Goal: Task Accomplishment & Management: Manage account settings

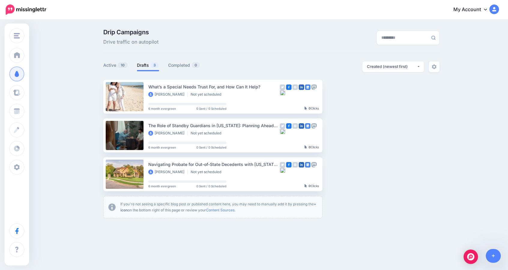
click at [469, 8] on link "My Account" at bounding box center [473, 9] width 52 height 15
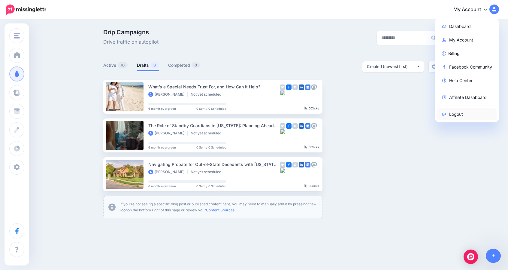
click at [456, 114] on link "Logout" at bounding box center [467, 114] width 60 height 12
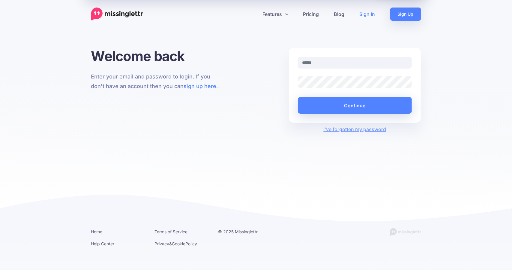
type input "**********"
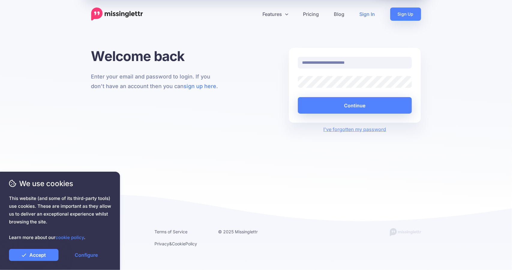
click at [298, 88] on div at bounding box center [298, 88] width 0 height 0
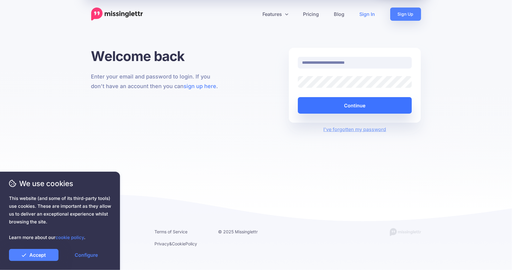
click at [349, 102] on button "Continue" at bounding box center [355, 105] width 114 height 17
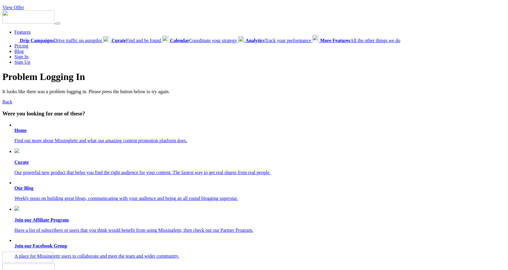
click at [21, 129] on b "Home" at bounding box center [20, 130] width 12 height 5
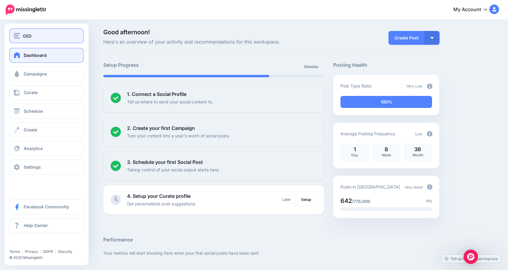
click at [44, 38] on div "GSD" at bounding box center [46, 35] width 65 height 7
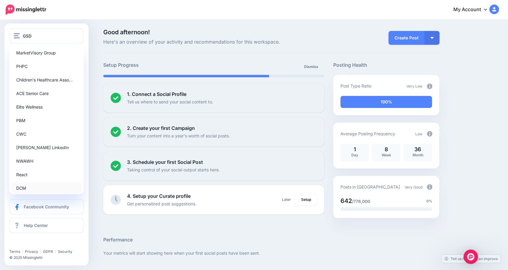
click at [22, 185] on link "DCM" at bounding box center [47, 188] width 70 height 12
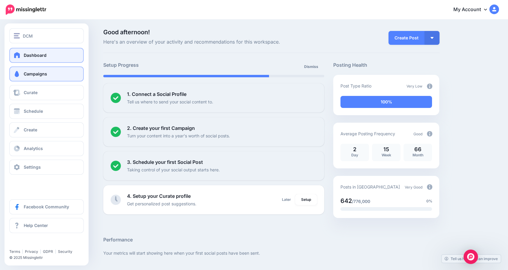
click at [42, 75] on span "Campaigns" at bounding box center [35, 73] width 23 height 5
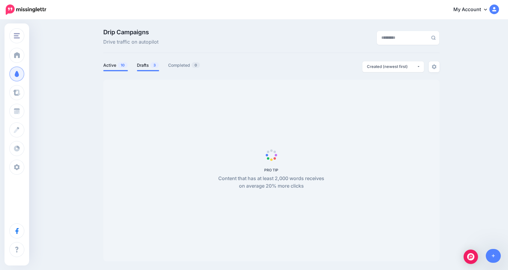
click at [148, 65] on link "Drafts 3" at bounding box center [148, 65] width 22 height 7
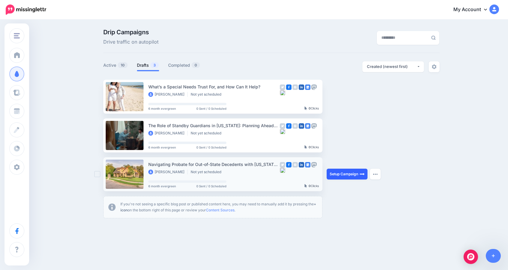
click at [348, 174] on link "Setup Campaign" at bounding box center [347, 173] width 41 height 11
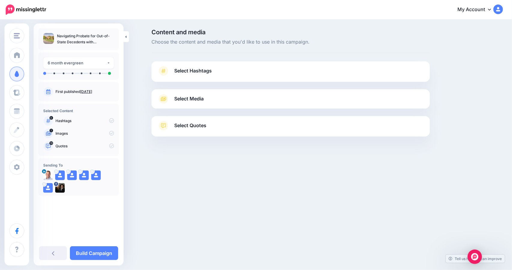
click at [200, 68] on span "Select Hashtags" at bounding box center [193, 71] width 38 height 8
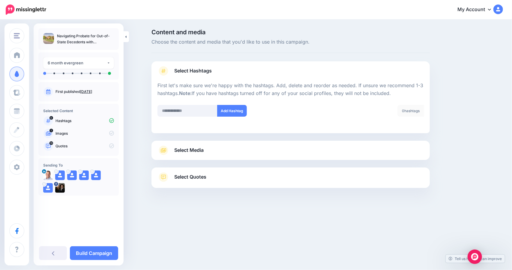
click at [191, 74] on span "Select Hashtags" at bounding box center [193, 71] width 38 height 8
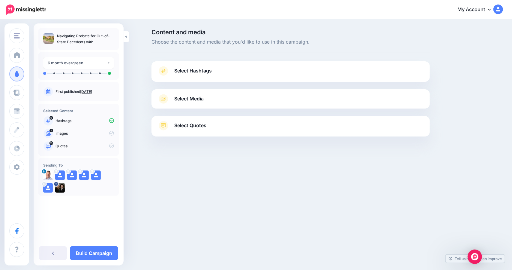
click at [189, 125] on span "Select Quotes" at bounding box center [190, 125] width 32 height 8
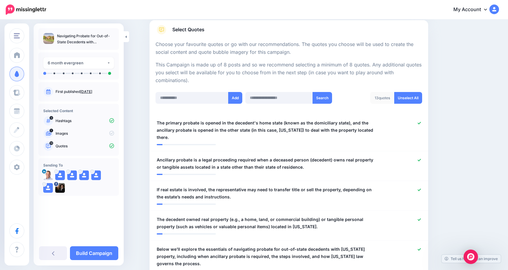
scroll to position [97, 0]
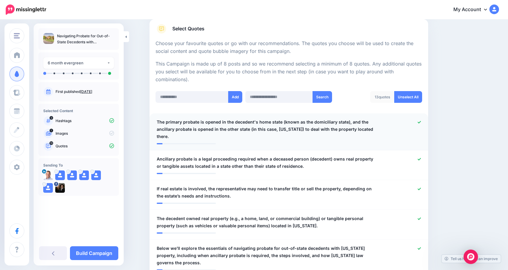
click at [421, 120] on icon at bounding box center [419, 121] width 3 height 3
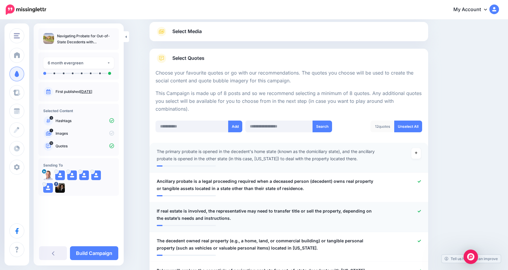
scroll to position [68, 0]
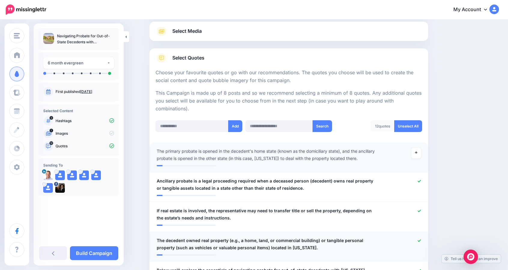
click at [421, 241] on icon at bounding box center [419, 240] width 3 height 2
click at [164, 209] on span "If real estate is involved, the representative may need to transfer title or se…" at bounding box center [266, 214] width 219 height 14
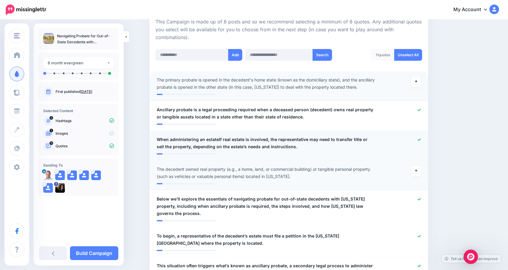
scroll to position [140, 0]
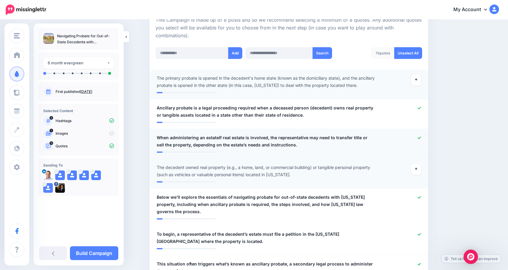
click at [219, 138] on span "When administering an estateIf real estate is involved, the representative may …" at bounding box center [266, 141] width 219 height 14
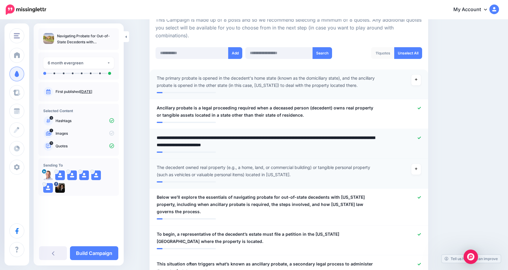
type textarea "**********"
click at [189, 198] on span "Below we’ll explore the essentials of navigating probate for out-of-state deced…" at bounding box center [266, 204] width 219 height 22
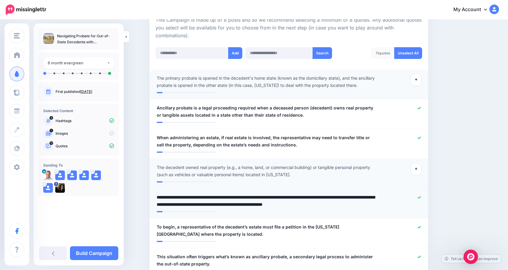
click at [168, 194] on textarea "**********" at bounding box center [266, 200] width 219 height 14
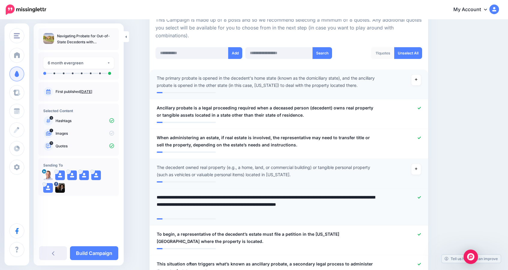
type textarea "**********"
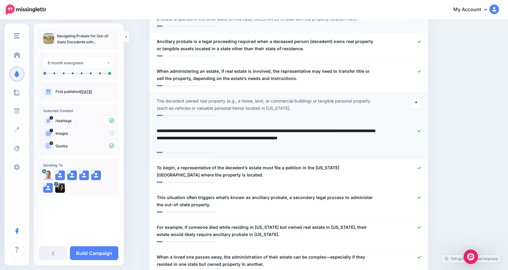
scroll to position [212, 0]
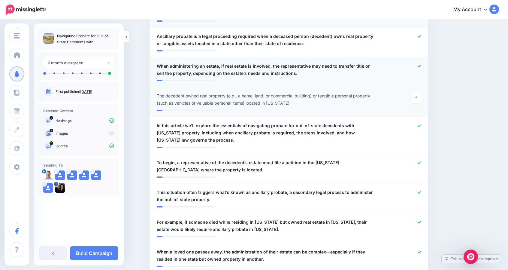
click at [206, 63] on span "When administering an estate, if real estate is involved, the representative ma…" at bounding box center [266, 69] width 219 height 14
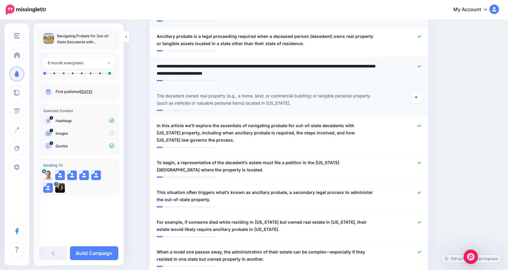
click at [208, 65] on textarea "**********" at bounding box center [266, 69] width 219 height 14
type textarea "**********"
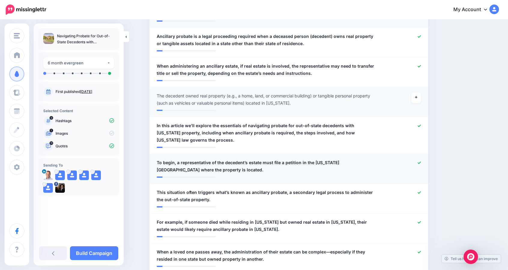
click at [177, 160] on span "To begin, a representative of the decedent’s estate must file a petition in the…" at bounding box center [266, 166] width 219 height 14
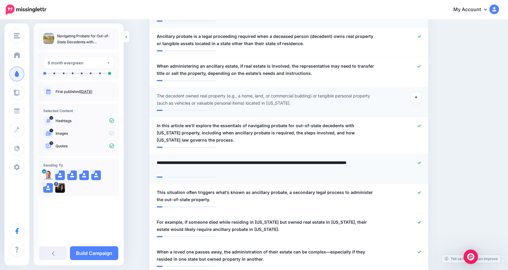
click at [176, 161] on textarea "**********" at bounding box center [266, 166] width 219 height 14
type textarea "**********"
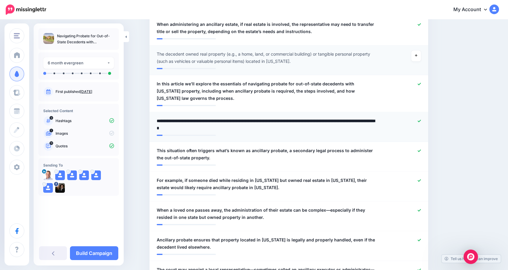
scroll to position [262, 0]
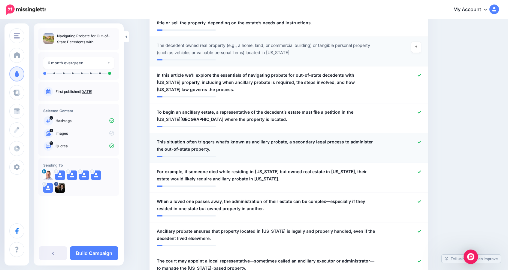
click at [170, 141] on span "This situation often triggers what’s known as ancillary probate, a secondary le…" at bounding box center [266, 145] width 219 height 14
click at [171, 139] on span "When This situation often triggers what’s known as ancillary probate, a seconda…" at bounding box center [266, 145] width 219 height 14
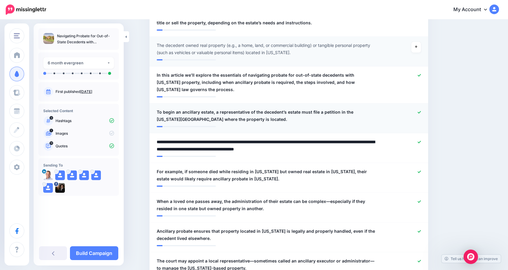
type textarea "**********"
click at [419, 171] on div at bounding box center [403, 175] width 46 height 14
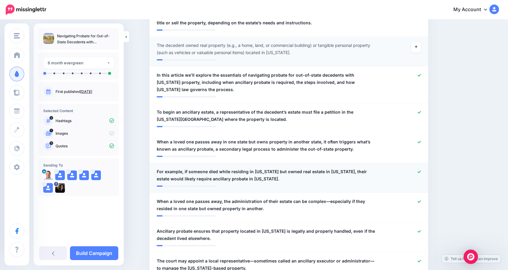
click at [420, 171] on icon at bounding box center [419, 171] width 3 height 3
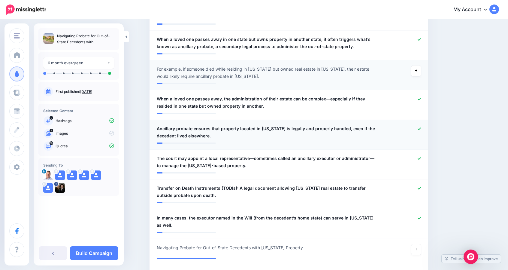
scroll to position [365, 0]
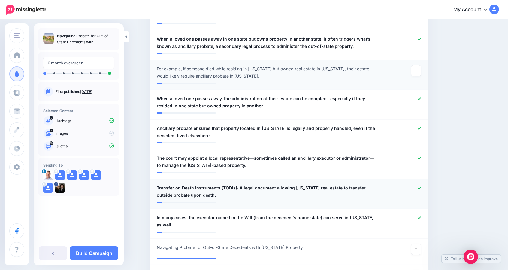
click at [421, 188] on icon at bounding box center [419, 187] width 3 height 2
click at [421, 218] on icon at bounding box center [419, 217] width 3 height 3
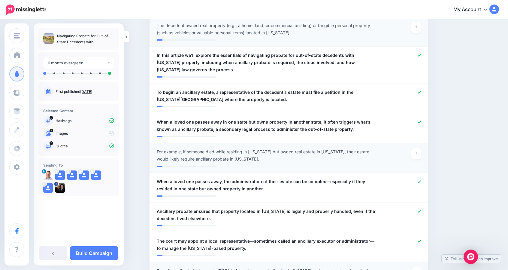
scroll to position [0, 0]
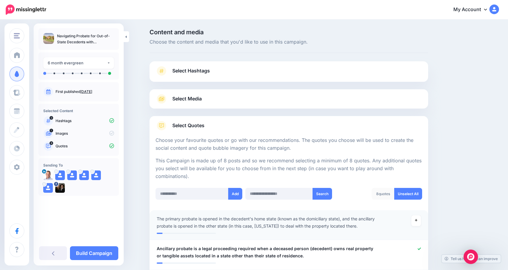
click at [189, 101] on span "Select Media" at bounding box center [186, 99] width 29 height 8
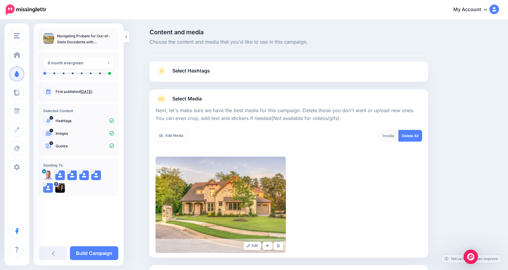
scroll to position [54, 0]
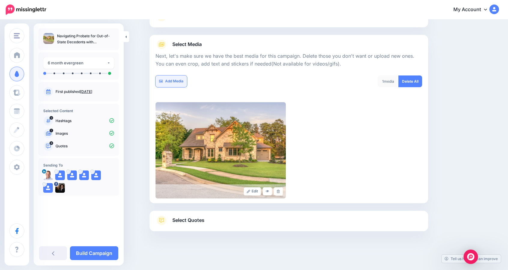
click at [175, 81] on link "Add Media" at bounding box center [171, 81] width 32 height 12
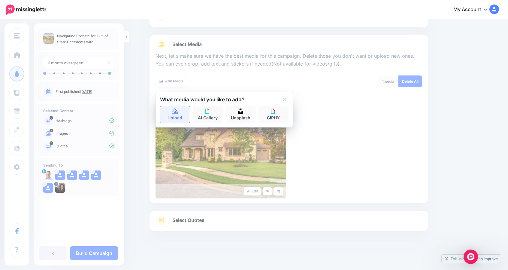
click at [178, 112] on icon at bounding box center [175, 110] width 6 height 5
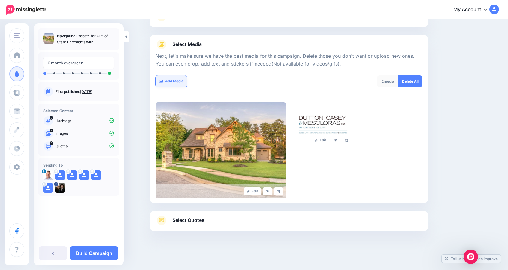
click at [177, 77] on link "Add Media" at bounding box center [171, 81] width 32 height 12
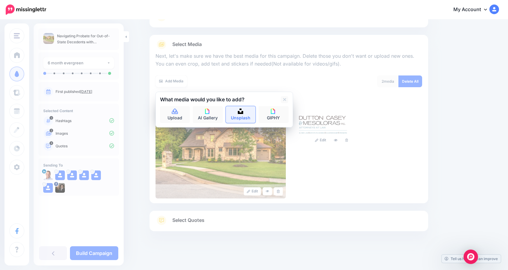
click at [240, 114] on link "Unsplash" at bounding box center [241, 114] width 30 height 17
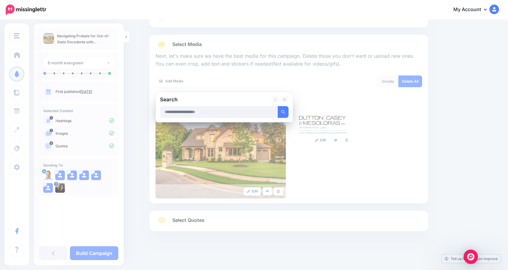
click at [228, 114] on input "text" at bounding box center [219, 112] width 118 height 12
type input "********"
click at [278, 106] on button "submit" at bounding box center [283, 112] width 11 height 12
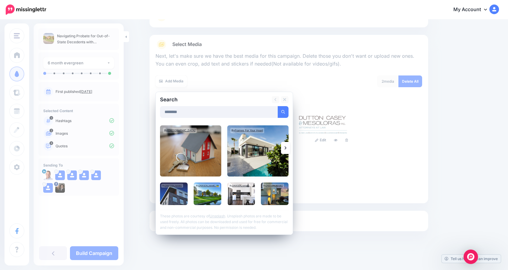
click at [258, 153] on img at bounding box center [257, 150] width 61 height 51
click at [207, 191] on img at bounding box center [208, 193] width 28 height 23
click at [273, 192] on img at bounding box center [275, 193] width 28 height 23
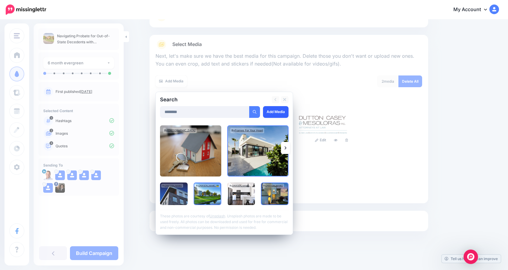
click at [272, 109] on link "Add Media" at bounding box center [276, 112] width 26 height 12
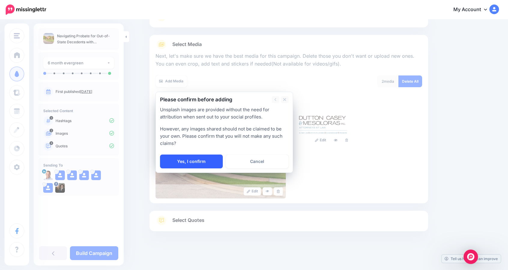
click at [193, 158] on link "Yes, I confirm" at bounding box center [191, 161] width 63 height 14
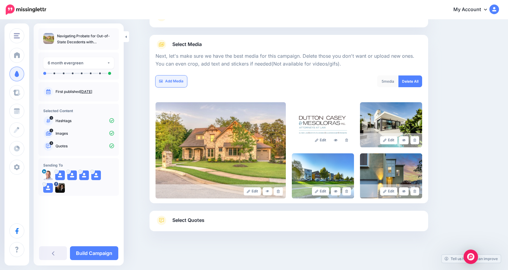
click at [182, 80] on link "Add Media" at bounding box center [171, 81] width 32 height 12
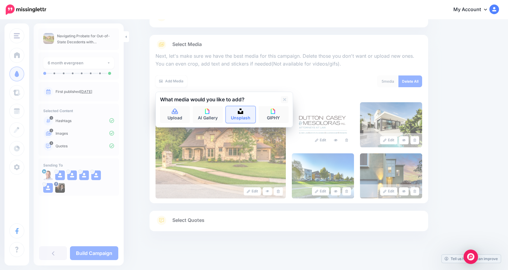
click at [243, 112] on img at bounding box center [240, 110] width 5 height 5
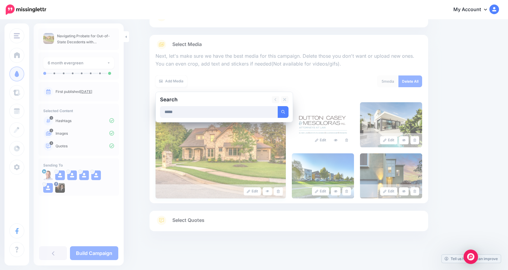
type input "*****"
click at [278, 106] on button "submit" at bounding box center [283, 112] width 11 height 12
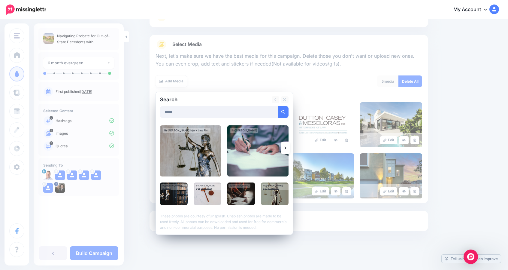
click at [286, 147] on icon at bounding box center [286, 147] width 2 height 5
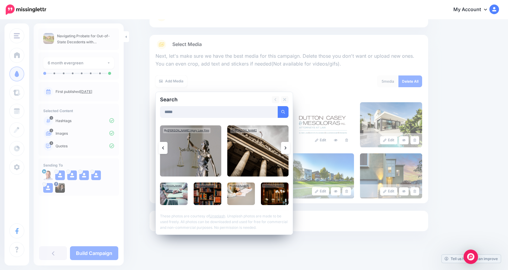
click at [286, 147] on icon at bounding box center [286, 147] width 2 height 5
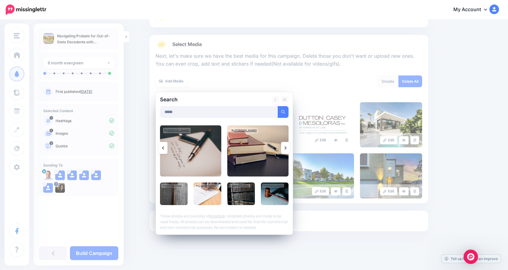
click at [286, 147] on icon at bounding box center [286, 147] width 2 height 5
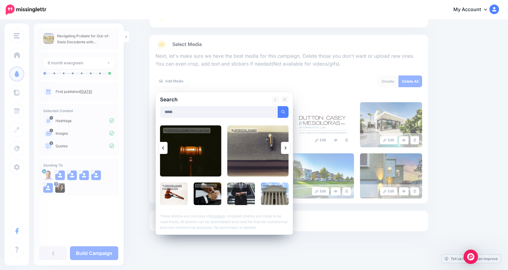
click at [286, 147] on icon at bounding box center [286, 147] width 2 height 5
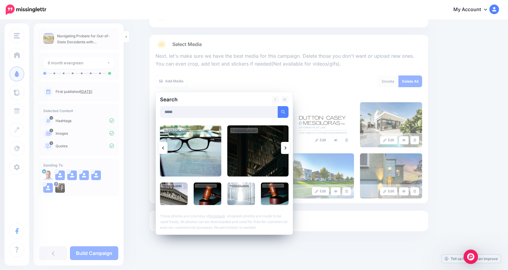
click at [196, 154] on img at bounding box center [190, 150] width 61 height 51
click at [273, 112] on link "Add Media" at bounding box center [276, 112] width 26 height 12
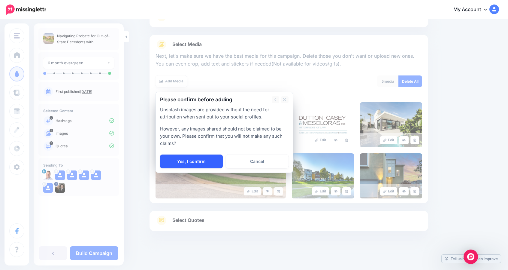
click at [206, 159] on link "Yes, I confirm" at bounding box center [191, 161] width 63 height 14
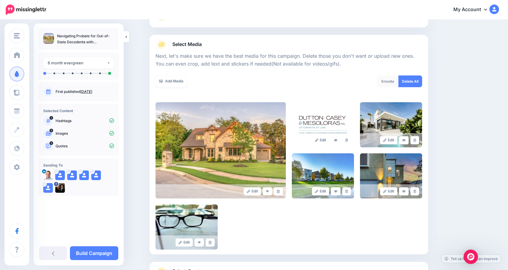
scroll to position [105, 0]
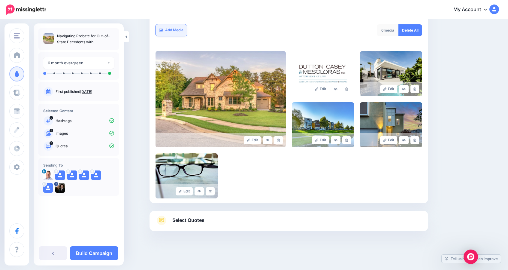
click at [178, 29] on link "Add Media" at bounding box center [171, 30] width 32 height 12
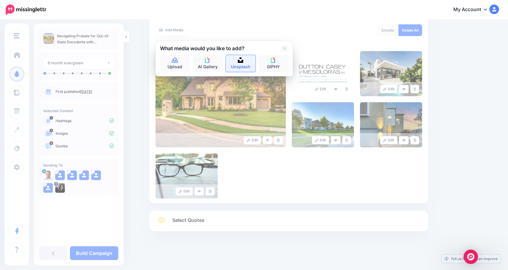
click at [249, 63] on link "Unsplash" at bounding box center [241, 63] width 30 height 17
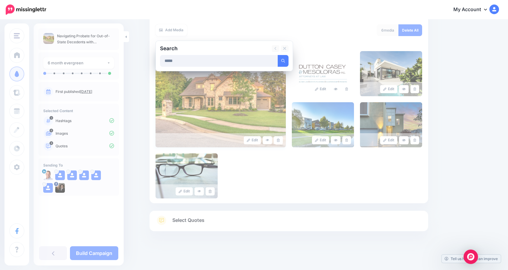
click at [278, 55] on button "submit" at bounding box center [283, 61] width 11 height 12
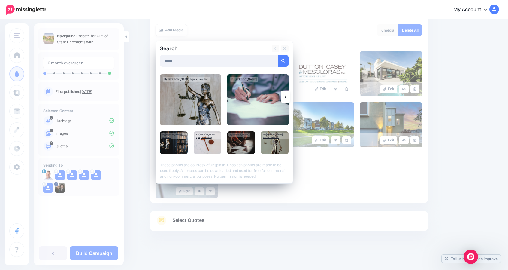
drag, startPoint x: 183, startPoint y: 60, endPoint x: 146, endPoint y: 58, distance: 37.3
click at [146, 58] on div "Content and media Choose the content and media that you'd like to use in this c…" at bounding box center [254, 92] width 508 height 355
click at [278, 55] on button "submit" at bounding box center [283, 61] width 11 height 12
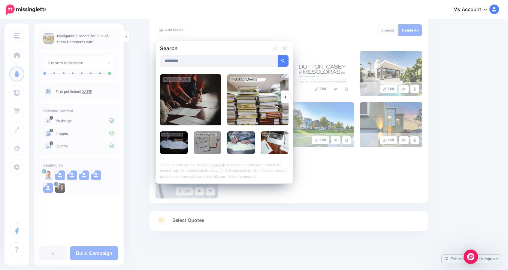
click at [286, 95] on icon at bounding box center [286, 96] width 2 height 5
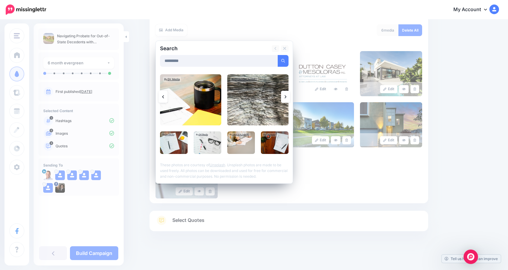
click at [286, 95] on icon at bounding box center [286, 96] width 2 height 5
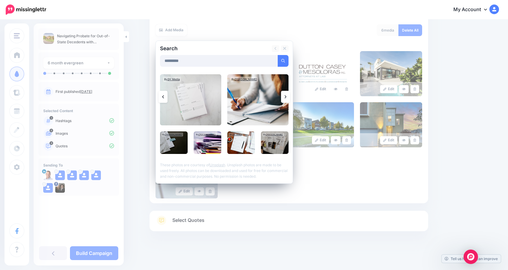
click at [168, 93] on link at bounding box center [162, 97] width 9 height 12
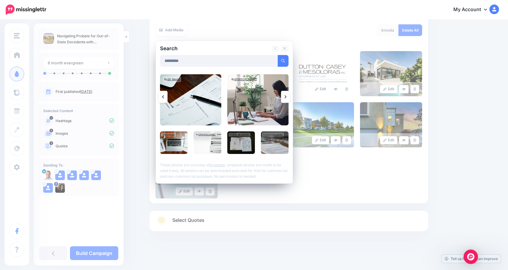
click at [286, 96] on icon at bounding box center [286, 96] width 2 height 3
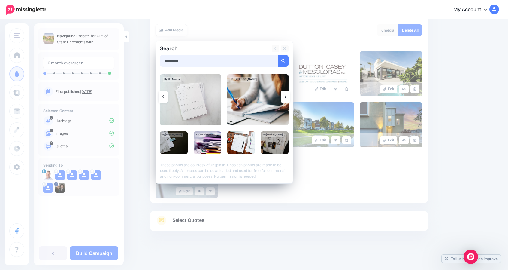
click at [168, 60] on input "*********" at bounding box center [219, 61] width 118 height 12
type input "**********"
click at [278, 55] on button "submit" at bounding box center [283, 61] width 11 height 12
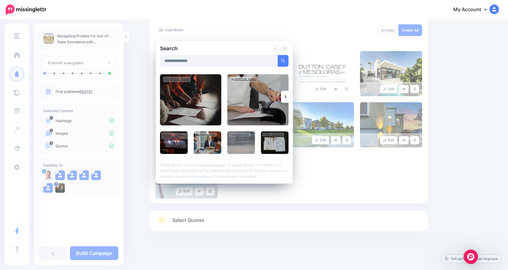
click at [204, 107] on img at bounding box center [190, 99] width 61 height 51
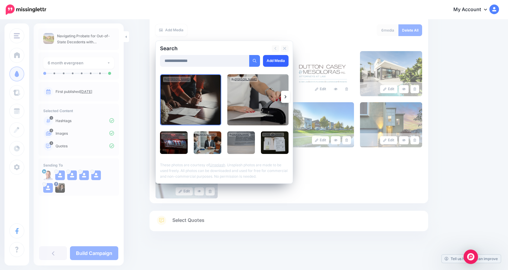
click at [274, 61] on link "Add Media" at bounding box center [276, 61] width 26 height 12
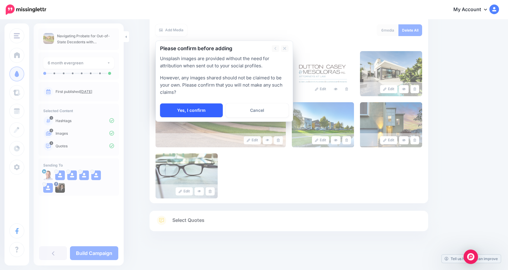
click at [210, 107] on link "Yes, I confirm" at bounding box center [191, 110] width 63 height 14
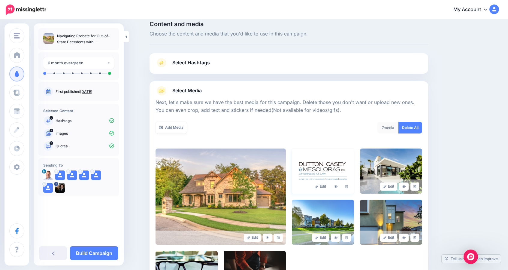
scroll to position [0, 0]
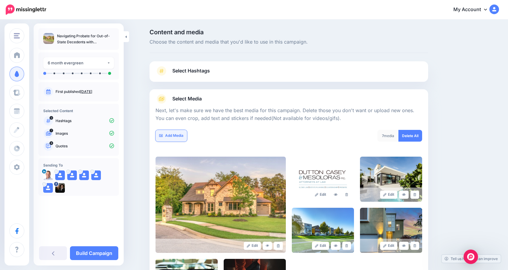
click at [183, 137] on link "Add Media" at bounding box center [171, 136] width 32 height 12
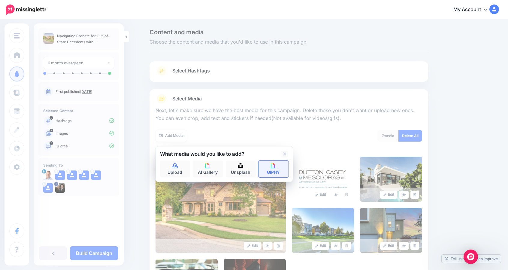
click at [272, 165] on link "GIPHY" at bounding box center [273, 168] width 30 height 17
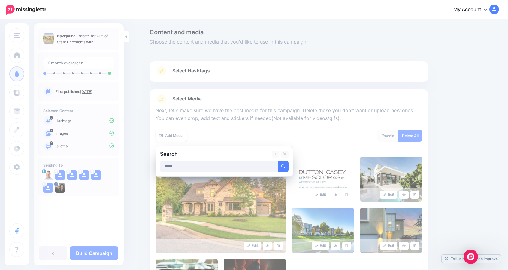
type input "*****"
click at [278, 160] on button "submit" at bounding box center [283, 166] width 11 height 12
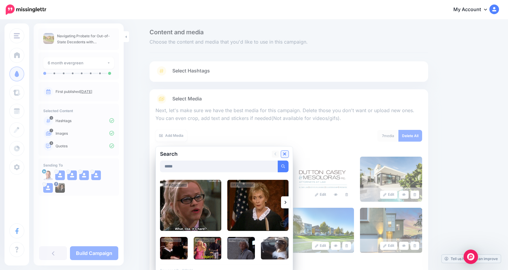
click at [285, 153] on icon at bounding box center [284, 153] width 3 height 5
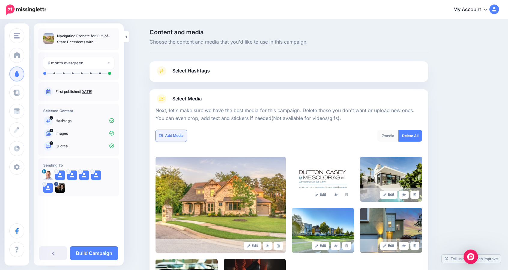
click at [175, 137] on link "Add Media" at bounding box center [171, 136] width 32 height 12
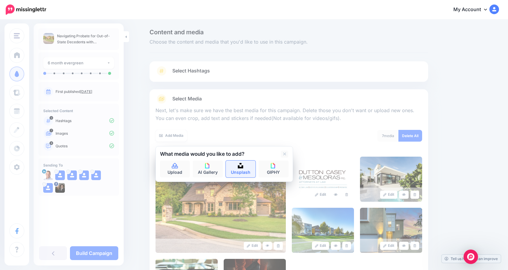
click at [237, 168] on link "Unsplash" at bounding box center [241, 168] width 30 height 17
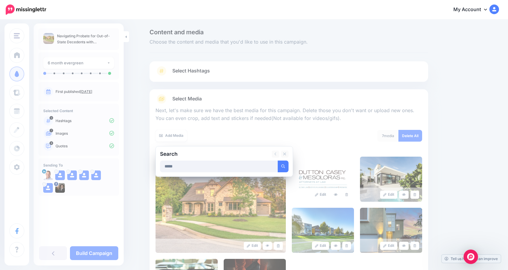
type input "*****"
click at [278, 160] on button "submit" at bounding box center [283, 166] width 11 height 12
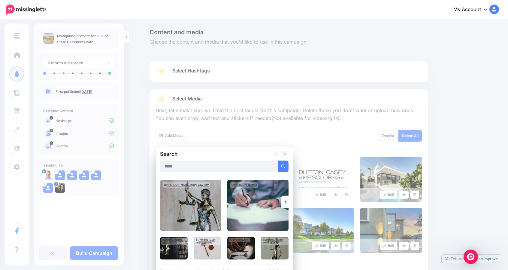
click at [286, 204] on icon at bounding box center [286, 202] width 2 height 5
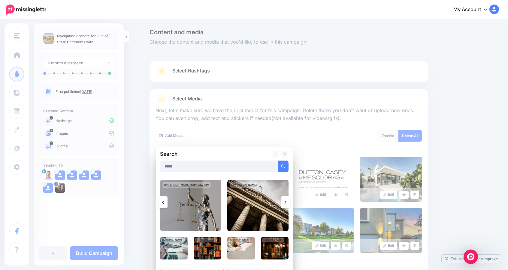
click at [286, 204] on icon at bounding box center [286, 202] width 2 height 5
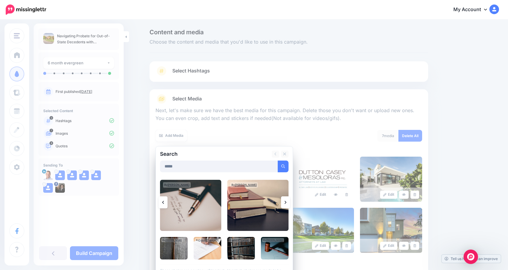
click at [286, 204] on icon at bounding box center [286, 202] width 2 height 5
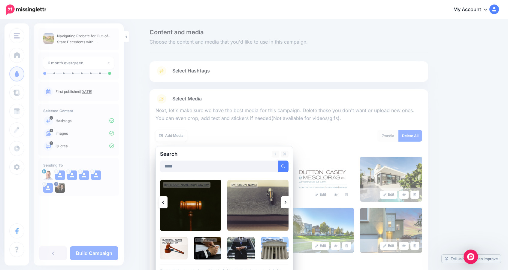
click at [286, 204] on icon at bounding box center [286, 202] width 2 height 5
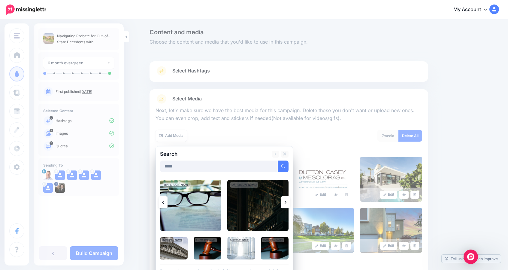
click at [286, 204] on icon at bounding box center [286, 202] width 2 height 5
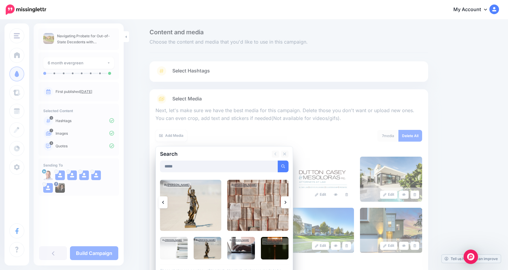
click at [286, 204] on icon at bounding box center [286, 202] width 2 height 5
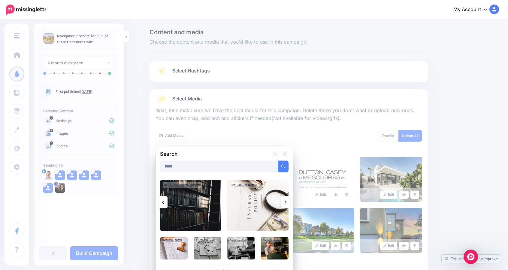
click at [286, 204] on icon at bounding box center [286, 202] width 2 height 5
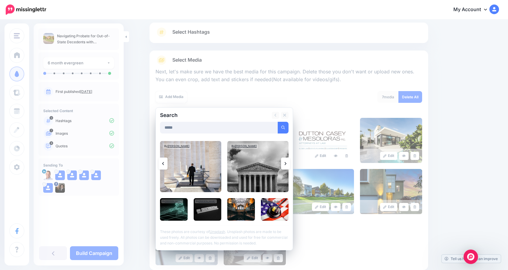
scroll to position [39, 0]
click at [286, 161] on icon at bounding box center [286, 163] width 2 height 5
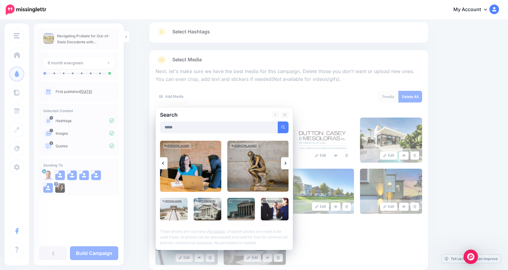
click at [286, 161] on icon at bounding box center [286, 163] width 2 height 5
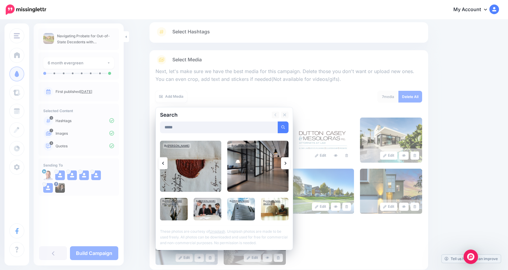
click at [286, 161] on icon at bounding box center [286, 163] width 2 height 5
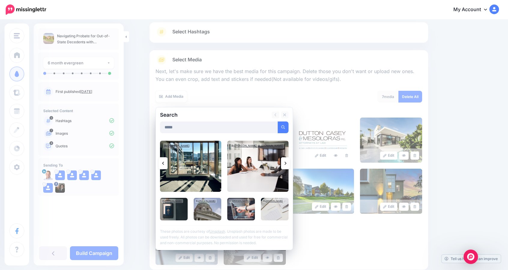
click at [286, 161] on icon at bounding box center [286, 163] width 2 height 5
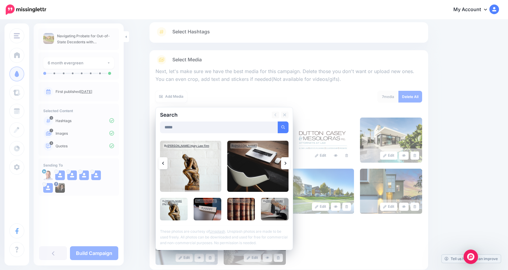
click at [164, 164] on icon at bounding box center [163, 163] width 2 height 5
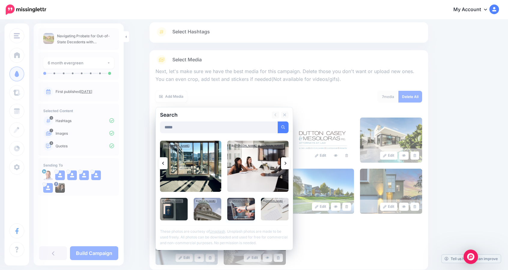
click at [242, 210] on img at bounding box center [241, 209] width 28 height 23
click at [277, 125] on link "Add Media" at bounding box center [276, 127] width 26 height 12
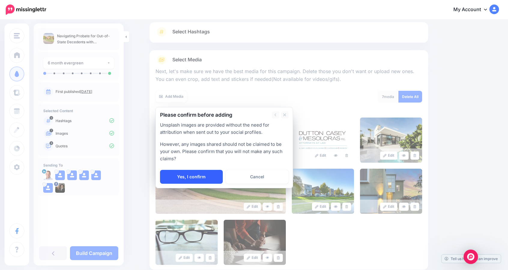
click at [195, 175] on link "Yes, I confirm" at bounding box center [191, 177] width 63 height 14
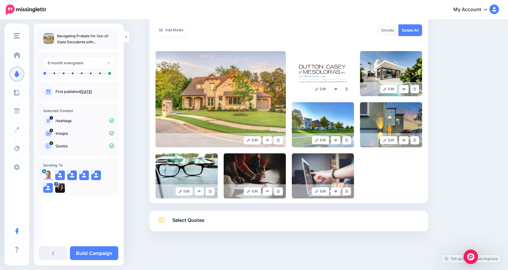
scroll to position [0, 0]
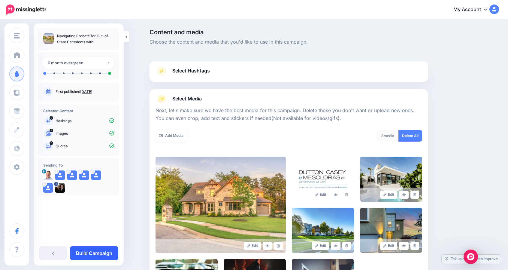
click at [90, 252] on link "Build Campaign" at bounding box center [94, 253] width 48 height 14
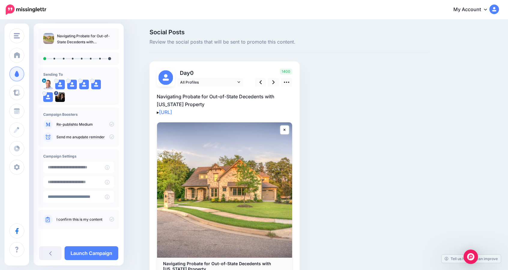
scroll to position [44, 0]
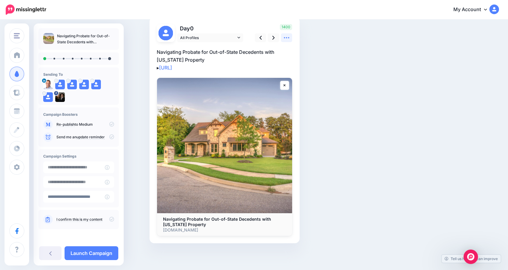
click at [290, 40] on icon at bounding box center [286, 38] width 6 height 6
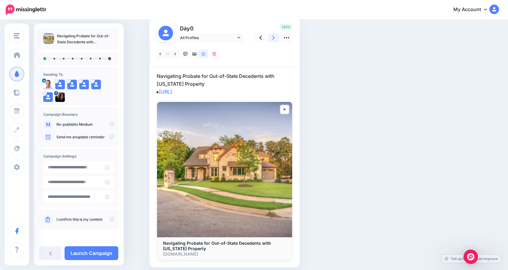
click at [275, 37] on icon at bounding box center [273, 38] width 2 height 4
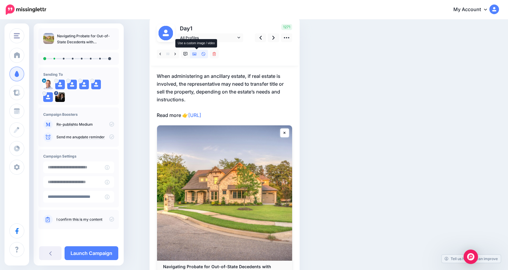
click at [197, 54] on icon at bounding box center [194, 54] width 4 height 3
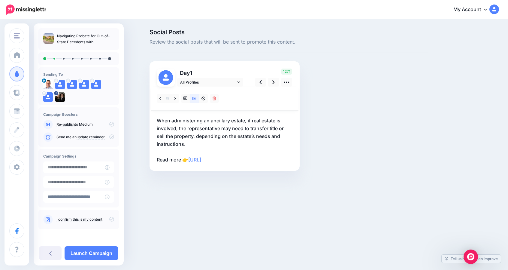
scroll to position [0, 0]
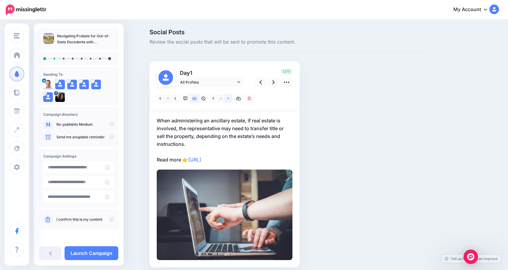
click at [232, 99] on link at bounding box center [229, 98] width 8 height 9
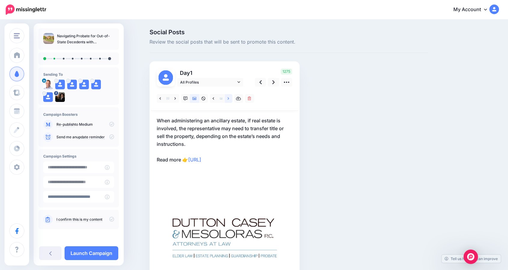
click at [232, 99] on link at bounding box center [229, 98] width 8 height 9
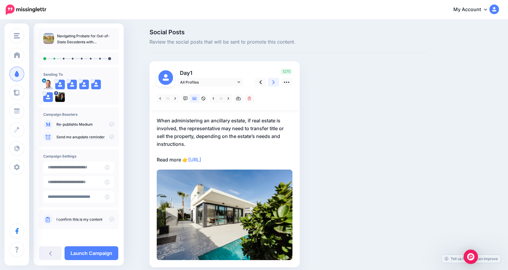
click at [275, 83] on icon at bounding box center [273, 82] width 2 height 6
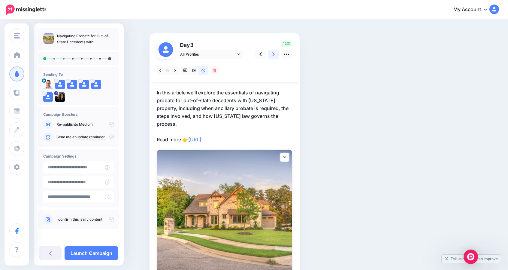
scroll to position [32, 0]
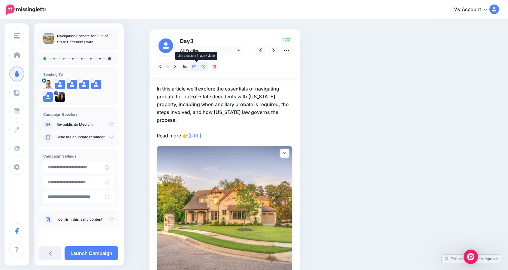
click at [195, 65] on icon at bounding box center [194, 67] width 4 height 4
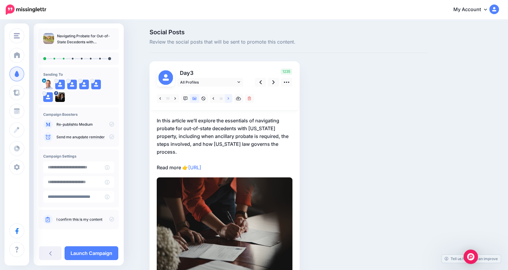
click at [231, 102] on link at bounding box center [229, 98] width 8 height 9
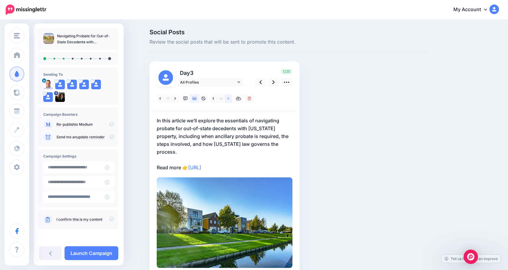
click at [229, 99] on icon at bounding box center [229, 98] width 2 height 4
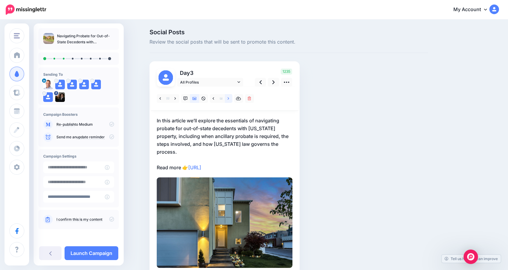
click at [229, 99] on icon at bounding box center [229, 98] width 2 height 4
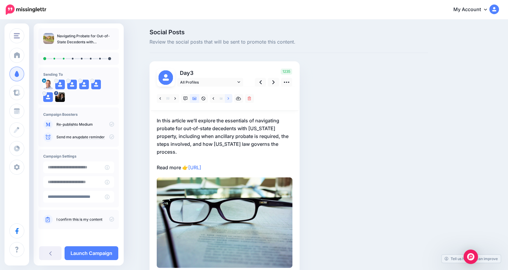
click at [229, 99] on icon at bounding box center [229, 98] width 2 height 4
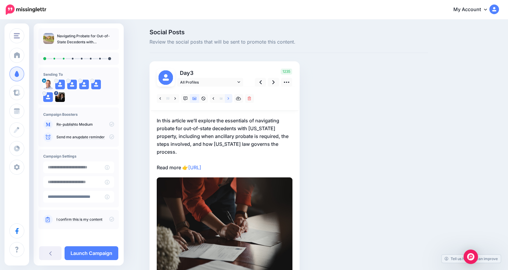
click at [229, 99] on icon at bounding box center [229, 98] width 2 height 4
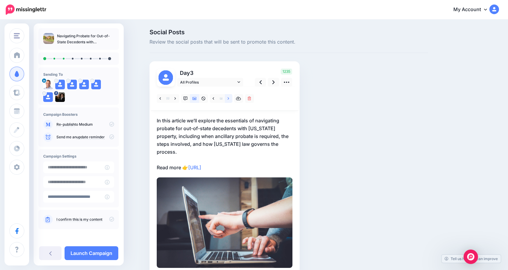
click at [229, 99] on icon at bounding box center [229, 98] width 2 height 4
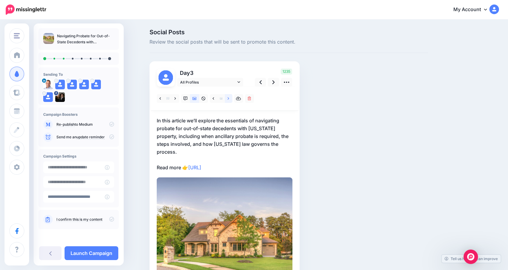
click at [229, 99] on icon at bounding box center [229, 98] width 2 height 4
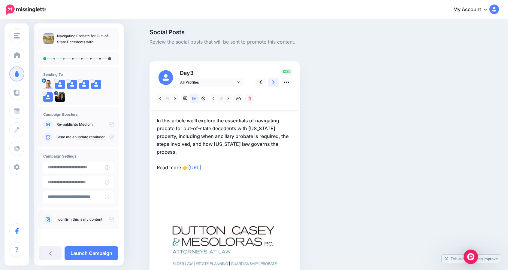
click at [277, 81] on link at bounding box center [273, 82] width 11 height 9
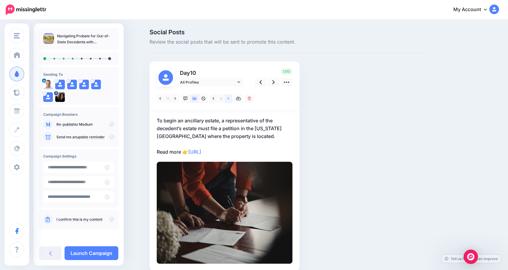
click at [229, 98] on icon at bounding box center [229, 98] width 2 height 2
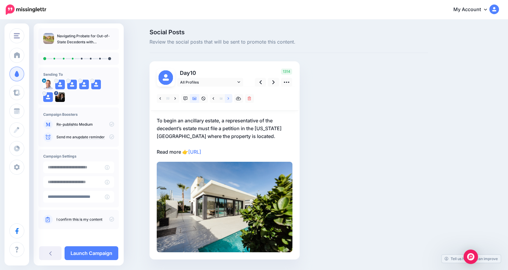
click at [229, 98] on icon at bounding box center [229, 98] width 2 height 2
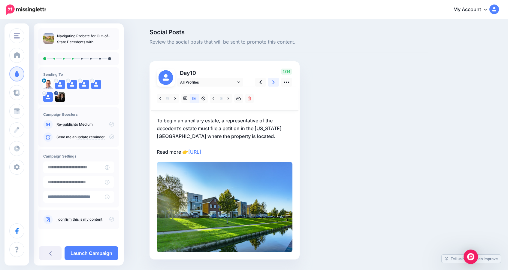
click at [275, 83] on icon at bounding box center [273, 82] width 2 height 4
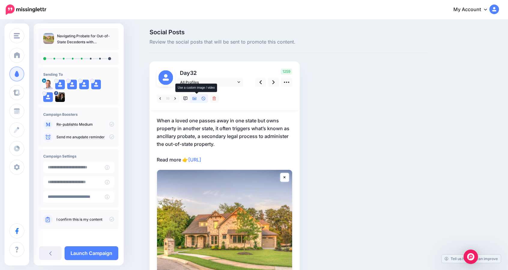
click at [197, 99] on icon at bounding box center [194, 98] width 4 height 3
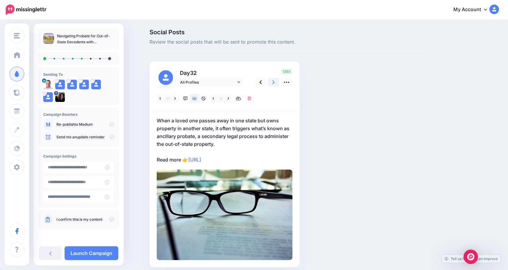
click at [275, 81] on icon at bounding box center [273, 82] width 2 height 4
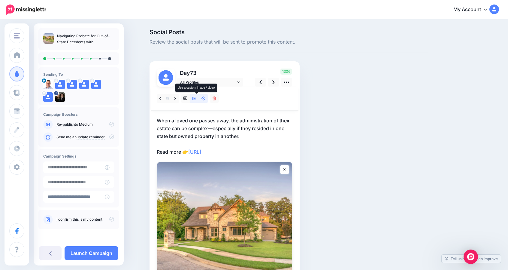
click at [197, 100] on icon at bounding box center [194, 98] width 4 height 3
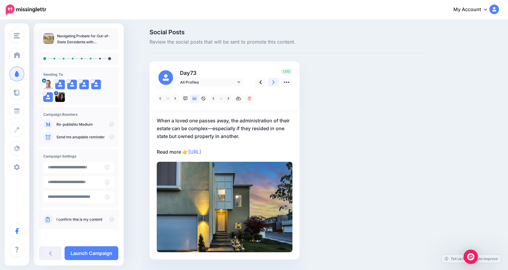
click at [275, 81] on icon at bounding box center [273, 82] width 2 height 4
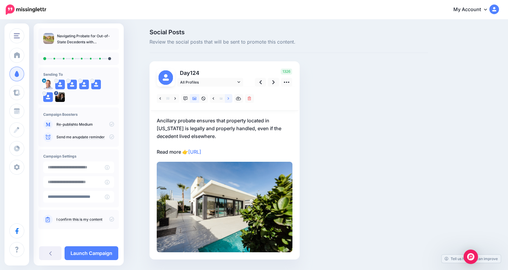
click at [229, 100] on icon at bounding box center [229, 98] width 2 height 4
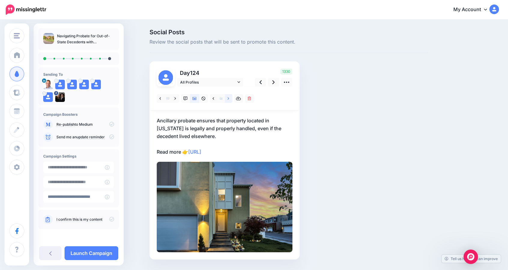
click at [229, 100] on icon at bounding box center [229, 98] width 2 height 4
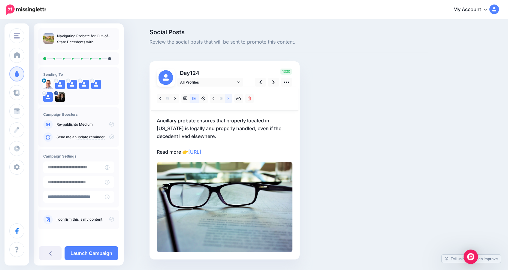
click at [229, 100] on icon at bounding box center [229, 98] width 2 height 4
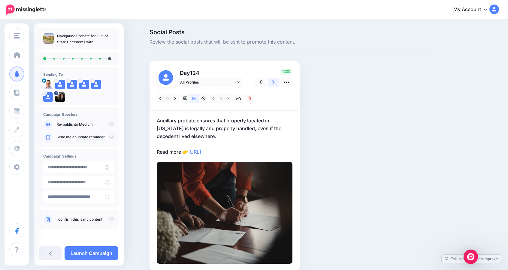
click at [275, 83] on icon at bounding box center [273, 82] width 2 height 4
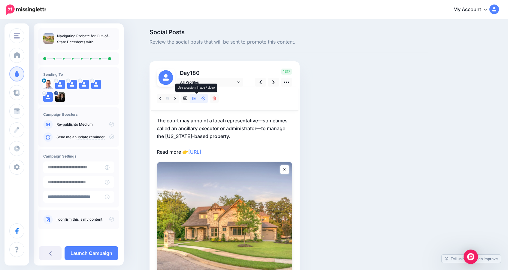
click at [197, 99] on icon at bounding box center [194, 98] width 4 height 4
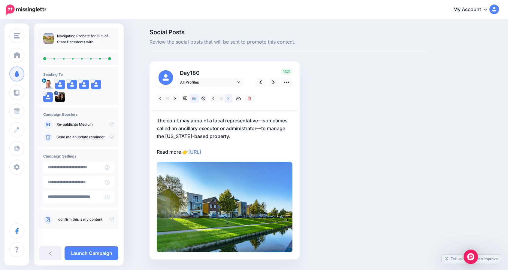
click at [232, 99] on link at bounding box center [229, 98] width 8 height 9
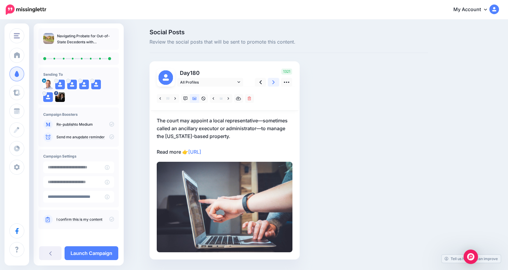
click at [273, 83] on link at bounding box center [273, 82] width 11 height 9
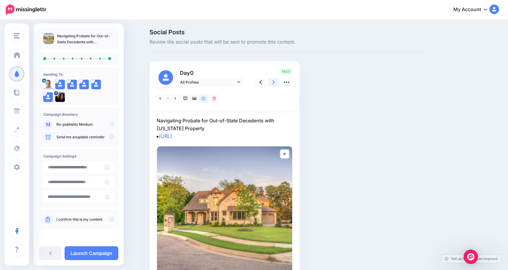
click at [273, 83] on link at bounding box center [273, 82] width 11 height 9
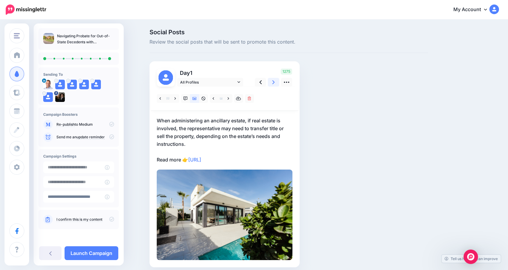
click at [273, 83] on link at bounding box center [273, 82] width 11 height 9
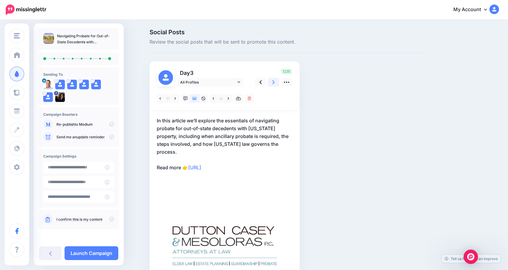
click at [273, 83] on link at bounding box center [273, 82] width 11 height 9
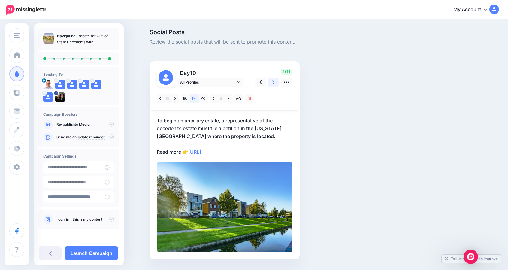
click at [273, 83] on link at bounding box center [273, 82] width 11 height 9
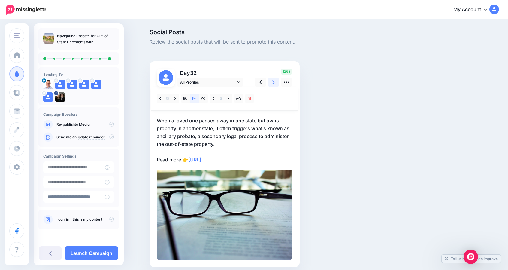
click at [273, 83] on link at bounding box center [273, 82] width 11 height 9
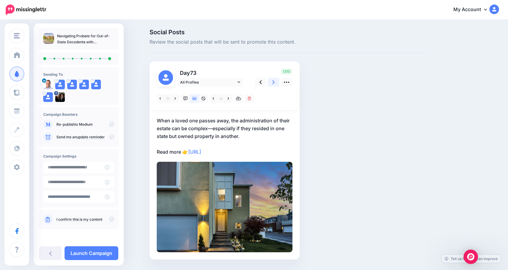
click at [273, 83] on link at bounding box center [273, 82] width 11 height 9
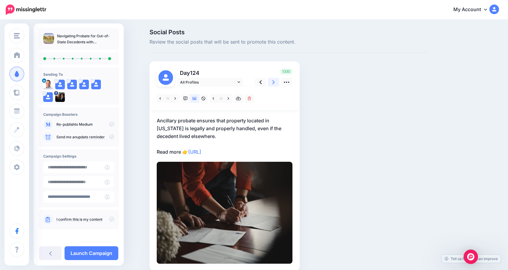
click at [273, 83] on link at bounding box center [273, 82] width 11 height 9
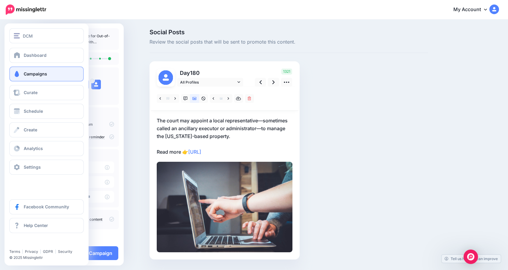
click at [39, 73] on span "Campaigns" at bounding box center [35, 73] width 23 height 5
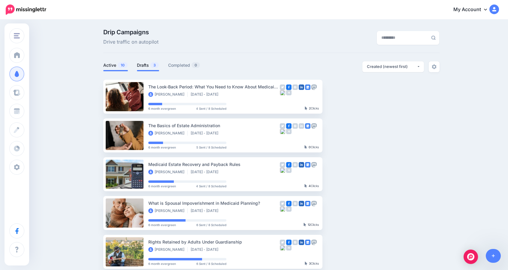
click at [147, 66] on link "Drafts 3" at bounding box center [148, 65] width 22 height 7
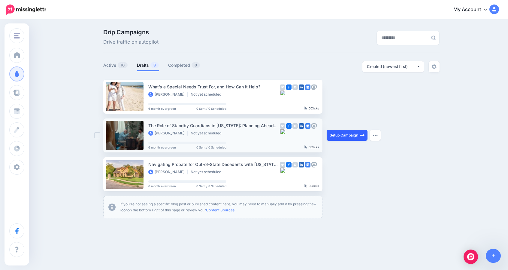
click at [346, 135] on link "Setup Campaign" at bounding box center [347, 135] width 41 height 11
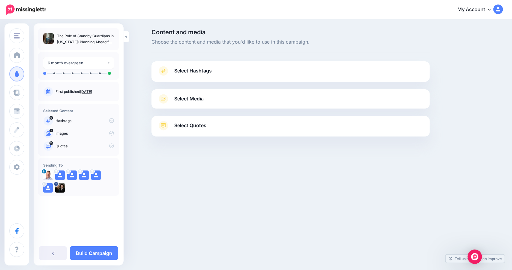
click at [185, 123] on span "Select Quotes" at bounding box center [190, 125] width 32 height 8
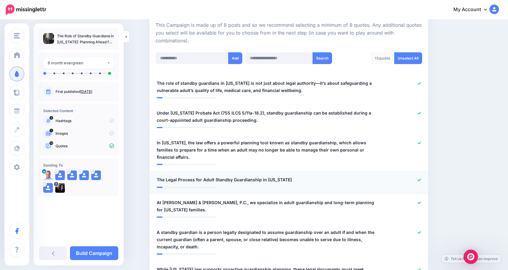
scroll to position [136, 0]
click at [421, 178] on icon at bounding box center [419, 179] width 3 height 3
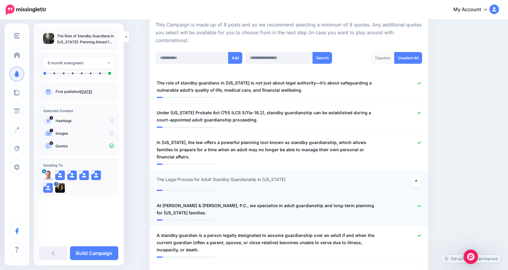
click at [420, 204] on icon at bounding box center [419, 205] width 3 height 3
click at [419, 176] on link at bounding box center [416, 181] width 10 height 11
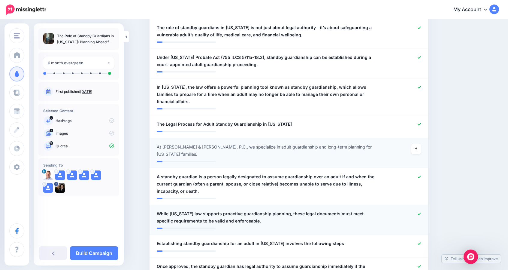
scroll to position [224, 0]
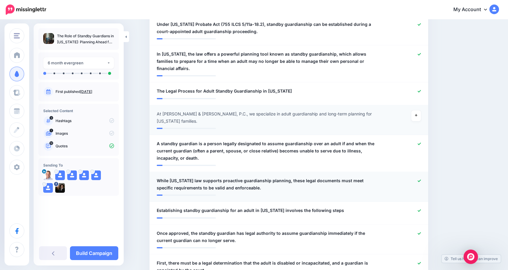
click at [421, 179] on icon at bounding box center [419, 180] width 3 height 3
click at [421, 207] on div at bounding box center [403, 211] width 46 height 8
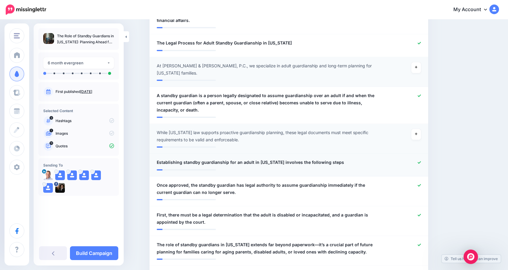
scroll to position [272, 0]
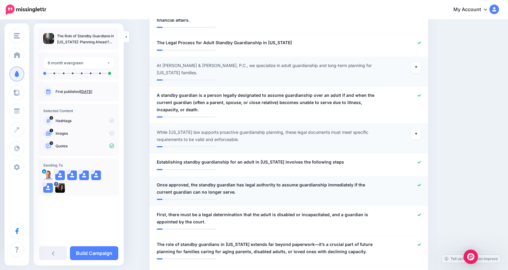
click at [258, 195] on div at bounding box center [289, 196] width 264 height 3
click at [195, 181] on span "Once approved, the standby guardian has legal authority to assume guardianship …" at bounding box center [266, 188] width 219 height 14
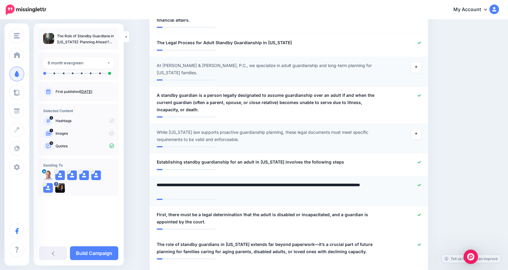
click at [194, 181] on textarea "**********" at bounding box center [266, 188] width 219 height 14
drag, startPoint x: 198, startPoint y: 176, endPoint x: 135, endPoint y: 176, distance: 63.0
type textarea "**********"
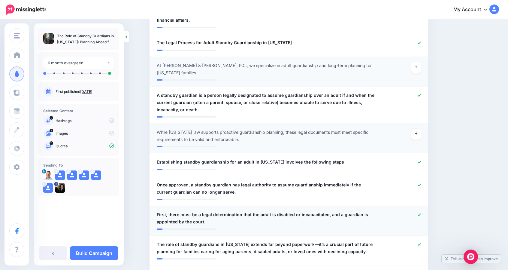
click at [421, 213] on icon at bounding box center [419, 214] width 3 height 2
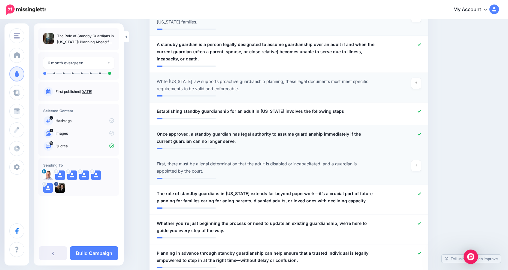
scroll to position [323, 0]
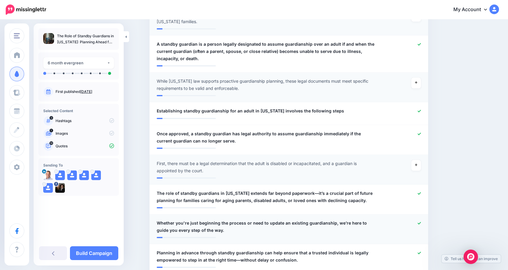
click at [421, 221] on icon at bounding box center [419, 222] width 3 height 3
click at [419, 249] on div at bounding box center [403, 256] width 46 height 14
click at [421, 251] on icon at bounding box center [419, 252] width 3 height 2
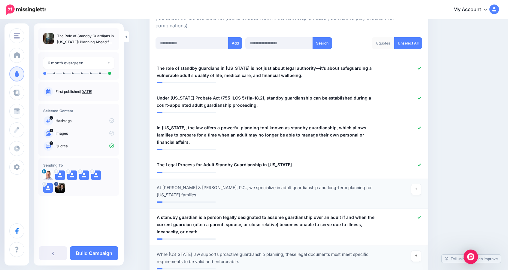
scroll to position [0, 0]
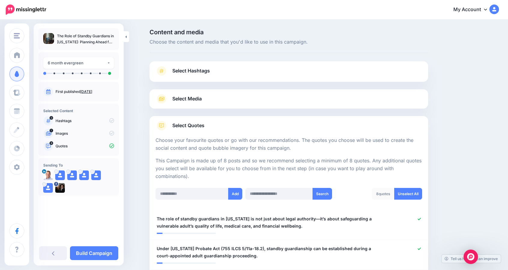
click at [190, 100] on span "Select Media" at bounding box center [186, 99] width 29 height 8
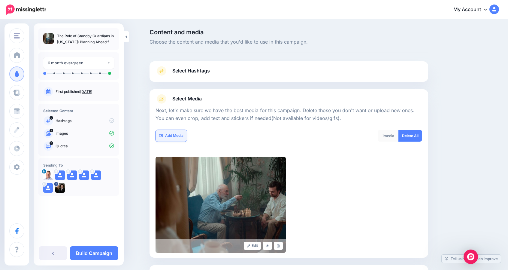
click at [177, 137] on link "Add Media" at bounding box center [171, 136] width 32 height 12
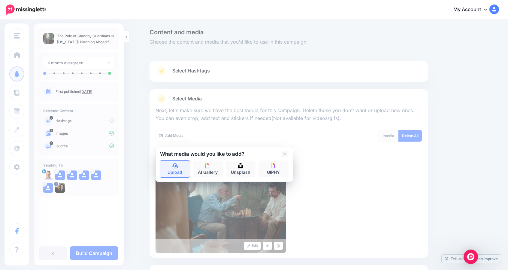
click at [176, 165] on icon at bounding box center [174, 165] width 7 height 5
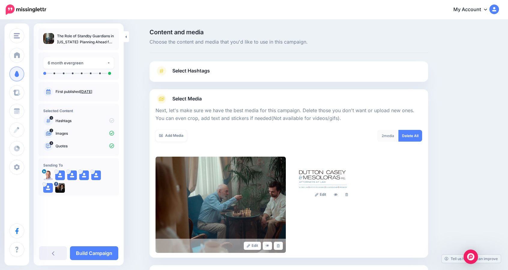
click at [191, 136] on div "Add Media" at bounding box center [219, 136] width 129 height 12
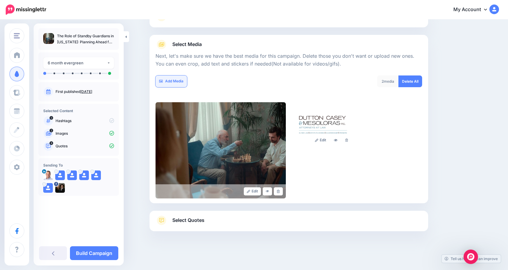
click at [178, 83] on link "Add Media" at bounding box center [171, 81] width 32 height 12
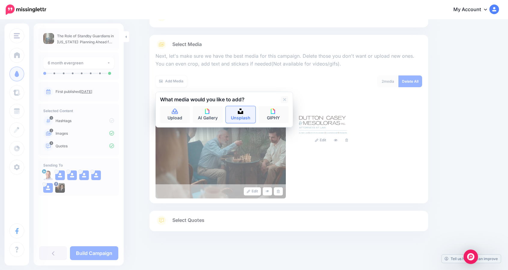
click at [243, 113] on img at bounding box center [240, 110] width 5 height 5
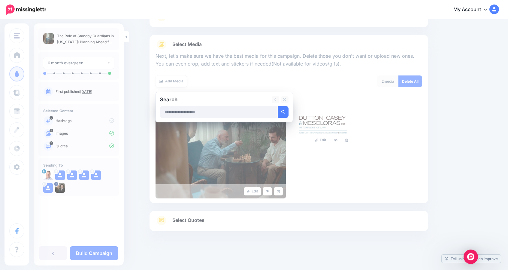
click at [208, 111] on input "text" at bounding box center [219, 112] width 118 height 12
click at [278, 106] on button "submit" at bounding box center [283, 112] width 11 height 12
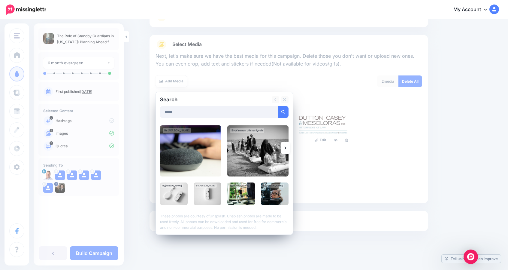
click at [286, 147] on icon at bounding box center [286, 147] width 2 height 5
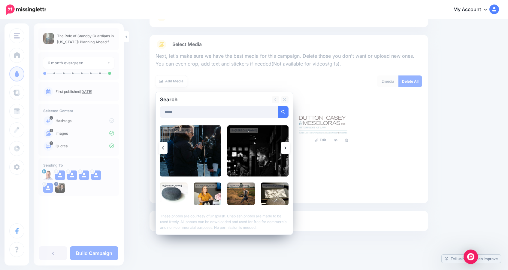
click at [286, 147] on icon at bounding box center [286, 147] width 2 height 3
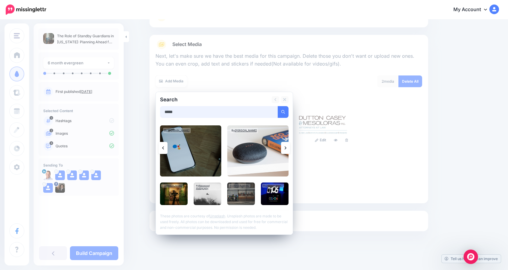
click at [172, 112] on input "*****" at bounding box center [219, 112] width 118 height 12
click at [278, 106] on button "submit" at bounding box center [283, 112] width 11 height 12
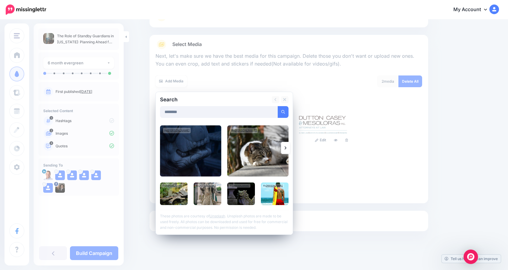
click at [290, 146] on link at bounding box center [285, 148] width 9 height 12
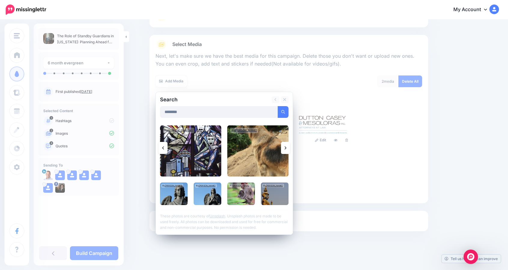
click at [290, 146] on link at bounding box center [285, 148] width 9 height 12
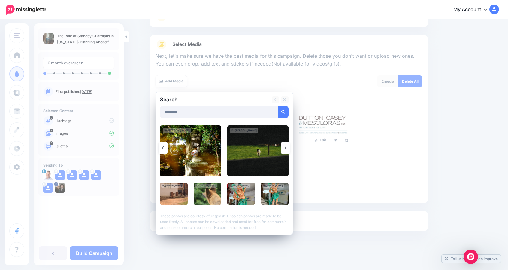
click at [290, 146] on link at bounding box center [285, 148] width 9 height 12
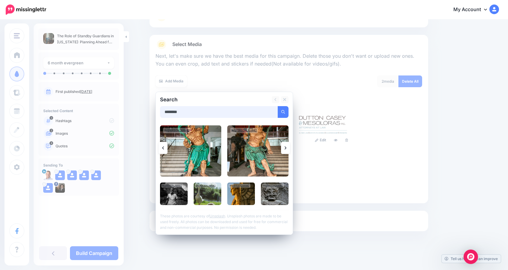
drag, startPoint x: 185, startPoint y: 114, endPoint x: 162, endPoint y: 113, distance: 23.4
click at [162, 113] on div "Search ******** Add Media By Zoshua Colah Zoshua Colah Stephanie Ecate" at bounding box center [223, 163] width 137 height 143
click at [278, 106] on button "submit" at bounding box center [283, 112] width 11 height 12
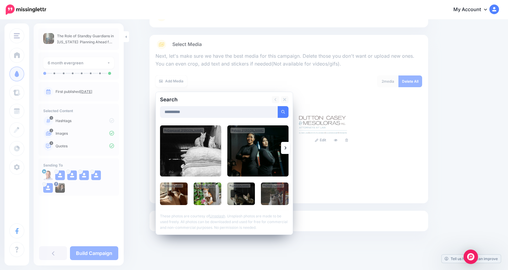
click at [286, 149] on icon at bounding box center [286, 147] width 2 height 5
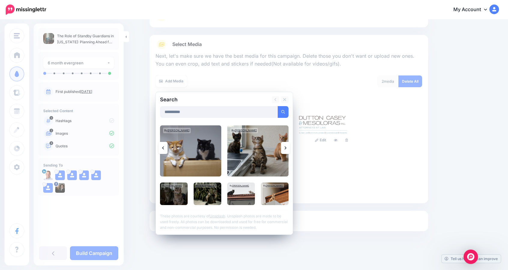
click at [286, 149] on icon at bounding box center [286, 147] width 2 height 5
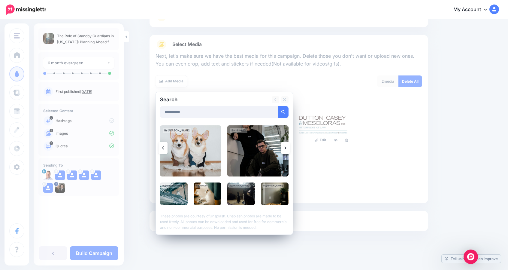
click at [286, 149] on icon at bounding box center [286, 147] width 2 height 5
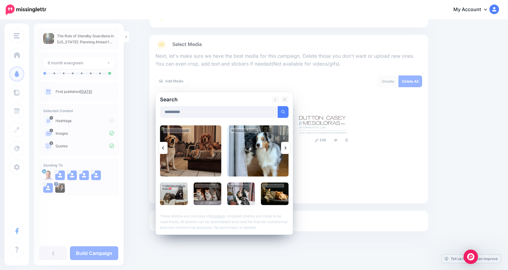
click at [286, 149] on icon at bounding box center [286, 147] width 2 height 5
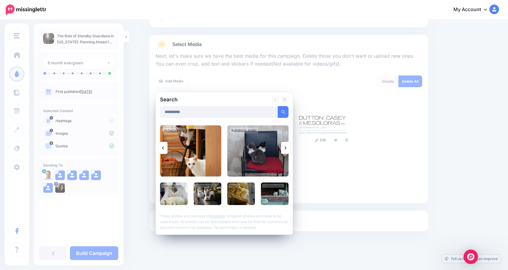
click at [286, 149] on icon at bounding box center [286, 147] width 2 height 5
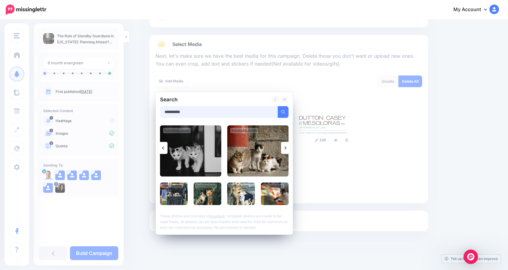
drag, startPoint x: 196, startPoint y: 116, endPoint x: 157, endPoint y: 111, distance: 39.3
click at [157, 111] on div "**********" at bounding box center [288, 119] width 279 height 168
type input "*******"
click at [278, 106] on button "submit" at bounding box center [283, 112] width 11 height 12
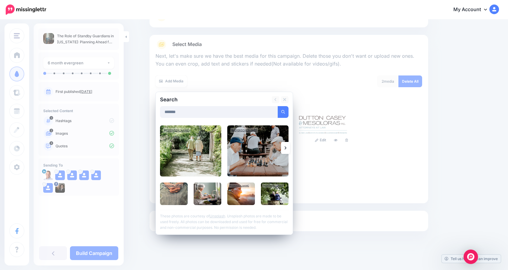
click at [284, 148] on link at bounding box center [285, 148] width 9 height 12
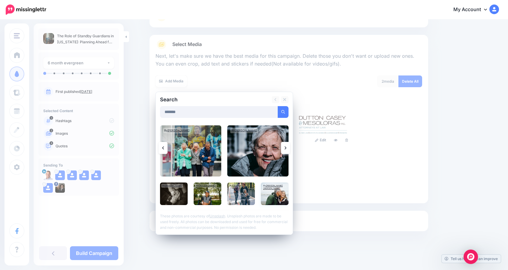
click at [273, 191] on img at bounding box center [275, 193] width 28 height 23
click at [241, 191] on img at bounding box center [241, 193] width 28 height 23
click at [270, 116] on link "Add Media" at bounding box center [276, 112] width 26 height 12
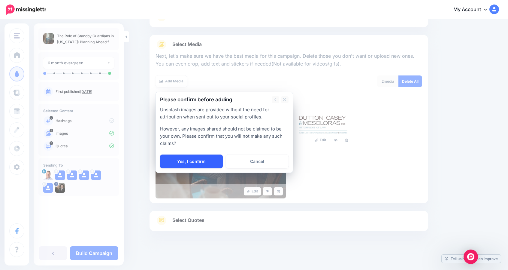
click at [211, 161] on link "Yes, I confirm" at bounding box center [191, 161] width 63 height 14
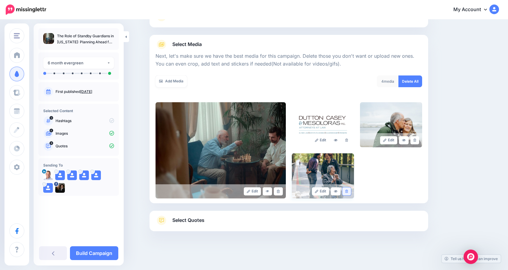
click at [347, 191] on link at bounding box center [346, 191] width 9 height 8
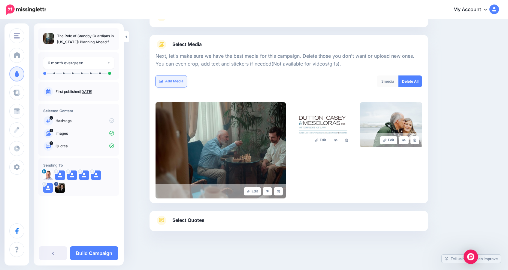
click at [176, 78] on link "Add Media" at bounding box center [171, 81] width 32 height 12
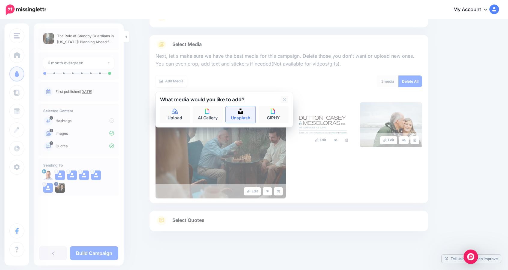
click at [240, 111] on link "Unsplash" at bounding box center [241, 114] width 30 height 17
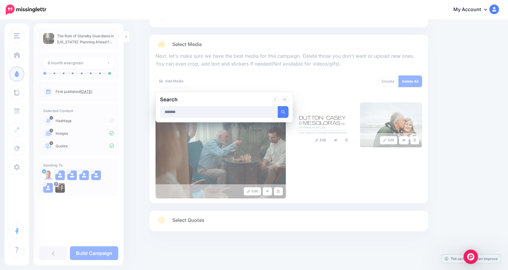
type input "*******"
click at [278, 106] on button "submit" at bounding box center [283, 112] width 11 height 12
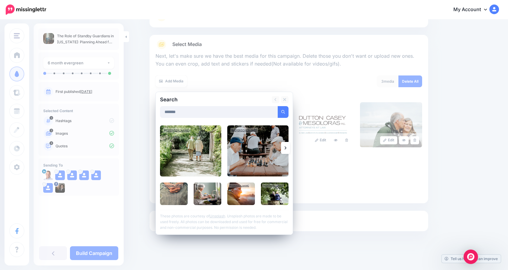
click at [286, 145] on icon at bounding box center [286, 147] width 2 height 5
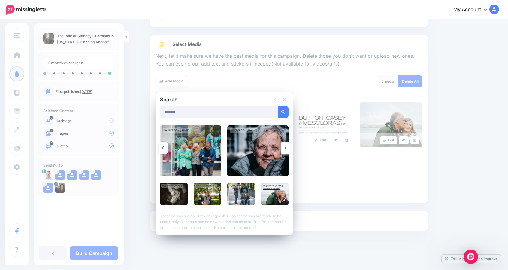
click at [286, 145] on icon at bounding box center [286, 147] width 2 height 5
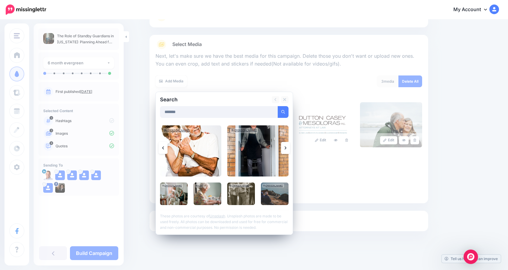
click at [286, 145] on icon at bounding box center [286, 147] width 2 height 5
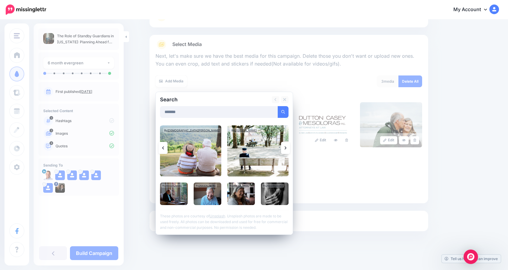
click at [286, 145] on icon at bounding box center [286, 147] width 2 height 5
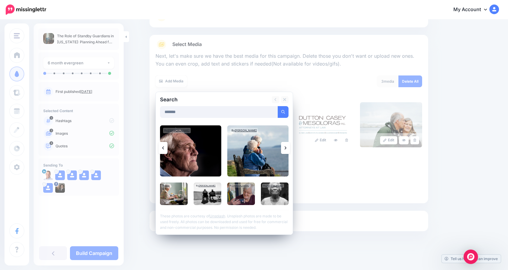
click at [286, 145] on icon at bounding box center [286, 147] width 2 height 5
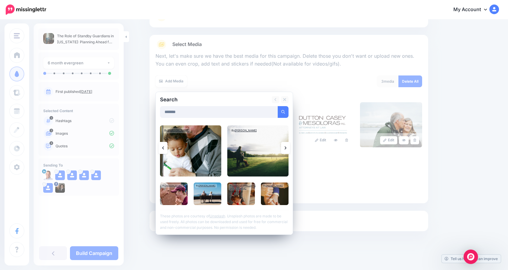
click at [286, 145] on icon at bounding box center [286, 147] width 2 height 5
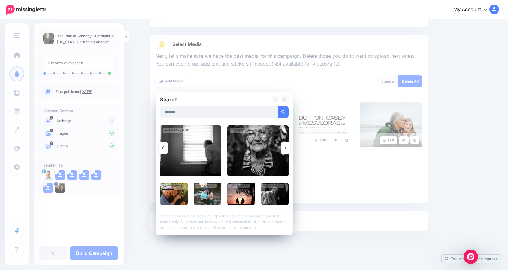
click at [168, 147] on link at bounding box center [162, 148] width 9 height 12
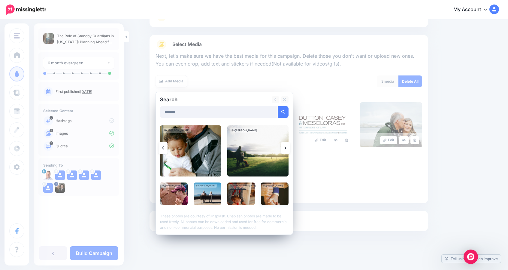
click at [279, 197] on img at bounding box center [275, 193] width 28 height 23
click at [274, 110] on link "Add Media" at bounding box center [276, 112] width 26 height 12
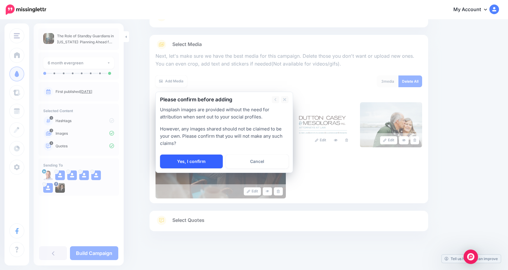
click at [189, 157] on link "Yes, I confirm" at bounding box center [191, 161] width 63 height 14
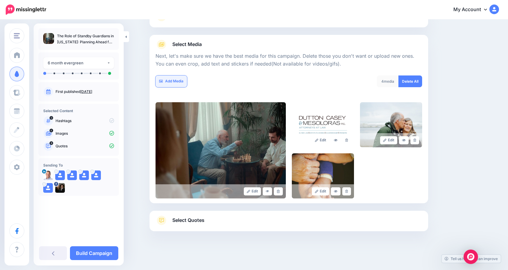
click at [178, 78] on link "Add Media" at bounding box center [171, 81] width 32 height 12
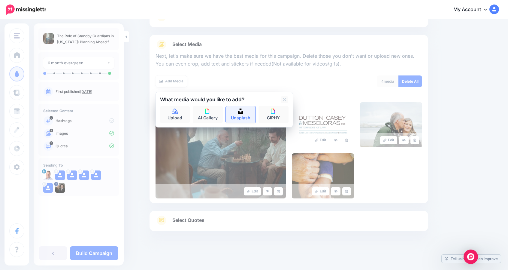
click at [242, 111] on img at bounding box center [240, 110] width 5 height 5
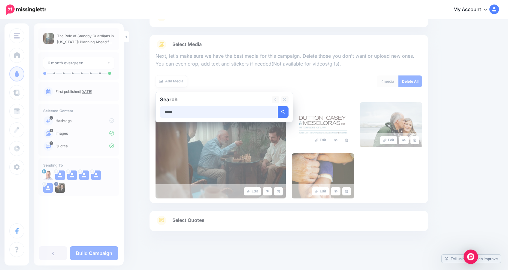
drag, startPoint x: 181, startPoint y: 113, endPoint x: 155, endPoint y: 111, distance: 26.4
click at [155, 111] on div "Select Media Next, let's make sure we have the best media for this campaign. De…" at bounding box center [288, 119] width 279 height 168
type input "********"
click at [278, 106] on button "submit" at bounding box center [283, 112] width 11 height 12
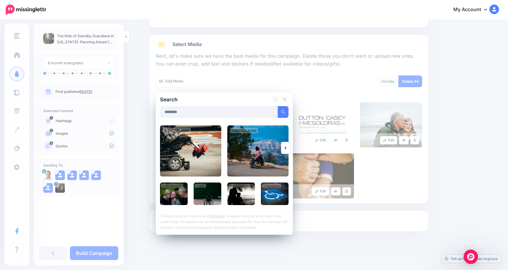
click at [286, 147] on icon at bounding box center [286, 147] width 2 height 5
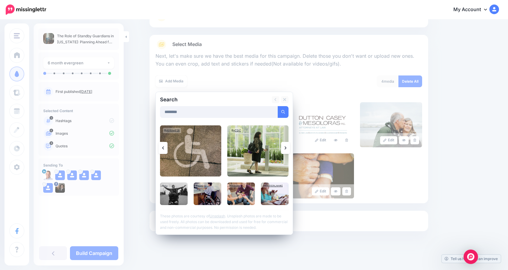
click at [166, 150] on link at bounding box center [162, 148] width 9 height 12
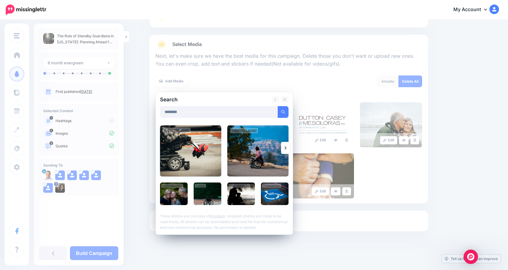
click at [193, 145] on img at bounding box center [190, 150] width 61 height 51
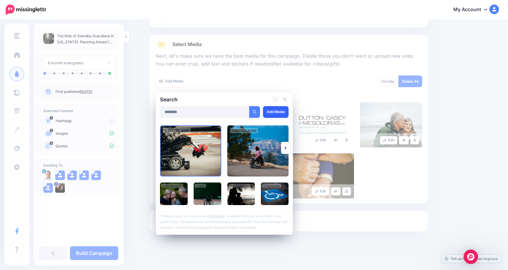
click at [268, 111] on link "Add Media" at bounding box center [276, 112] width 26 height 12
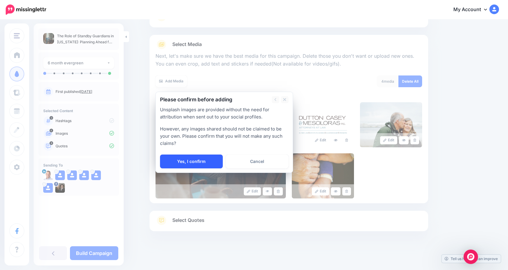
click at [209, 157] on link "Yes, I confirm" at bounding box center [191, 161] width 63 height 14
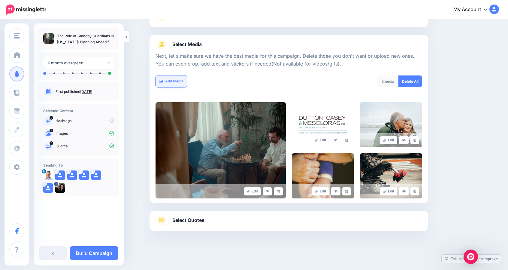
click at [178, 84] on link "Add Media" at bounding box center [171, 81] width 32 height 12
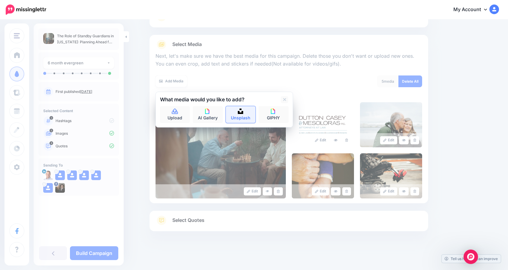
click at [241, 112] on img at bounding box center [240, 110] width 5 height 5
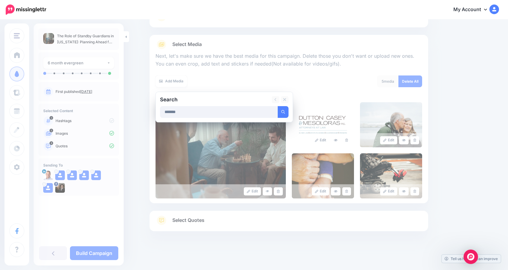
click at [278, 106] on button "submit" at bounding box center [283, 112] width 11 height 12
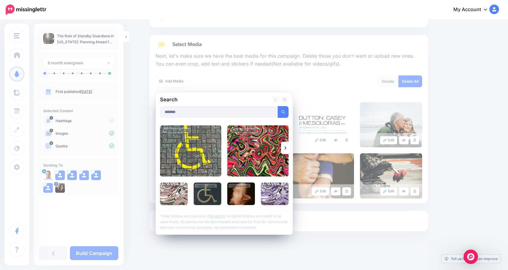
click at [203, 113] on input "*******" at bounding box center [219, 112] width 118 height 12
type input "********"
click at [278, 106] on button "submit" at bounding box center [283, 112] width 11 height 12
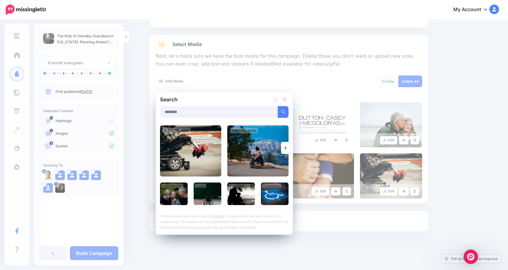
click at [288, 143] on link at bounding box center [285, 148] width 9 height 12
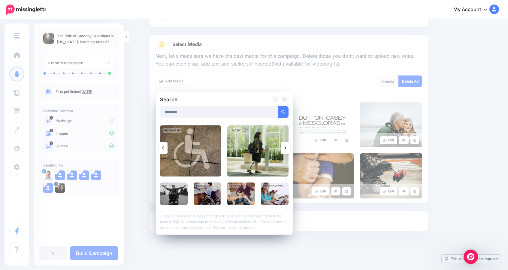
click at [286, 146] on icon at bounding box center [286, 147] width 2 height 5
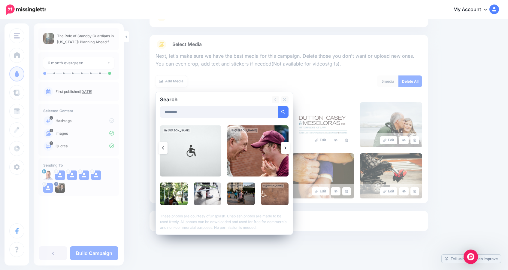
click at [286, 146] on icon at bounding box center [286, 147] width 2 height 5
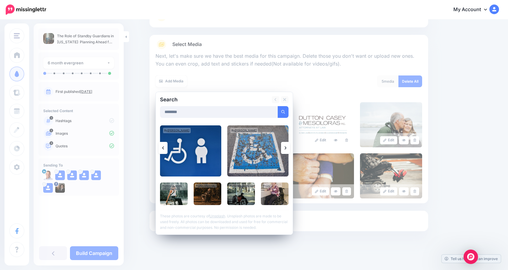
click at [286, 146] on icon at bounding box center [286, 147] width 2 height 5
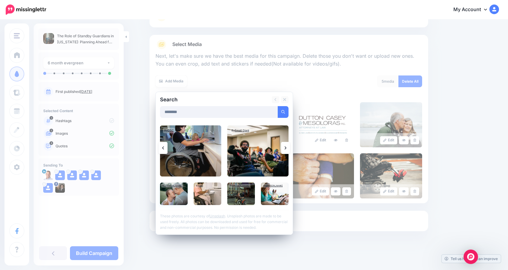
click at [176, 195] on img at bounding box center [174, 193] width 28 height 23
click at [273, 109] on link "Add Media" at bounding box center [276, 112] width 26 height 12
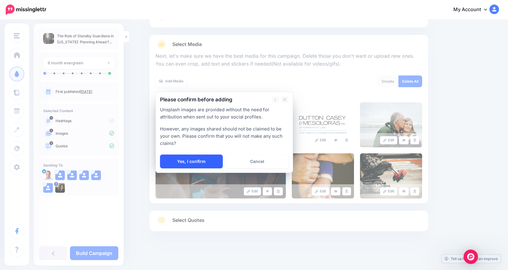
click at [210, 159] on link "Yes, I confirm" at bounding box center [191, 161] width 63 height 14
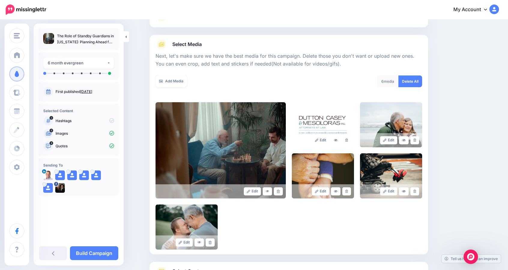
scroll to position [105, 0]
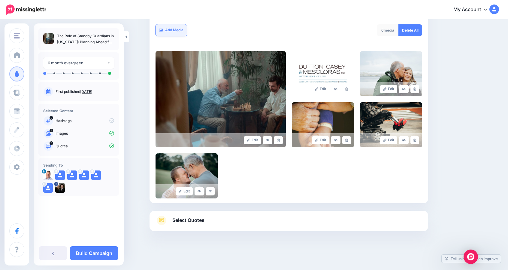
click at [180, 32] on link "Add Media" at bounding box center [171, 30] width 32 height 12
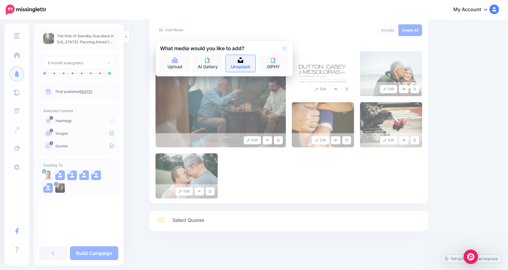
click at [246, 61] on link "Unsplash" at bounding box center [241, 63] width 30 height 17
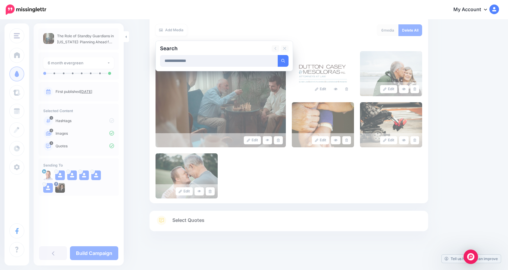
type input "**********"
click at [278, 55] on button "submit" at bounding box center [283, 61] width 11 height 12
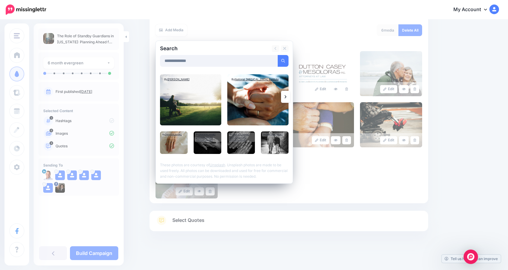
click at [289, 96] on link at bounding box center [285, 97] width 9 height 12
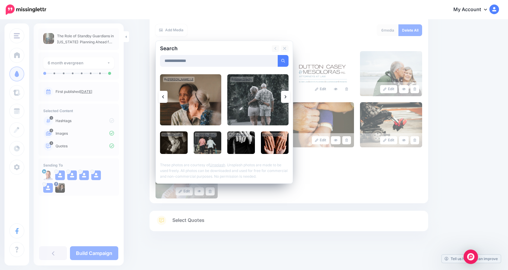
click at [289, 96] on link at bounding box center [285, 97] width 9 height 12
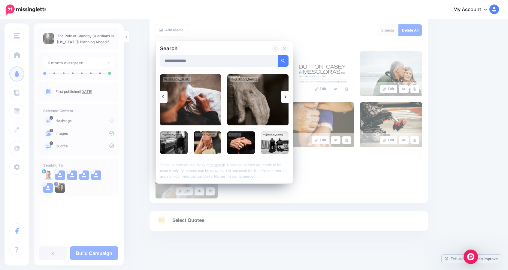
click at [289, 96] on link at bounding box center [285, 97] width 9 height 12
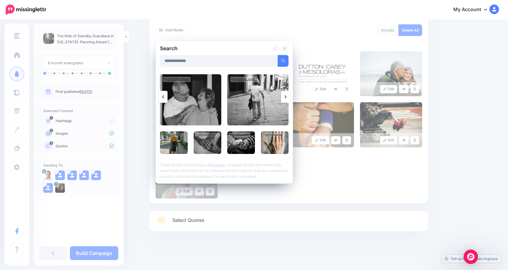
click at [210, 95] on img at bounding box center [190, 99] width 61 height 51
click at [270, 63] on link "Add Media" at bounding box center [276, 61] width 26 height 12
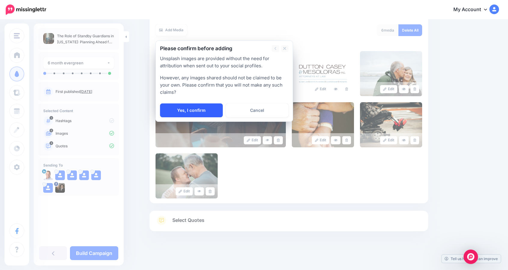
click at [213, 110] on link "Yes, I confirm" at bounding box center [191, 110] width 63 height 14
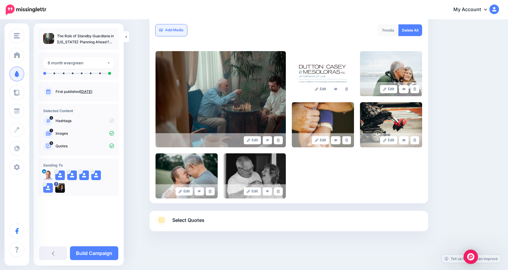
click at [178, 31] on link "Add Media" at bounding box center [171, 30] width 32 height 12
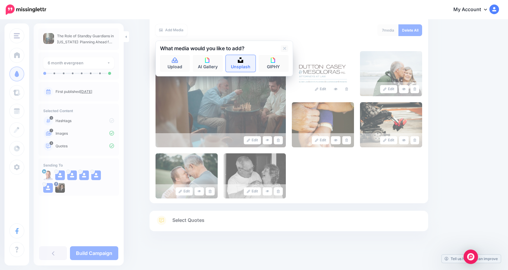
click at [241, 60] on img at bounding box center [240, 59] width 5 height 5
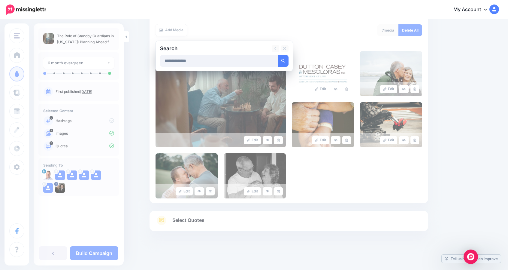
click at [278, 55] on button "submit" at bounding box center [283, 61] width 11 height 12
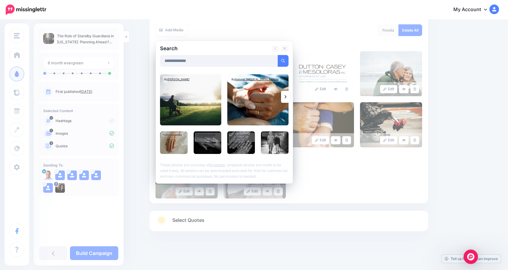
click at [286, 94] on link at bounding box center [285, 97] width 9 height 12
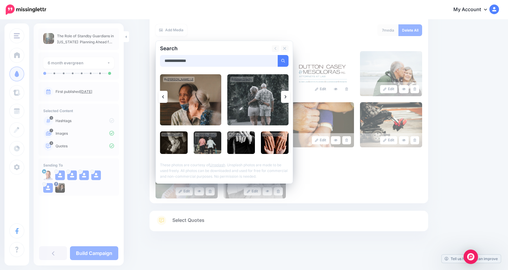
drag, startPoint x: 201, startPoint y: 58, endPoint x: 143, endPoint y: 55, distance: 58.3
click at [143, 55] on div "Content and media Choose the content and media that you'd like to use in this c…" at bounding box center [254, 92] width 508 height 355
type input "********"
click at [278, 55] on button "submit" at bounding box center [283, 61] width 11 height 12
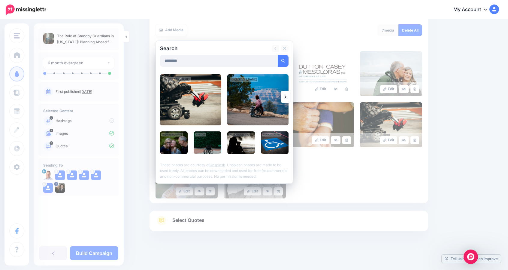
click at [286, 96] on link at bounding box center [285, 97] width 9 height 12
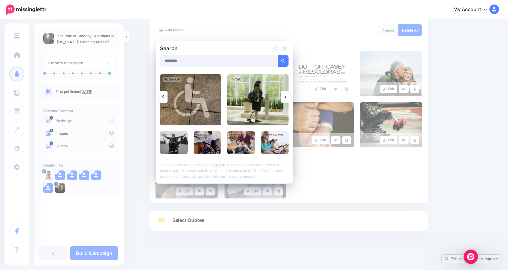
click at [286, 96] on link at bounding box center [285, 97] width 9 height 12
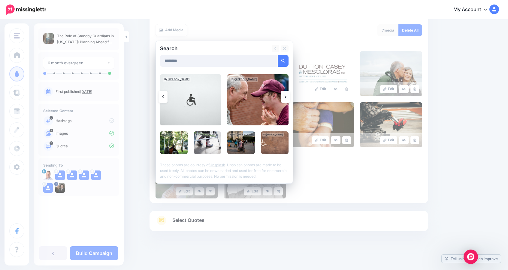
click at [286, 96] on link at bounding box center [285, 97] width 9 height 12
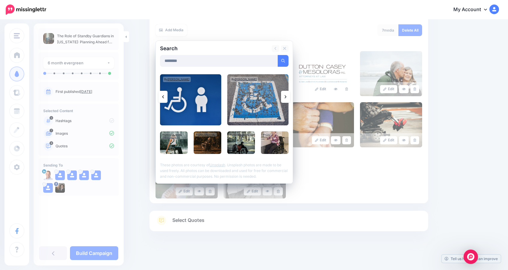
click at [286, 96] on link at bounding box center [285, 97] width 9 height 12
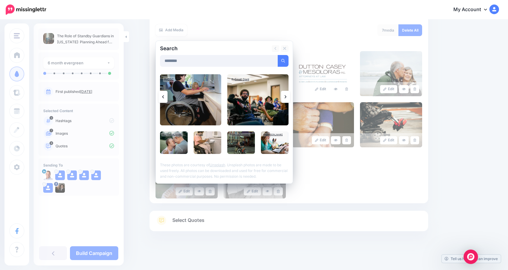
click at [286, 96] on link at bounding box center [285, 97] width 9 height 12
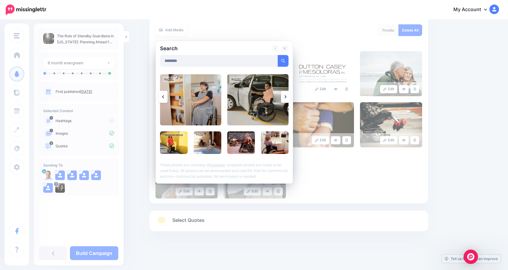
click at [286, 96] on link at bounding box center [285, 97] width 9 height 12
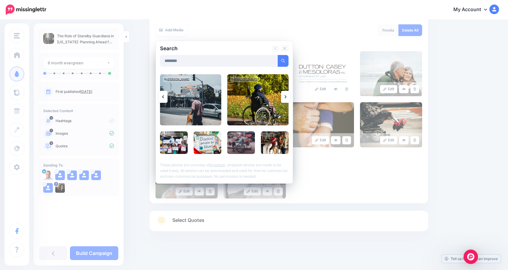
click at [260, 96] on img at bounding box center [257, 99] width 61 height 51
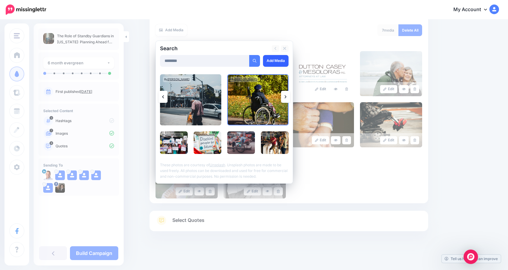
click at [274, 63] on link "Add Media" at bounding box center [276, 61] width 26 height 12
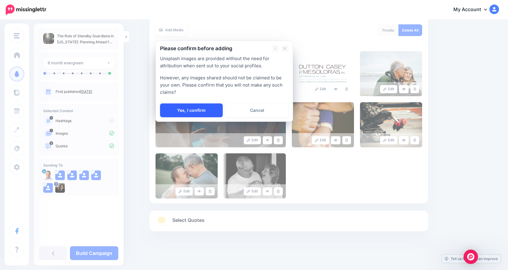
click at [201, 106] on link "Yes, I confirm" at bounding box center [191, 110] width 63 height 14
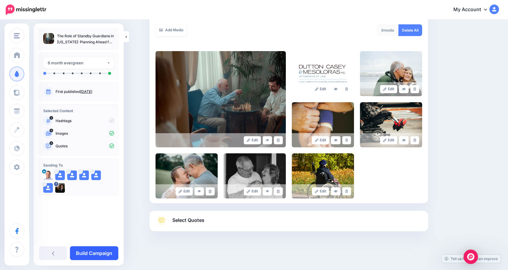
click at [95, 249] on link "Build Campaign" at bounding box center [94, 253] width 48 height 14
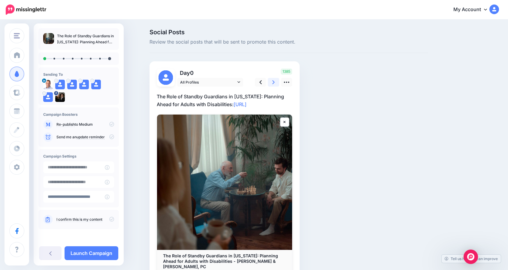
click at [275, 83] on icon at bounding box center [273, 82] width 2 height 6
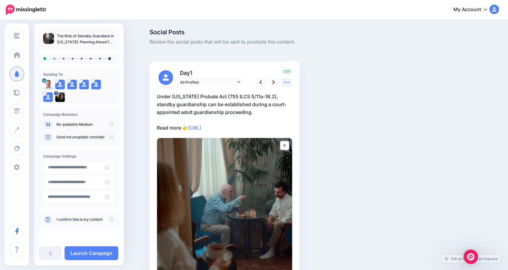
click at [285, 84] on icon at bounding box center [286, 82] width 6 height 6
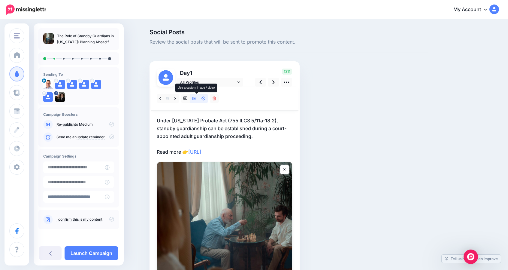
click at [197, 97] on icon at bounding box center [194, 98] width 4 height 4
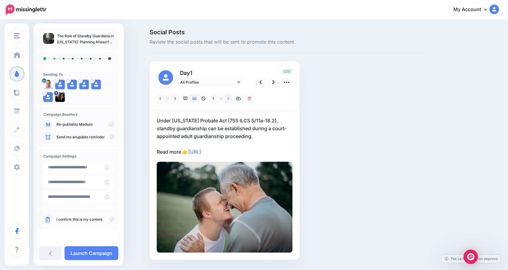
click at [229, 99] on icon at bounding box center [229, 98] width 2 height 2
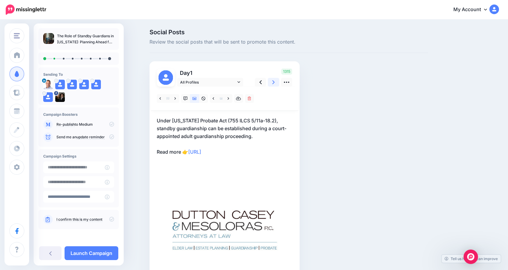
click at [275, 83] on icon at bounding box center [273, 82] width 2 height 6
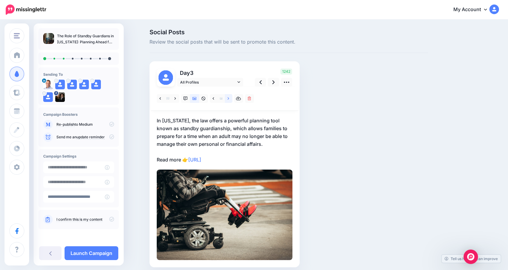
click at [229, 99] on icon at bounding box center [229, 98] width 2 height 4
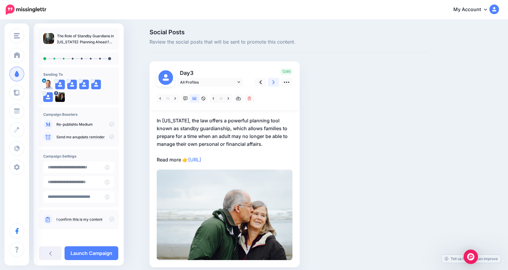
click at [275, 84] on icon at bounding box center [273, 82] width 2 height 6
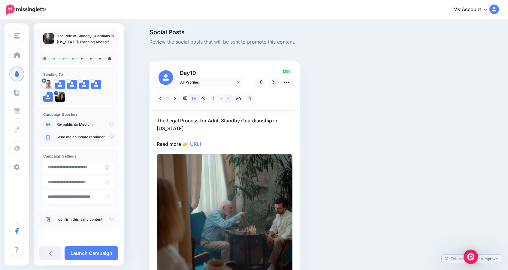
click at [229, 99] on icon at bounding box center [229, 98] width 2 height 2
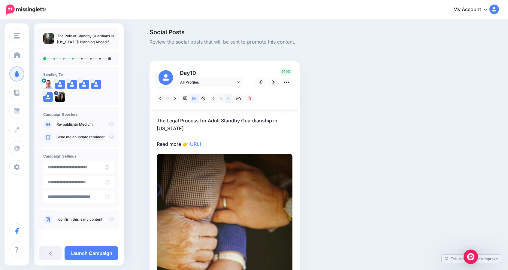
click at [229, 99] on icon at bounding box center [229, 98] width 2 height 2
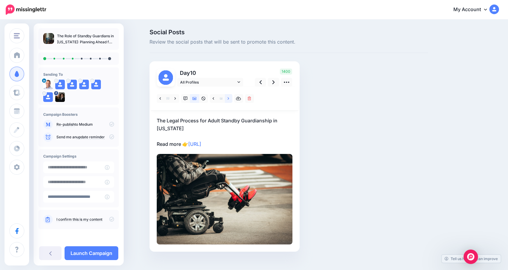
click at [229, 99] on icon at bounding box center [229, 98] width 2 height 2
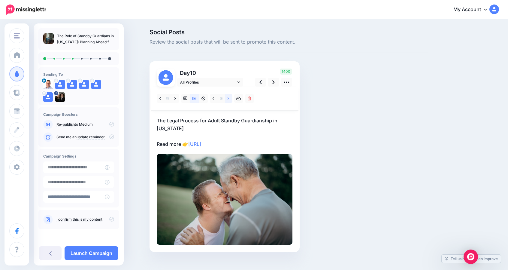
click at [229, 99] on icon at bounding box center [229, 98] width 2 height 2
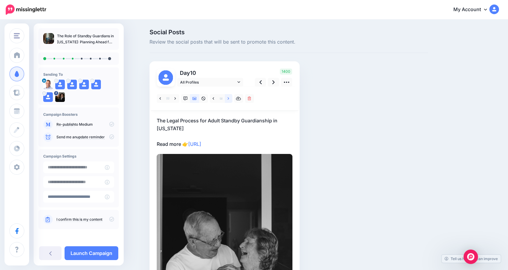
click at [229, 99] on icon at bounding box center [229, 98] width 2 height 2
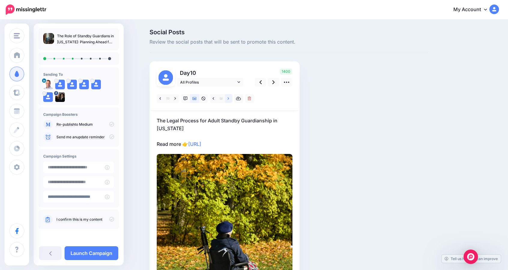
click at [229, 99] on icon at bounding box center [229, 98] width 2 height 2
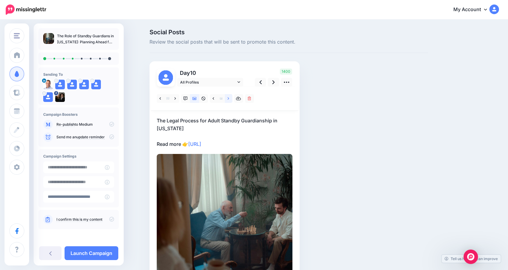
click at [229, 99] on icon at bounding box center [229, 98] width 2 height 2
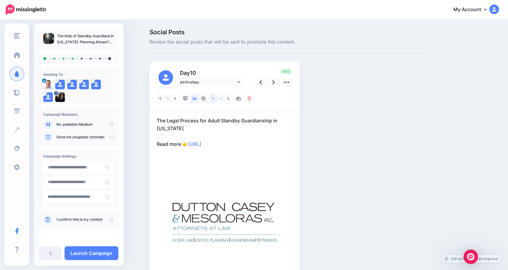
click at [214, 99] on link at bounding box center [214, 98] width 8 height 9
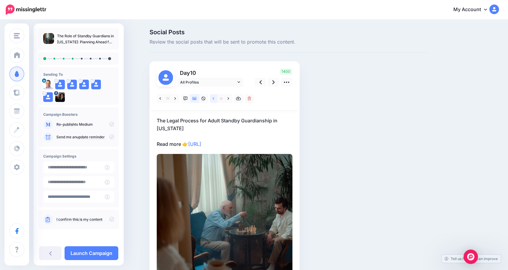
click at [214, 99] on link at bounding box center [214, 98] width 8 height 9
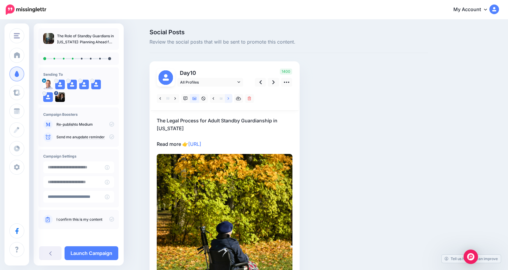
click at [229, 99] on icon at bounding box center [229, 98] width 2 height 2
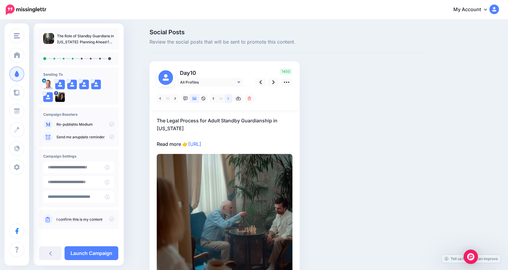
click at [229, 99] on icon at bounding box center [229, 98] width 2 height 2
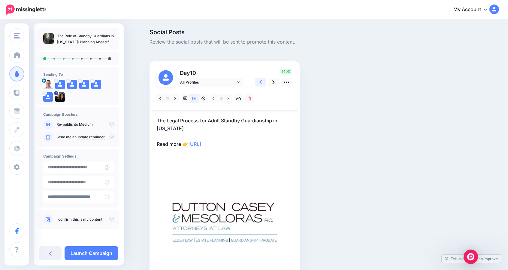
click at [262, 84] on icon at bounding box center [260, 82] width 2 height 4
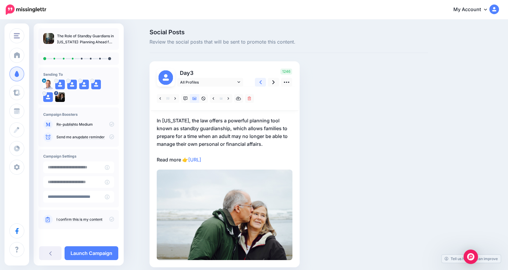
click at [262, 84] on icon at bounding box center [260, 82] width 2 height 4
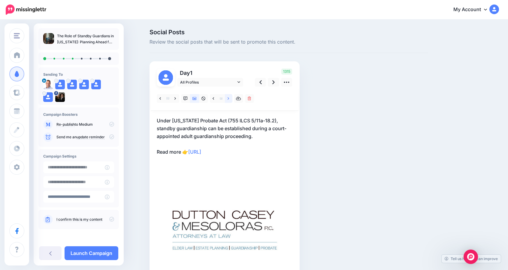
click at [229, 98] on icon at bounding box center [229, 98] width 2 height 2
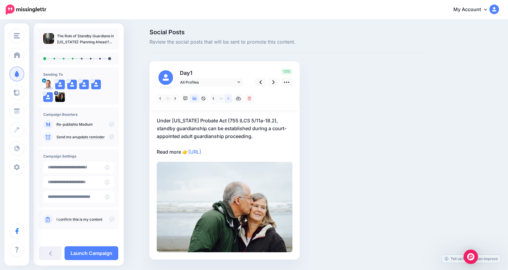
click at [229, 98] on icon at bounding box center [229, 98] width 2 height 2
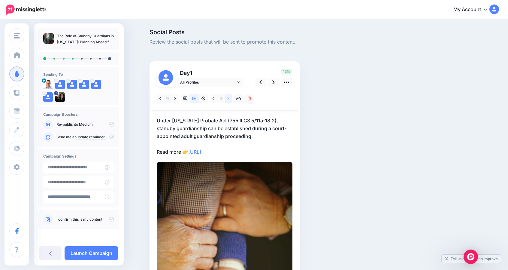
click at [229, 98] on icon at bounding box center [229, 98] width 2 height 2
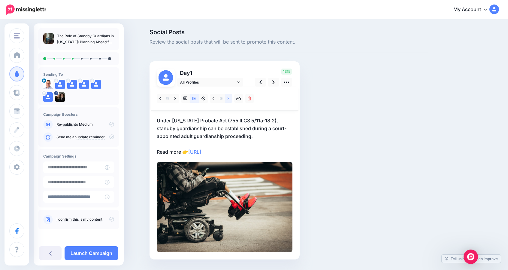
click at [229, 98] on icon at bounding box center [229, 98] width 2 height 2
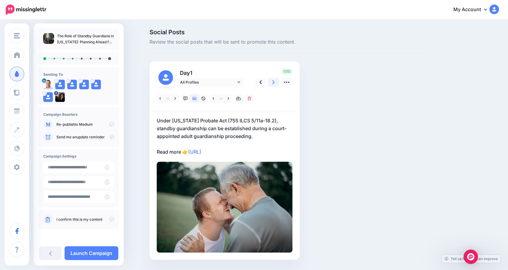
click at [278, 83] on link at bounding box center [273, 82] width 11 height 9
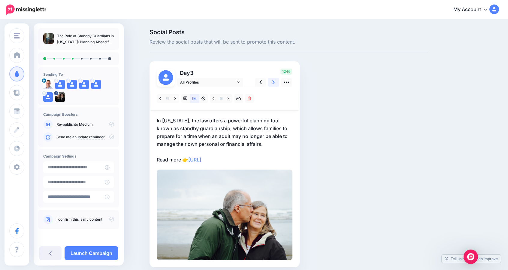
click at [278, 83] on link at bounding box center [273, 82] width 11 height 9
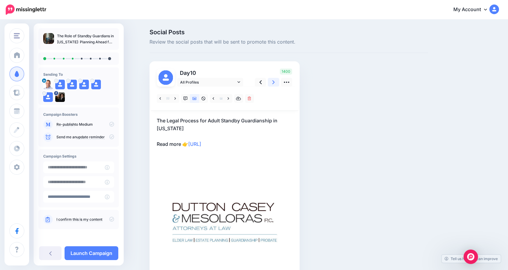
click at [278, 83] on link at bounding box center [273, 82] width 11 height 9
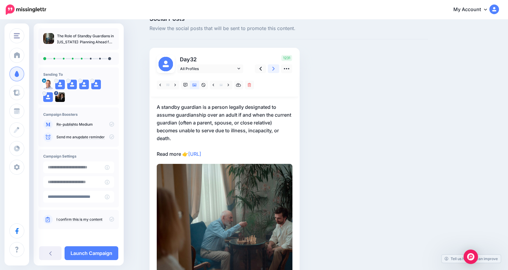
scroll to position [14, 0]
click at [229, 83] on link at bounding box center [229, 84] width 8 height 9
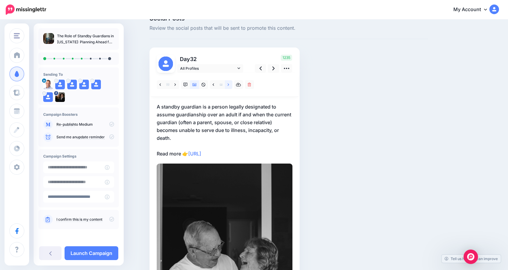
click at [229, 83] on link at bounding box center [229, 84] width 8 height 9
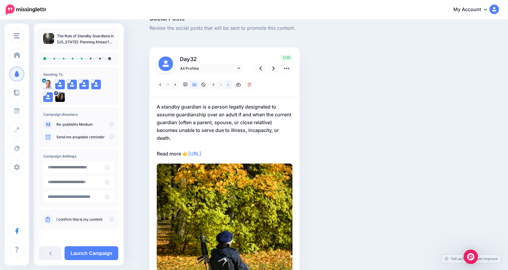
click at [229, 83] on link at bounding box center [229, 84] width 8 height 9
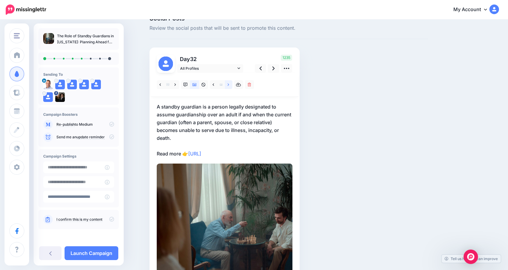
click at [229, 83] on link at bounding box center [229, 84] width 8 height 9
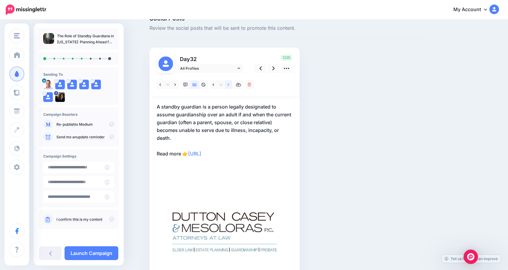
click at [229, 83] on link at bounding box center [229, 84] width 8 height 9
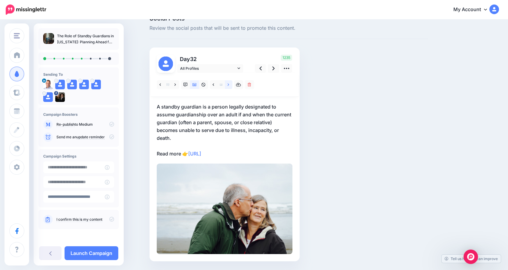
click at [229, 83] on link at bounding box center [229, 84] width 8 height 9
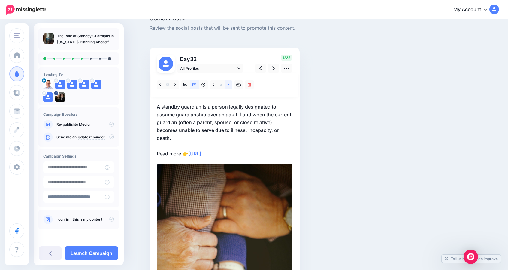
click at [229, 84] on icon at bounding box center [229, 85] width 2 height 4
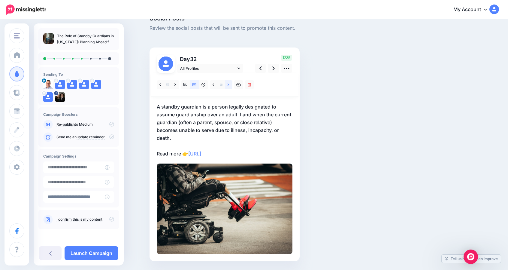
click at [229, 85] on icon at bounding box center [229, 85] width 2 height 4
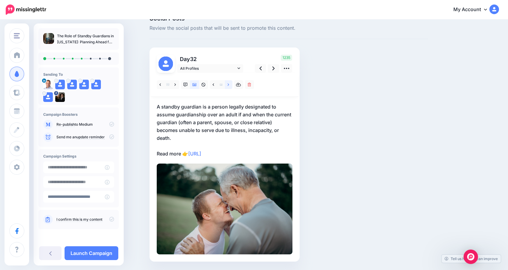
click at [229, 85] on icon at bounding box center [229, 85] width 2 height 4
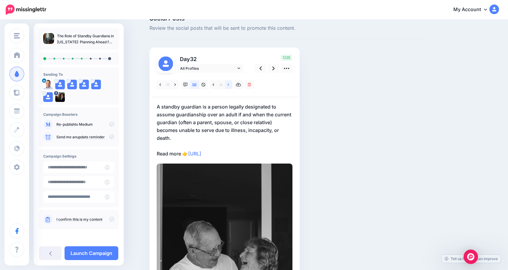
click at [229, 85] on icon at bounding box center [229, 85] width 2 height 4
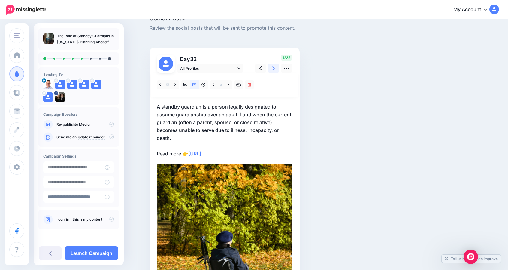
click at [273, 72] on link at bounding box center [273, 68] width 11 height 9
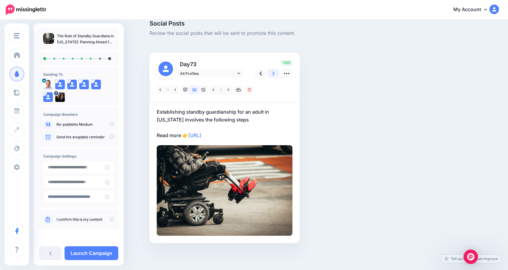
scroll to position [9, 0]
click at [213, 119] on p "Establishing standby guardianship for an adult in Illinois involves the followi…" at bounding box center [225, 123] width 136 height 31
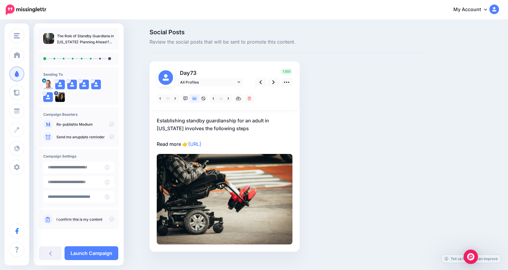
scroll to position [0, 0]
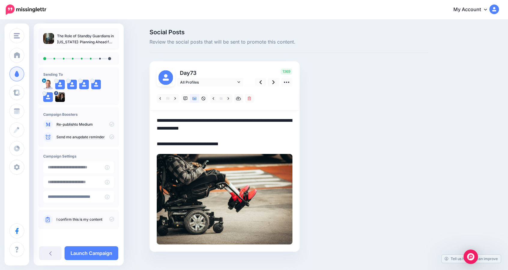
drag, startPoint x: 222, startPoint y: 130, endPoint x: 179, endPoint y: 128, distance: 43.3
click at [179, 128] on textarea "**********" at bounding box center [225, 131] width 136 height 31
type textarea "**********"
click at [275, 83] on icon at bounding box center [273, 82] width 2 height 4
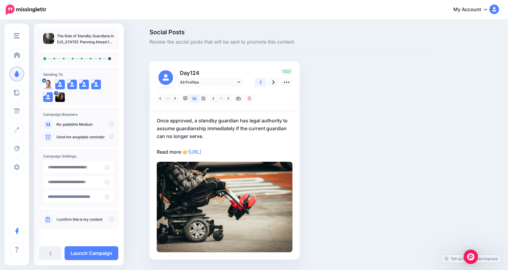
click at [262, 83] on icon at bounding box center [260, 82] width 2 height 6
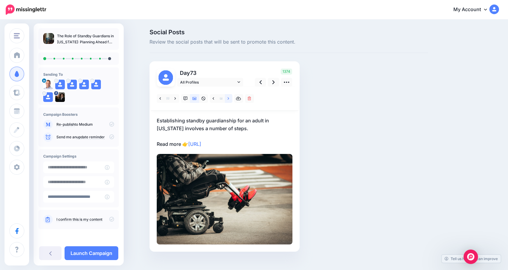
click at [229, 98] on icon at bounding box center [229, 98] width 2 height 4
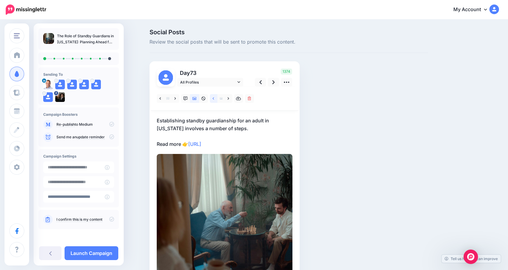
click at [215, 100] on link at bounding box center [214, 98] width 8 height 9
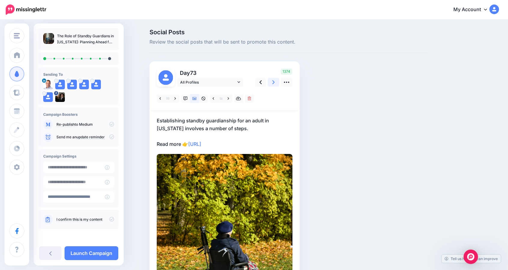
click at [275, 82] on icon at bounding box center [273, 82] width 2 height 6
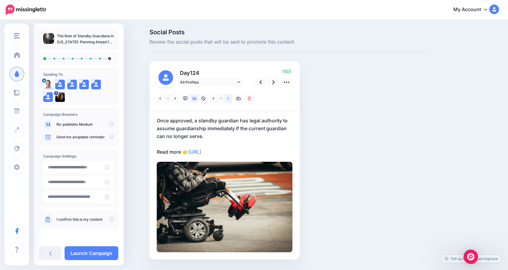
click at [232, 99] on link at bounding box center [229, 98] width 8 height 9
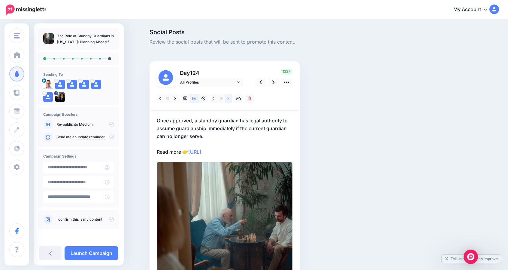
click at [232, 99] on link at bounding box center [229, 98] width 8 height 9
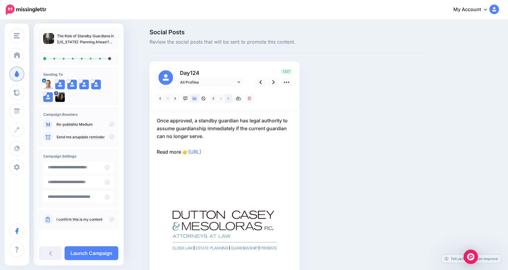
click at [232, 99] on link at bounding box center [229, 98] width 8 height 9
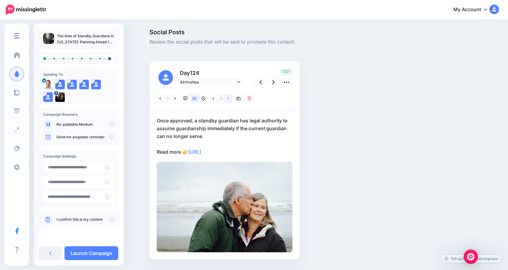
click at [232, 99] on link at bounding box center [229, 98] width 8 height 9
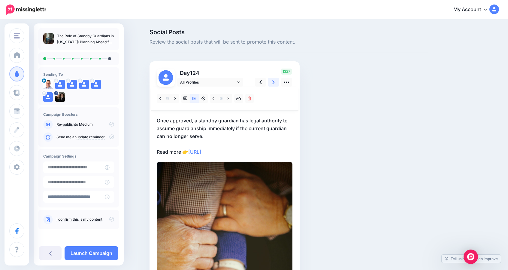
click at [277, 82] on link at bounding box center [273, 82] width 11 height 9
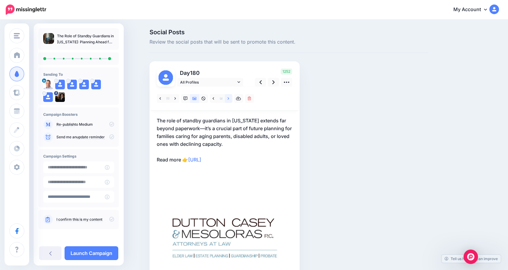
click at [229, 97] on icon at bounding box center [229, 98] width 2 height 4
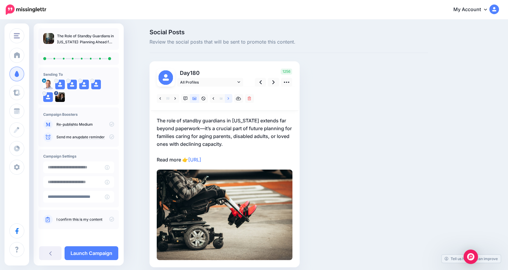
click at [229, 97] on icon at bounding box center [229, 98] width 2 height 4
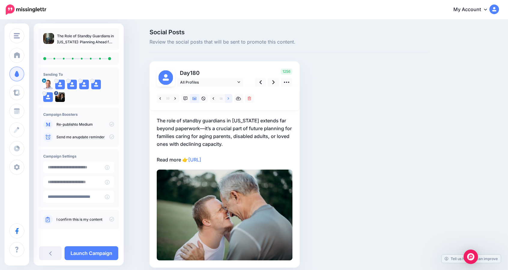
click at [229, 97] on icon at bounding box center [229, 98] width 2 height 4
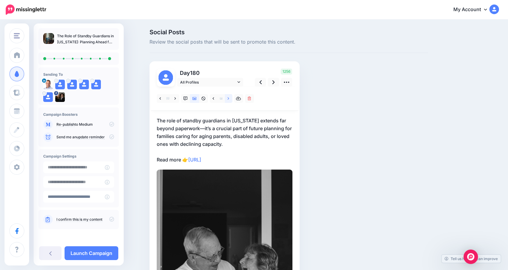
click at [229, 97] on icon at bounding box center [229, 98] width 2 height 4
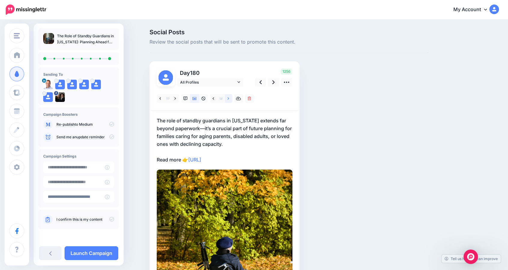
click at [229, 97] on icon at bounding box center [229, 98] width 2 height 4
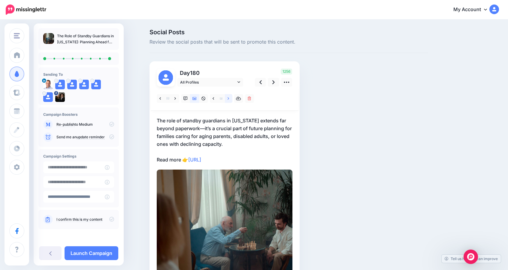
click at [229, 97] on icon at bounding box center [229, 98] width 2 height 4
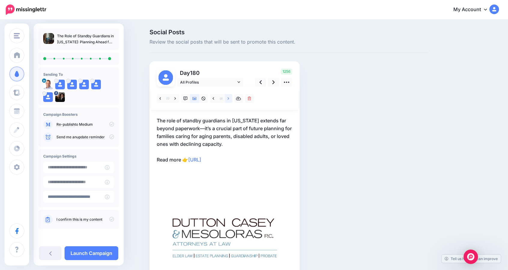
click at [229, 97] on icon at bounding box center [229, 98] width 2 height 4
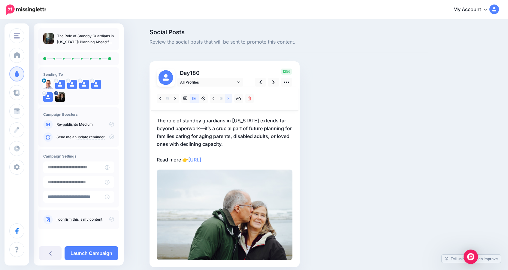
click at [229, 97] on icon at bounding box center [229, 98] width 2 height 4
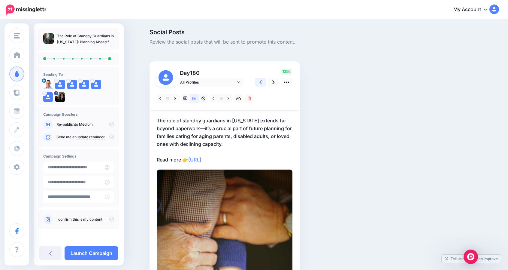
click at [262, 82] on icon at bounding box center [260, 82] width 2 height 4
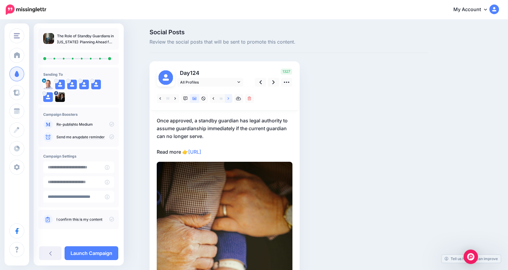
click at [229, 97] on icon at bounding box center [229, 98] width 2 height 2
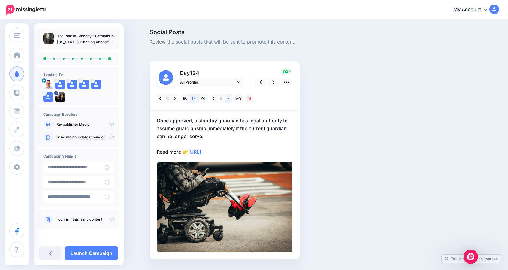
click at [229, 97] on icon at bounding box center [229, 98] width 2 height 2
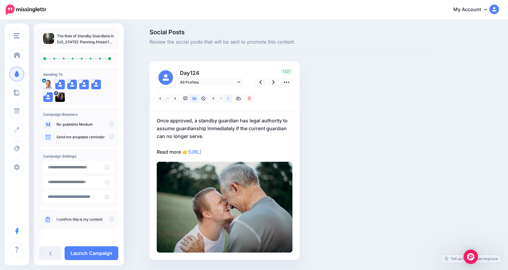
click at [229, 97] on icon at bounding box center [229, 98] width 2 height 2
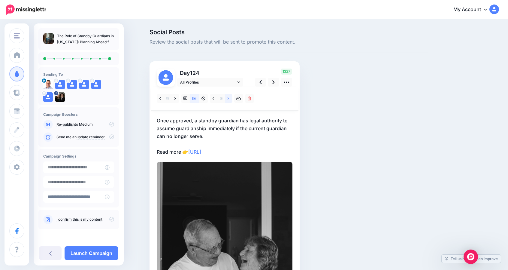
click at [229, 97] on icon at bounding box center [229, 98] width 2 height 2
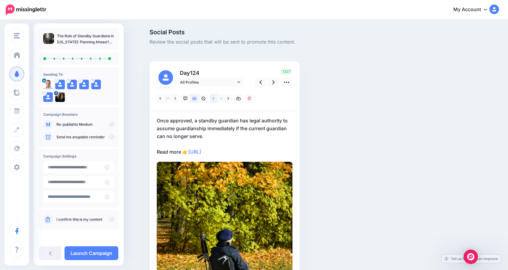
click at [214, 99] on link at bounding box center [214, 98] width 8 height 9
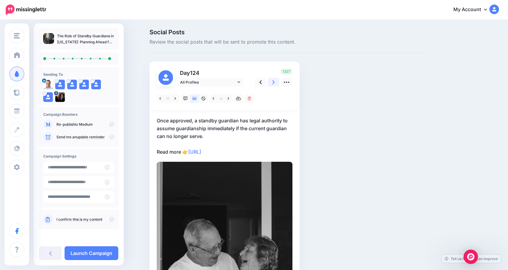
click at [273, 83] on link at bounding box center [273, 82] width 11 height 9
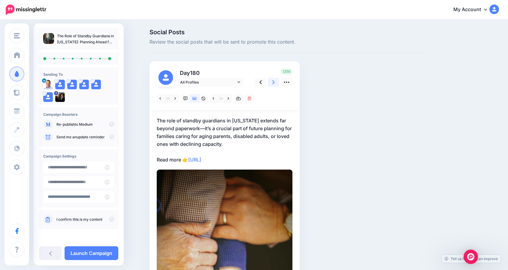
click at [273, 83] on link at bounding box center [273, 82] width 11 height 9
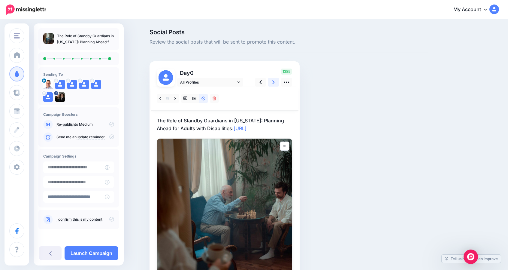
click at [273, 83] on link at bounding box center [273, 82] width 11 height 9
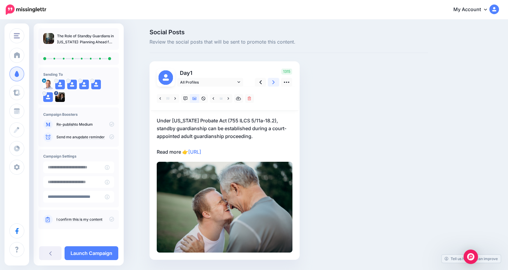
click at [273, 83] on link at bounding box center [273, 82] width 11 height 9
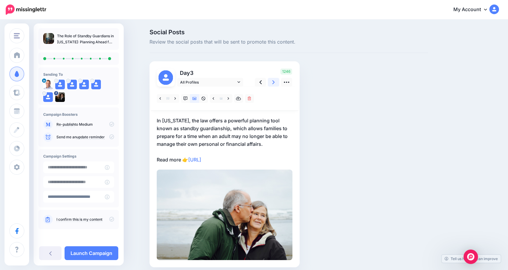
click at [273, 83] on link at bounding box center [273, 82] width 11 height 9
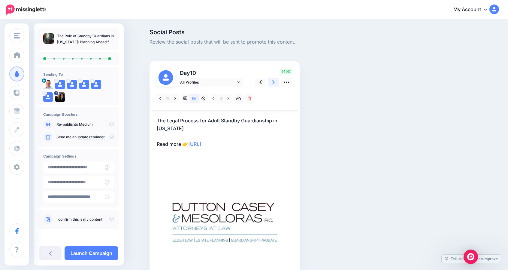
click at [273, 83] on link at bounding box center [273, 82] width 11 height 9
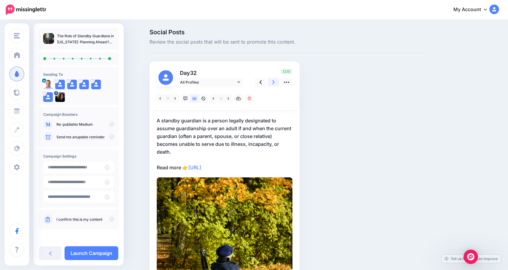
click at [273, 83] on link at bounding box center [273, 82] width 11 height 9
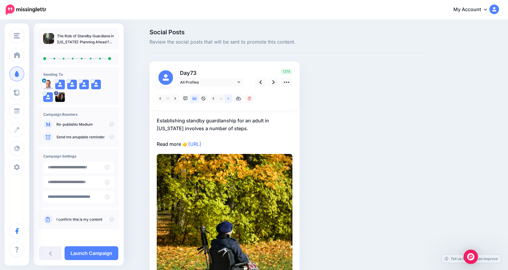
click at [229, 98] on icon at bounding box center [229, 98] width 2 height 4
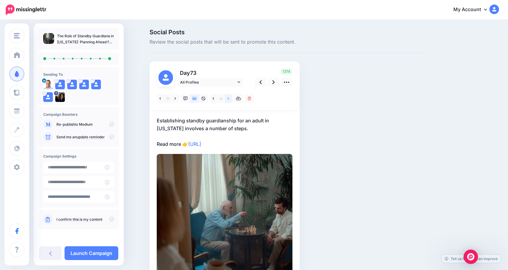
click at [229, 98] on icon at bounding box center [229, 98] width 2 height 4
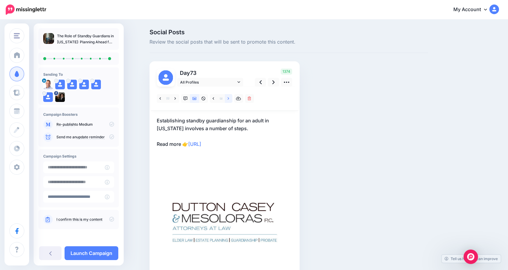
click at [229, 98] on icon at bounding box center [229, 98] width 2 height 4
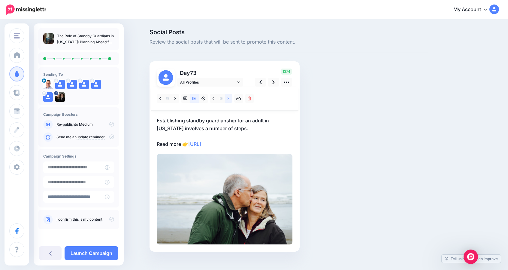
click at [229, 98] on icon at bounding box center [229, 98] width 2 height 4
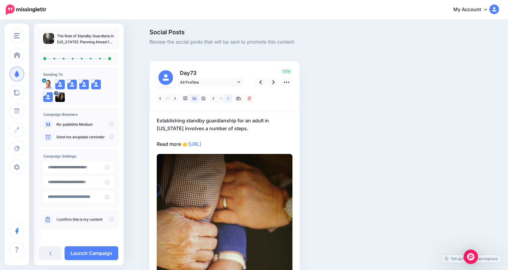
click at [229, 98] on icon at bounding box center [229, 98] width 2 height 4
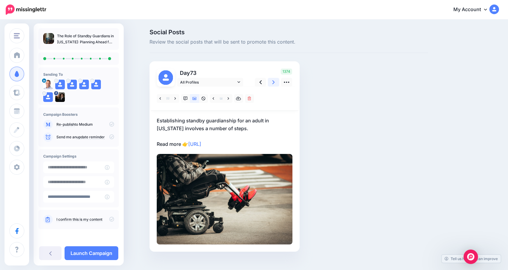
click at [275, 84] on icon at bounding box center [273, 82] width 2 height 6
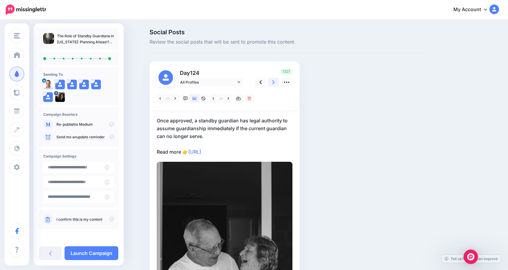
click at [275, 84] on icon at bounding box center [273, 82] width 2 height 6
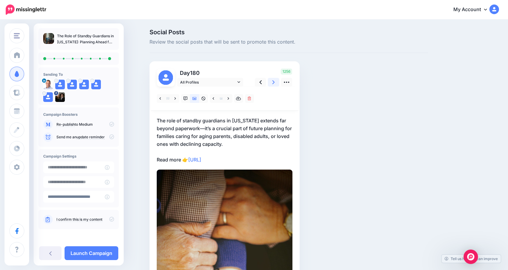
click at [275, 84] on icon at bounding box center [273, 82] width 2 height 6
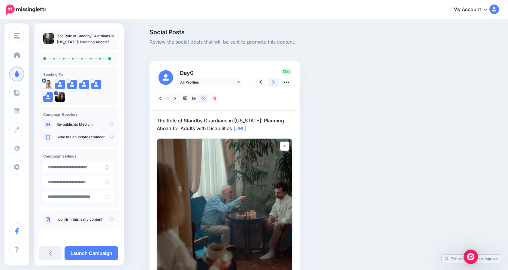
click at [275, 84] on icon at bounding box center [273, 82] width 2 height 6
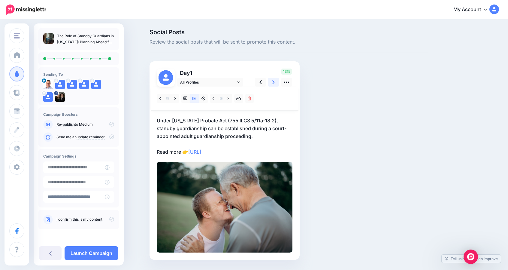
click at [275, 84] on icon at bounding box center [273, 82] width 2 height 6
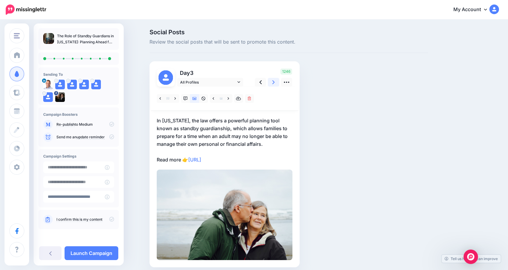
click at [275, 84] on icon at bounding box center [273, 82] width 2 height 6
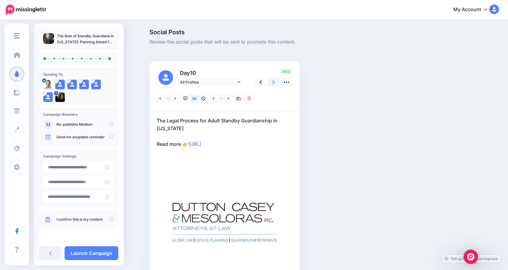
click at [275, 84] on icon at bounding box center [273, 82] width 2 height 6
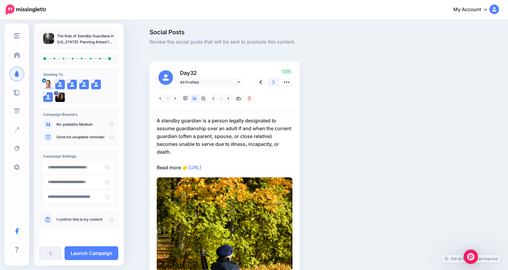
click at [275, 84] on icon at bounding box center [273, 82] width 2 height 6
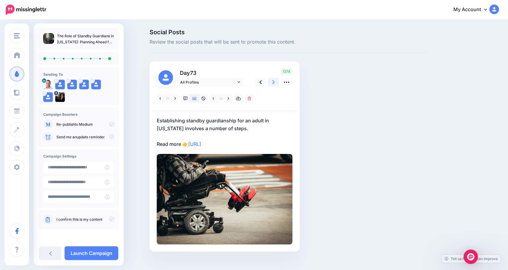
click at [275, 84] on icon at bounding box center [273, 82] width 2 height 6
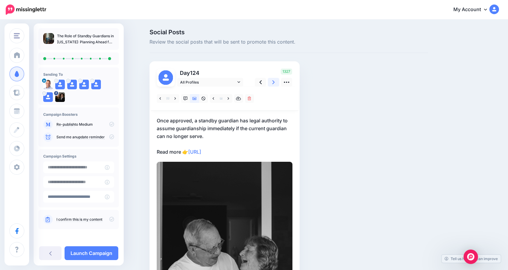
click at [275, 84] on icon at bounding box center [273, 82] width 2 height 6
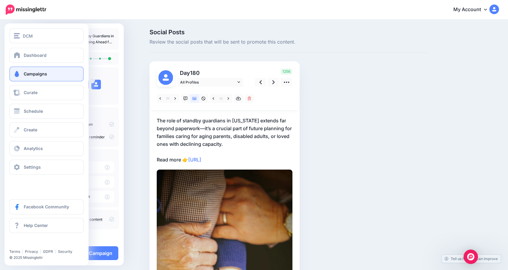
click at [36, 73] on span "Campaigns" at bounding box center [35, 73] width 23 height 5
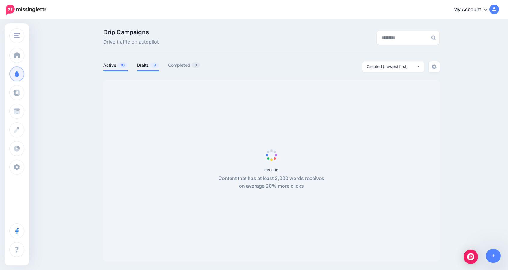
click at [143, 65] on link "Drafts 3" at bounding box center [148, 65] width 22 height 7
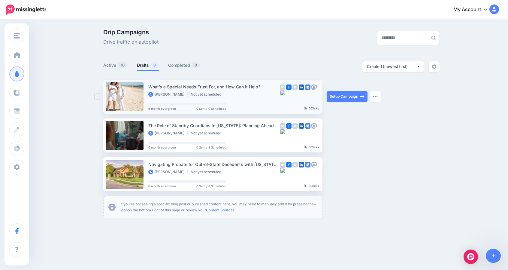
click at [241, 89] on div "What’s a Special Needs Trust For, and How Can It Help?" at bounding box center [213, 86] width 131 height 7
click at [341, 92] on link "Setup Campaign" at bounding box center [347, 96] width 41 height 11
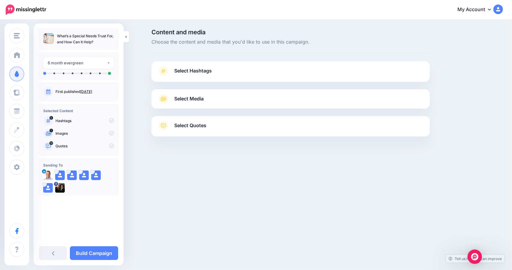
click at [195, 127] on span "Select Quotes" at bounding box center [190, 125] width 32 height 8
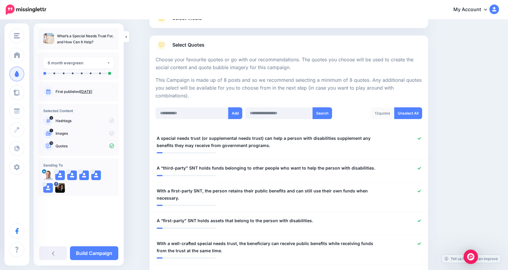
scroll to position [81, 0]
click at [193, 165] on span "A “third-party” SNT holds funds belonging to other people who want to help the …" at bounding box center [266, 167] width 219 height 7
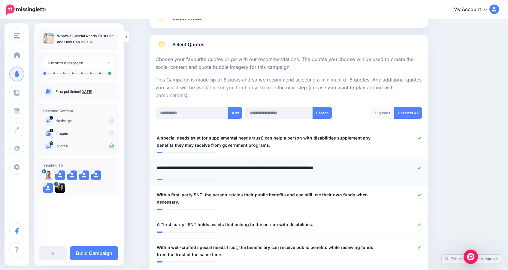
click at [190, 166] on textarea "**********" at bounding box center [266, 170] width 219 height 12
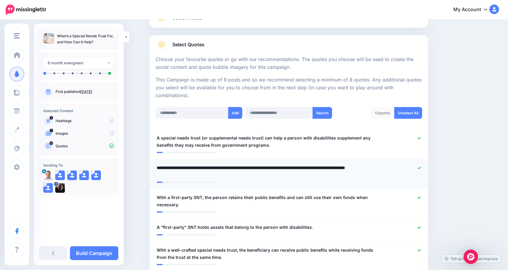
type textarea "**********"
click at [420, 197] on icon at bounding box center [419, 197] width 3 height 3
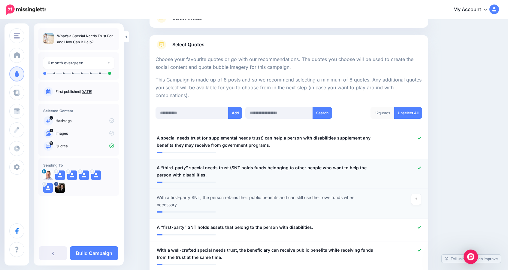
click at [240, 166] on span "A “third-party” special needs trust (SNT holds funds belonging to other people …" at bounding box center [266, 171] width 219 height 14
click at [267, 189] on li "**********" at bounding box center [288, 204] width 279 height 30
click at [240, 167] on span "A “third-party” special needs trust (SNT holds funds belonging to other people …" at bounding box center [266, 171] width 219 height 14
click at [304, 192] on li "**********" at bounding box center [288, 204] width 279 height 30
click at [421, 225] on icon at bounding box center [419, 226] width 3 height 3
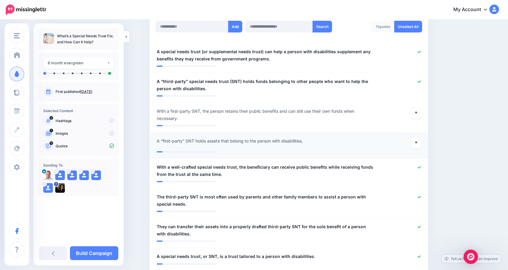
scroll to position [168, 0]
click at [165, 197] on span "The third-party SNT is most often used by parents and other family members to a…" at bounding box center [266, 199] width 219 height 14
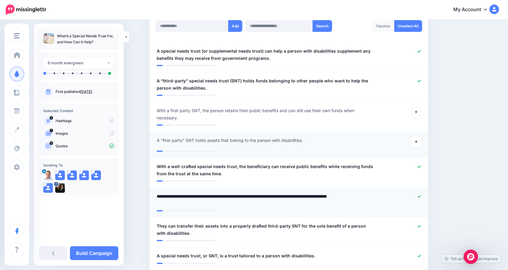
click at [165, 197] on textarea "**********" at bounding box center [266, 199] width 219 height 14
click at [189, 195] on textarea "**********" at bounding box center [266, 199] width 219 height 14
click at [187, 197] on textarea "**********" at bounding box center [266, 199] width 219 height 14
type textarea "**********"
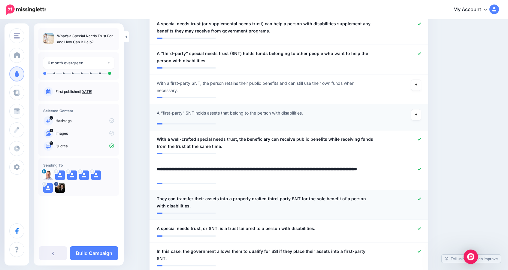
scroll to position [195, 0]
click at [421, 198] on icon at bounding box center [419, 198] width 3 height 3
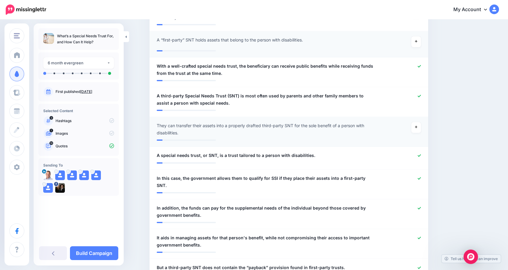
scroll to position [270, 0]
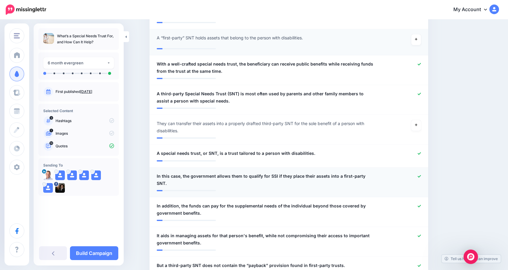
click at [420, 174] on icon at bounding box center [419, 175] width 3 height 3
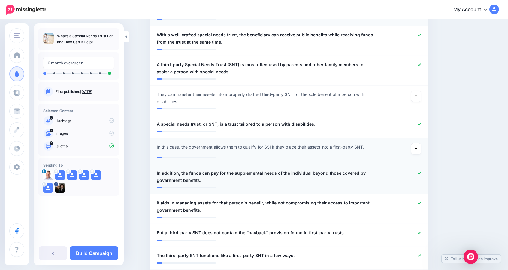
scroll to position [303, 0]
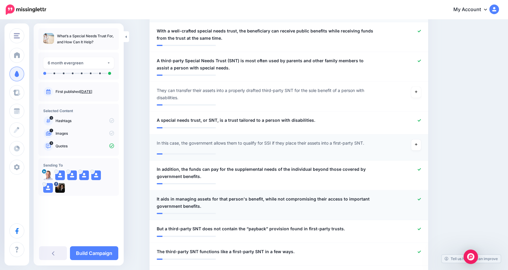
click at [163, 198] on span "It aids in managing assets for that person's benefit, while not compromising th…" at bounding box center [266, 202] width 219 height 14
type textarea "**********"
click at [420, 227] on icon at bounding box center [419, 228] width 3 height 3
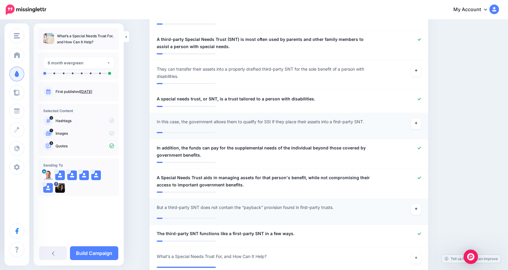
scroll to position [326, 0]
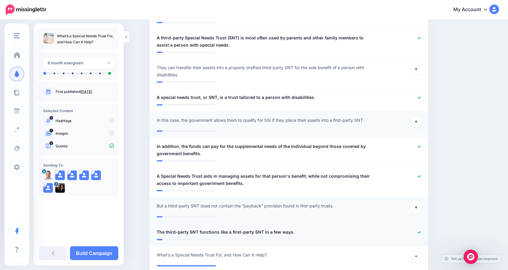
click at [421, 230] on icon at bounding box center [419, 231] width 3 height 3
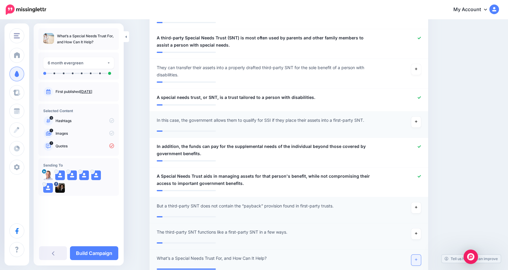
click at [417, 259] on icon at bounding box center [416, 259] width 2 height 2
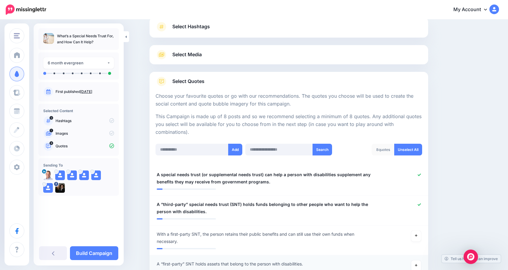
scroll to position [41, 0]
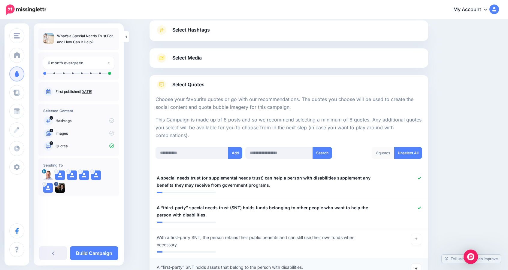
click at [195, 59] on span "Select Media" at bounding box center [186, 58] width 29 height 8
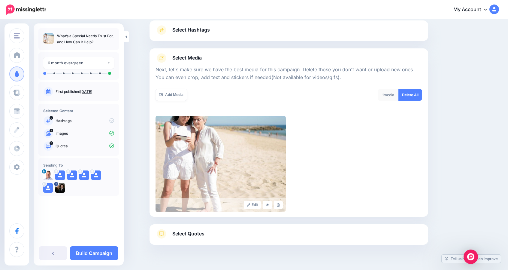
scroll to position [0, 0]
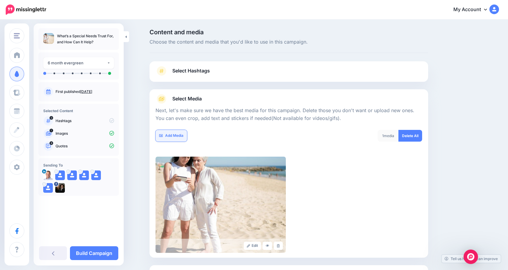
click at [179, 134] on link "Add Media" at bounding box center [171, 136] width 32 height 12
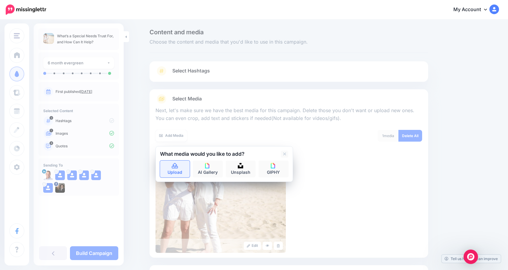
click at [177, 166] on icon at bounding box center [174, 165] width 7 height 5
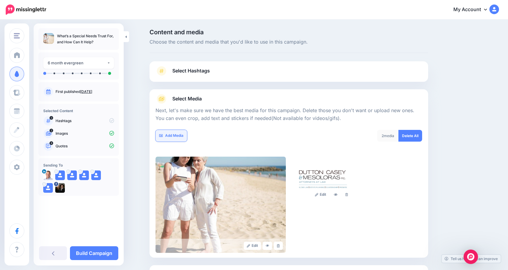
scroll to position [54, 0]
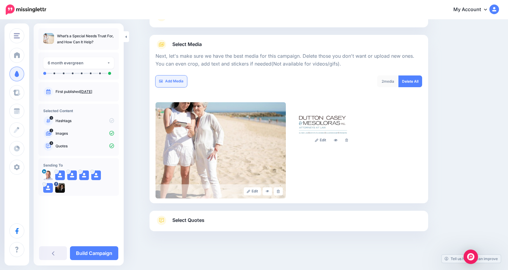
click at [176, 134] on img at bounding box center [220, 150] width 130 height 96
click at [176, 79] on link "Add Media" at bounding box center [171, 81] width 32 height 12
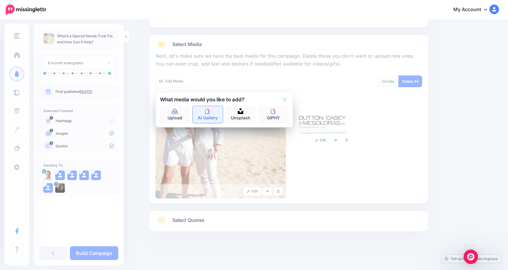
click at [209, 113] on img at bounding box center [207, 110] width 5 height 5
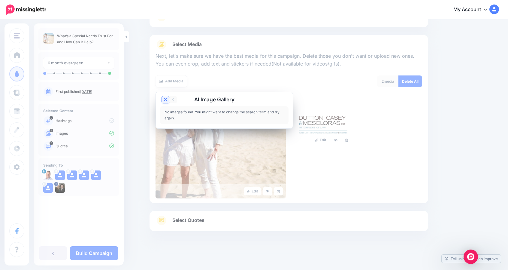
click at [167, 99] on icon at bounding box center [165, 99] width 3 height 3
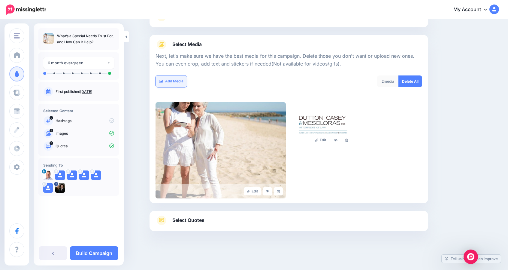
click at [173, 81] on link "Add Media" at bounding box center [171, 81] width 32 height 12
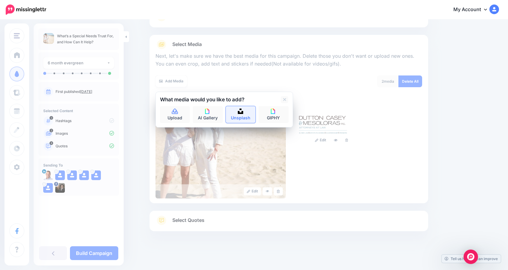
click at [241, 112] on img at bounding box center [240, 110] width 5 height 5
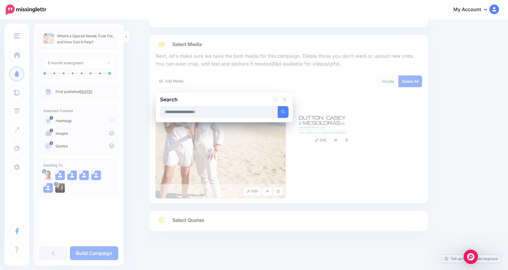
click at [203, 111] on input "text" at bounding box center [219, 112] width 118 height 12
click at [278, 106] on button "submit" at bounding box center [283, 112] width 11 height 12
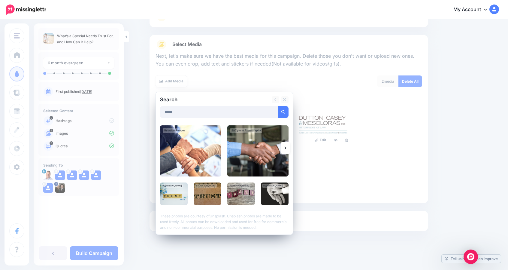
drag, startPoint x: 182, startPoint y: 114, endPoint x: 160, endPoint y: 111, distance: 22.6
click at [160, 111] on div "Search ***** Add Media By krakenimages Unsplash" at bounding box center [223, 163] width 137 height 143
type input "**********"
click at [278, 106] on button "submit" at bounding box center [283, 112] width 11 height 12
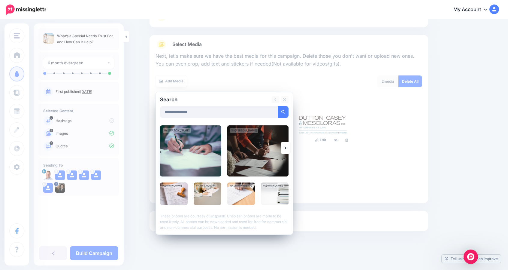
click at [186, 152] on img at bounding box center [190, 150] width 61 height 51
click at [229, 192] on img at bounding box center [241, 193] width 28 height 23
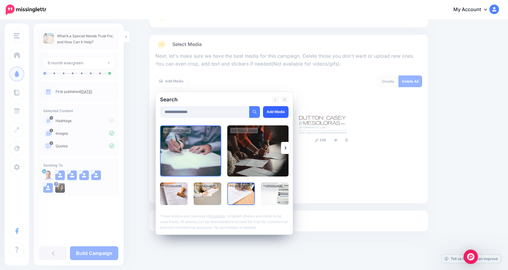
click at [274, 112] on link "Add Media" at bounding box center [276, 112] width 26 height 12
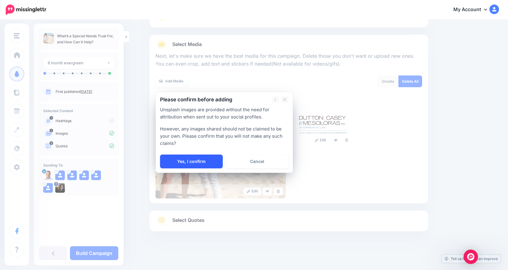
click at [210, 160] on link "Yes, I confirm" at bounding box center [191, 161] width 63 height 14
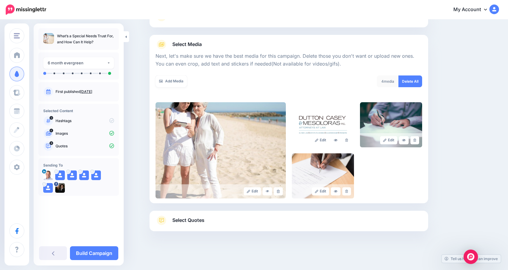
click at [189, 217] on span "Select Quotes" at bounding box center [188, 220] width 32 height 8
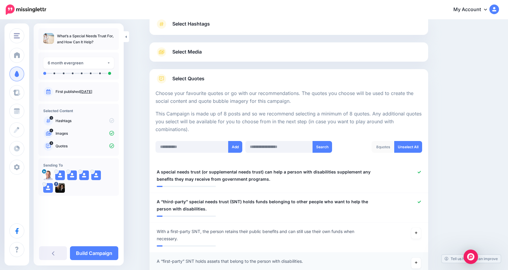
scroll to position [0, 0]
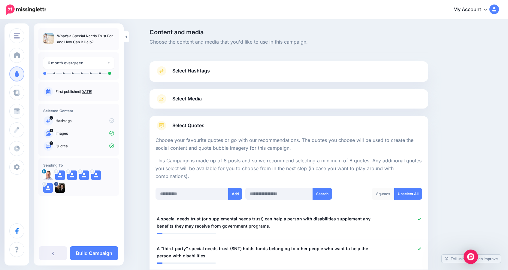
click at [195, 95] on span "Select Media" at bounding box center [186, 99] width 29 height 8
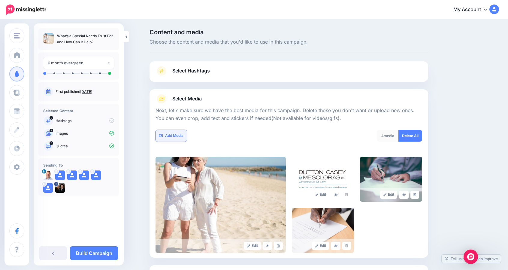
click at [181, 137] on link "Add Media" at bounding box center [171, 136] width 32 height 12
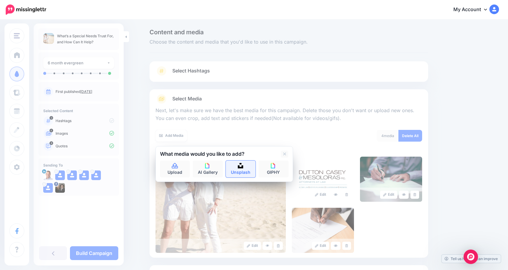
click at [239, 167] on link "Unsplash" at bounding box center [241, 168] width 30 height 17
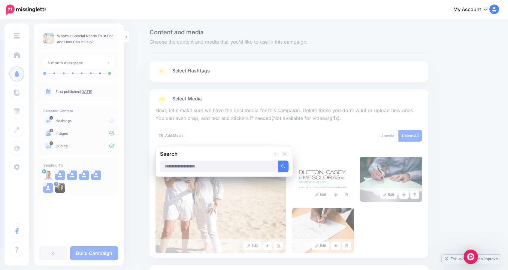
click at [186, 168] on input "text" at bounding box center [219, 166] width 118 height 12
click at [278, 160] on button "submit" at bounding box center [283, 166] width 11 height 12
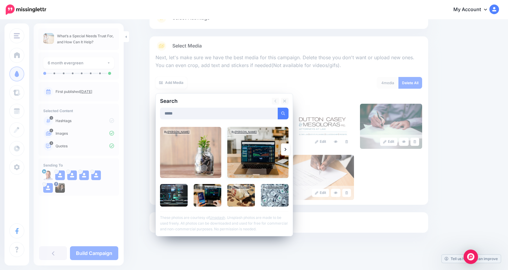
scroll to position [54, 0]
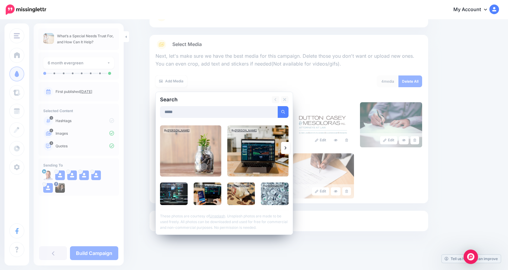
click at [286, 148] on icon at bounding box center [286, 147] width 2 height 3
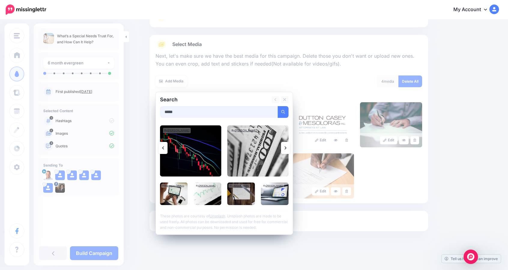
click at [176, 112] on input "*****" at bounding box center [219, 112] width 118 height 12
click at [278, 106] on button "submit" at bounding box center [283, 112] width 11 height 12
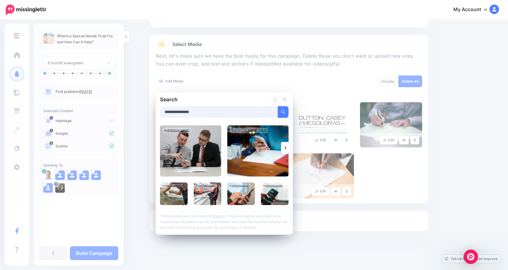
click at [278, 106] on button "submit" at bounding box center [283, 112] width 11 height 12
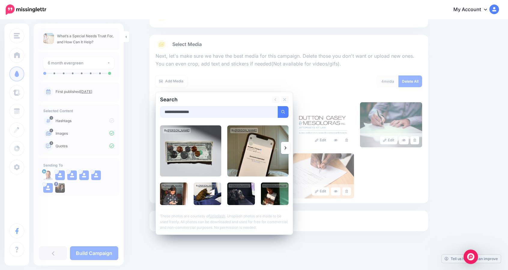
drag, startPoint x: 208, startPoint y: 111, endPoint x: 135, endPoint y: 106, distance: 73.1
click at [135, 106] on div "Content and media Choose the content and media that you'd like to use in this c…" at bounding box center [254, 118] width 508 height 304
click at [278, 106] on button "submit" at bounding box center [283, 112] width 11 height 12
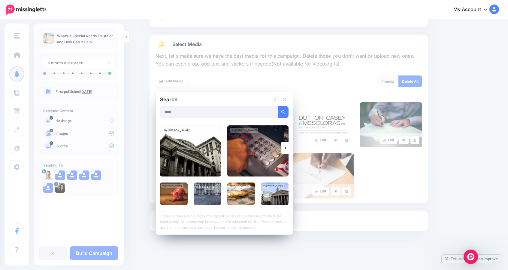
click at [286, 147] on icon at bounding box center [286, 147] width 2 height 3
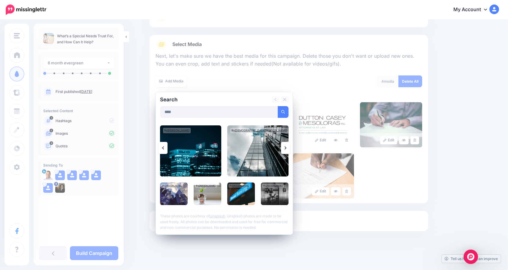
click at [286, 147] on icon at bounding box center [286, 147] width 2 height 3
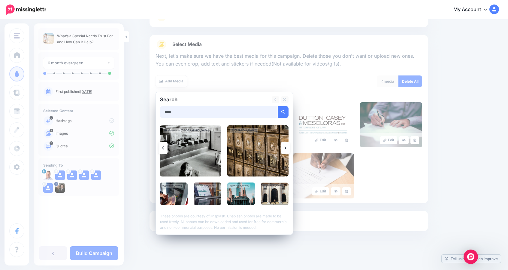
click at [206, 113] on input "****" at bounding box center [219, 112] width 118 height 12
click at [278, 106] on button "submit" at bounding box center [283, 112] width 11 height 12
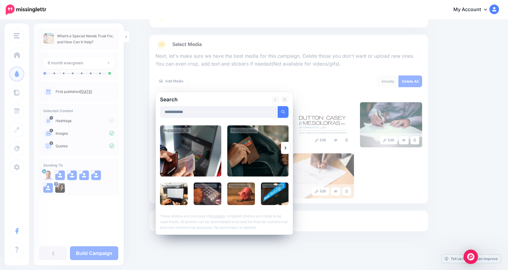
click at [289, 148] on link at bounding box center [285, 148] width 9 height 12
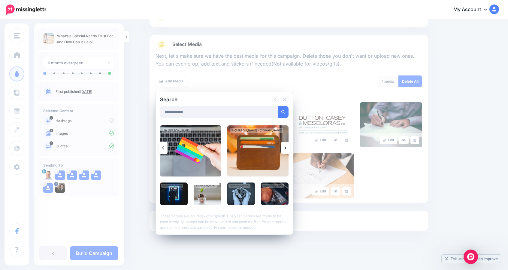
click at [288, 147] on link at bounding box center [285, 148] width 9 height 12
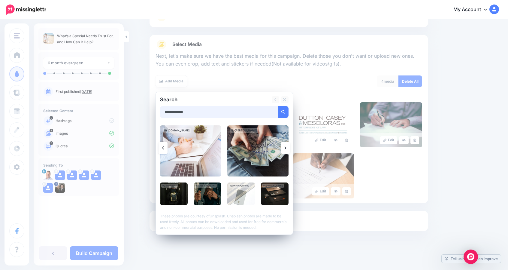
drag, startPoint x: 198, startPoint y: 111, endPoint x: 139, endPoint y: 110, distance: 59.5
click at [139, 110] on div "Content and media Choose the content and media that you'd like to use in this c…" at bounding box center [254, 118] width 508 height 304
type input "*****"
click at [278, 106] on button "submit" at bounding box center [283, 112] width 11 height 12
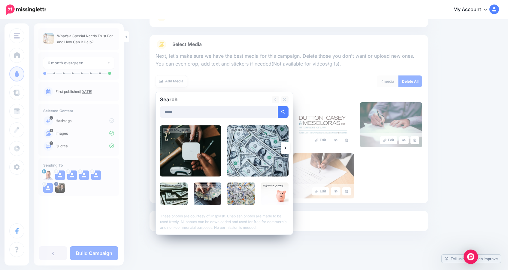
click at [289, 147] on link at bounding box center [285, 148] width 9 height 12
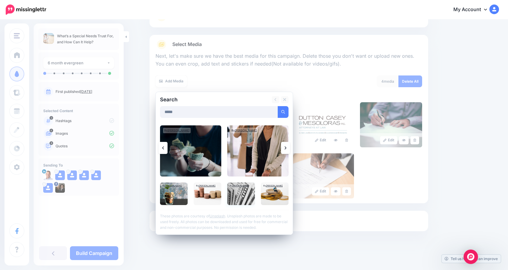
click at [245, 192] on img at bounding box center [241, 193] width 28 height 23
click at [273, 107] on link "Add Media" at bounding box center [276, 112] width 26 height 12
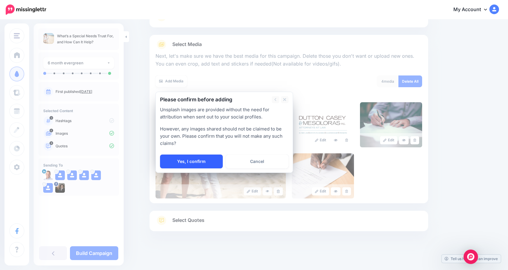
click at [198, 158] on link "Yes, I confirm" at bounding box center [191, 161] width 63 height 14
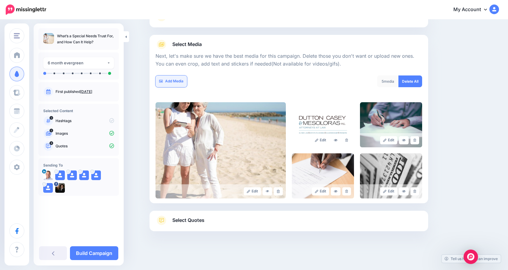
click at [178, 80] on link "Add Media" at bounding box center [171, 81] width 32 height 12
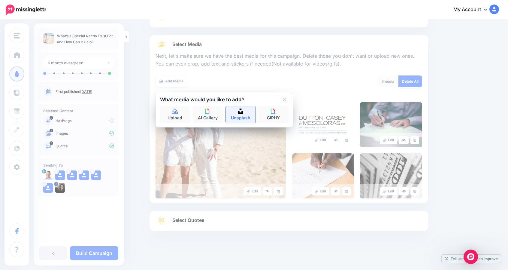
click at [241, 113] on img at bounding box center [240, 110] width 5 height 5
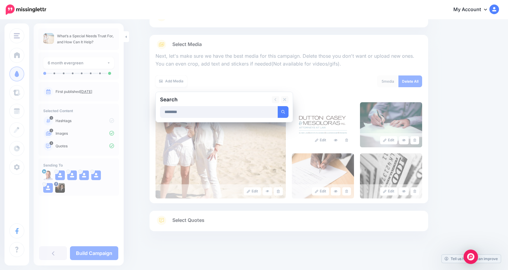
click at [278, 106] on button "submit" at bounding box center [283, 112] width 11 height 12
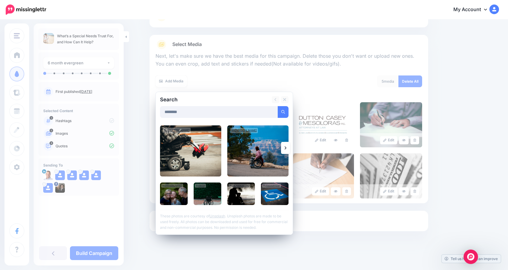
click at [286, 149] on link at bounding box center [285, 148] width 9 height 12
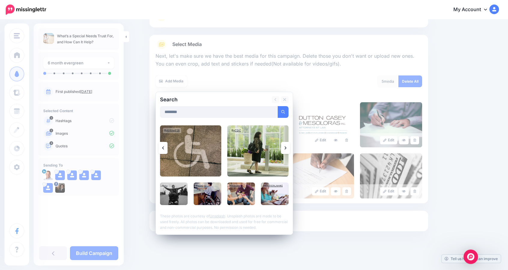
click at [286, 149] on link at bounding box center [285, 148] width 9 height 12
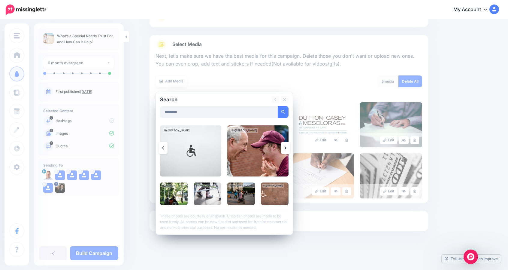
click at [286, 149] on link at bounding box center [285, 148] width 9 height 12
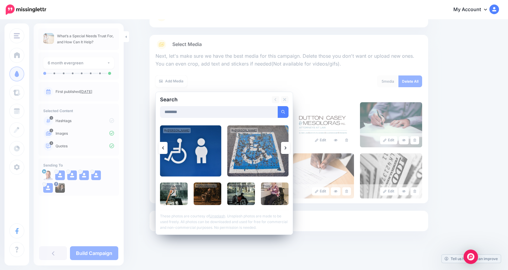
click at [286, 149] on link at bounding box center [285, 148] width 9 height 12
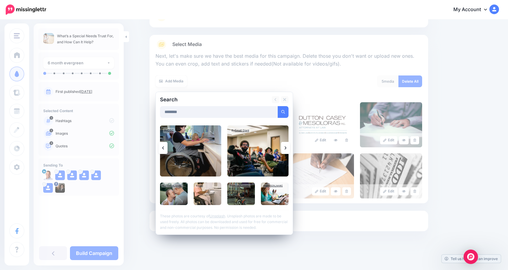
click at [286, 149] on link at bounding box center [285, 148] width 9 height 12
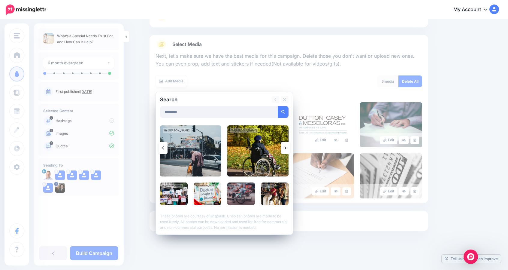
click at [286, 149] on link at bounding box center [285, 148] width 9 height 12
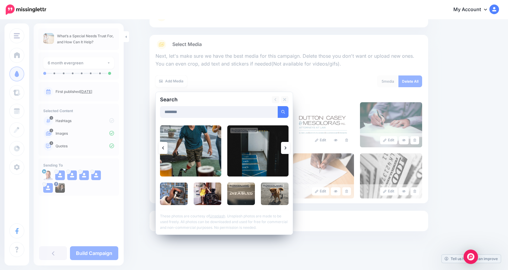
click at [286, 149] on link at bounding box center [285, 148] width 9 height 12
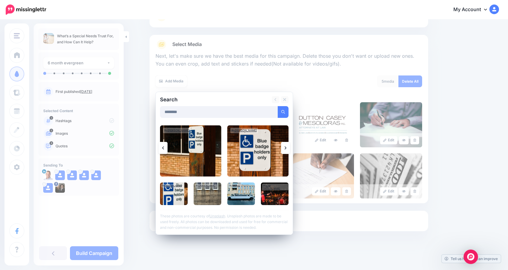
click at [286, 149] on link at bounding box center [285, 148] width 9 height 12
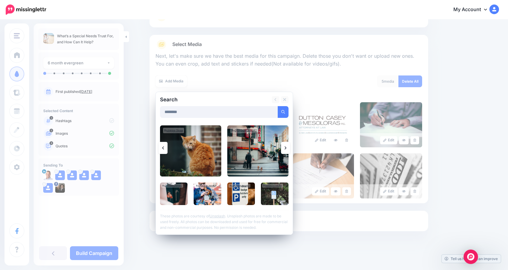
click at [286, 149] on link at bounding box center [285, 148] width 9 height 12
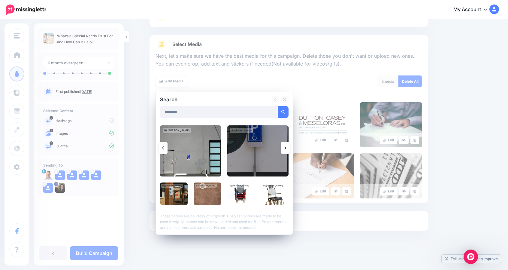
click at [167, 147] on link at bounding box center [162, 148] width 9 height 12
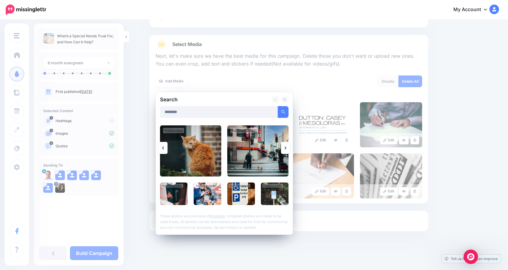
click at [285, 150] on link at bounding box center [285, 148] width 9 height 12
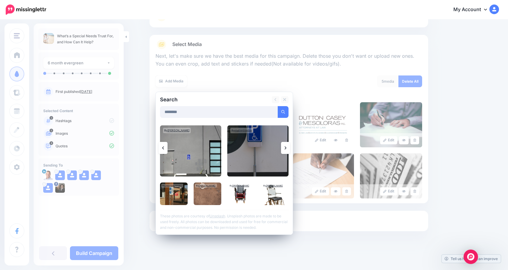
click at [285, 150] on link at bounding box center [285, 148] width 9 height 12
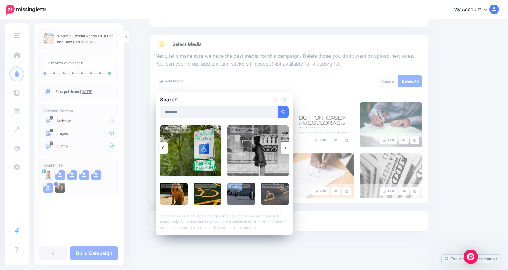
click at [170, 146] on img at bounding box center [190, 150] width 61 height 51
click at [186, 114] on input "********" at bounding box center [219, 112] width 118 height 12
type input "**********"
click at [278, 106] on button "submit" at bounding box center [283, 112] width 11 height 12
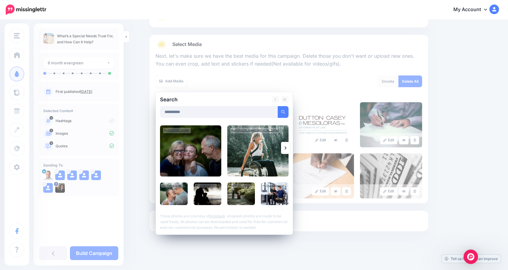
click at [286, 149] on link at bounding box center [285, 148] width 9 height 12
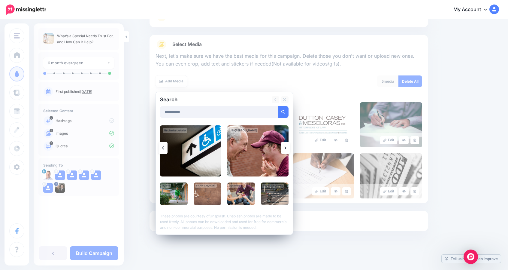
click at [286, 149] on icon at bounding box center [286, 147] width 2 height 5
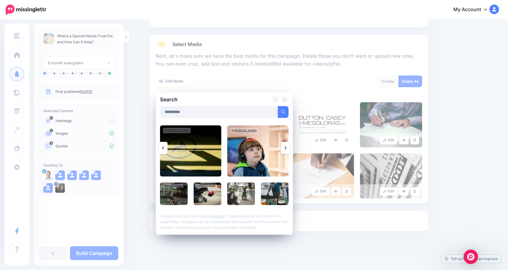
click at [287, 150] on link at bounding box center [285, 148] width 9 height 12
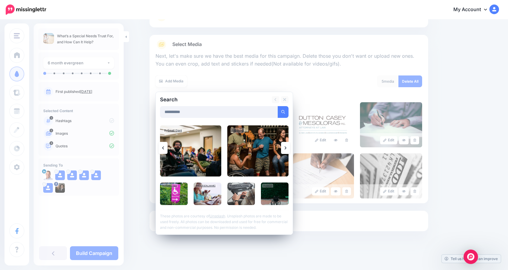
click at [287, 150] on link at bounding box center [285, 148] width 9 height 12
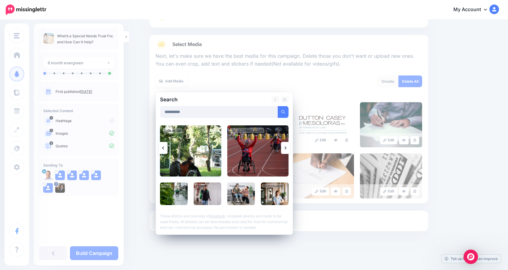
click at [196, 159] on img at bounding box center [190, 150] width 61 height 51
click at [269, 113] on link "Add Media" at bounding box center [276, 112] width 26 height 12
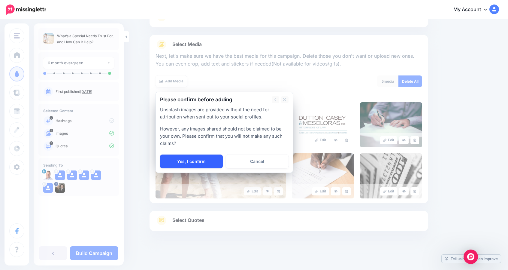
click at [215, 158] on link "Yes, I confirm" at bounding box center [191, 161] width 63 height 14
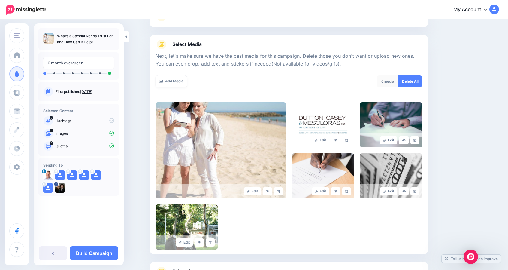
scroll to position [105, 0]
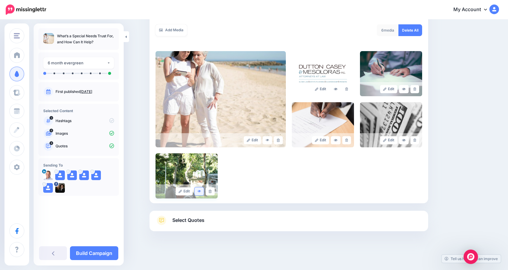
click at [200, 189] on link at bounding box center [200, 191] width 10 height 8
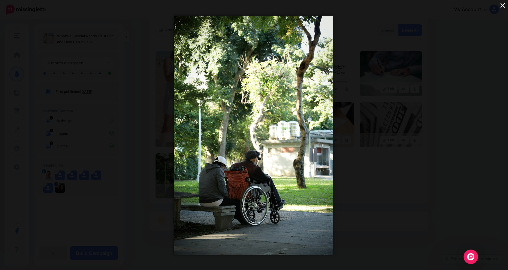
click at [501, 7] on button "×" at bounding box center [502, 5] width 11 height 11
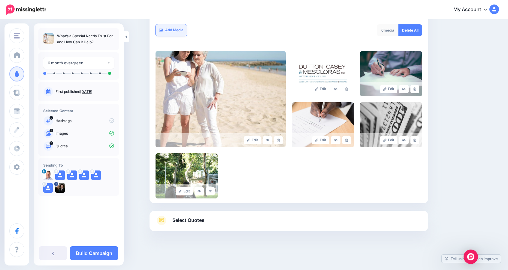
click at [181, 30] on link "Add Media" at bounding box center [171, 30] width 32 height 12
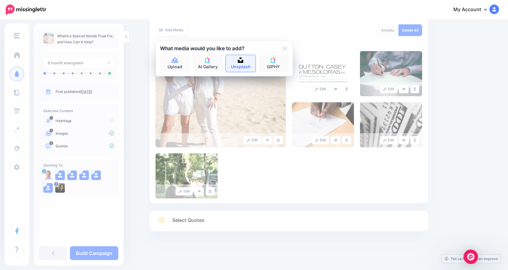
click at [240, 68] on link "Unsplash" at bounding box center [241, 63] width 30 height 17
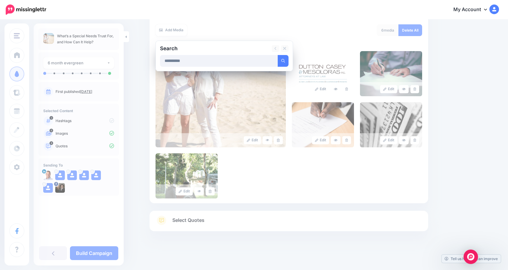
type input "**********"
click at [278, 55] on button "submit" at bounding box center [283, 61] width 11 height 12
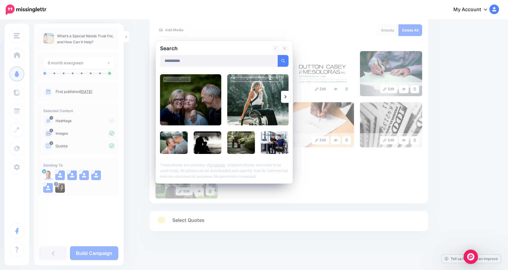
click at [286, 98] on icon at bounding box center [286, 96] width 2 height 5
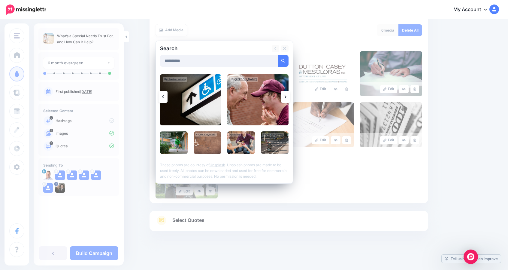
click at [286, 96] on icon at bounding box center [286, 96] width 2 height 5
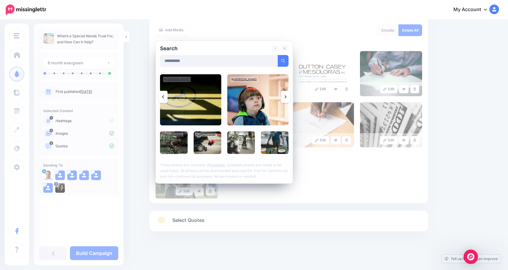
click at [286, 96] on icon at bounding box center [286, 96] width 2 height 5
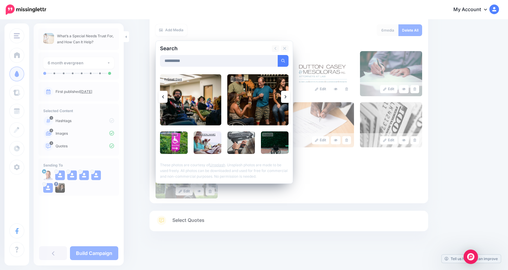
click at [286, 96] on icon at bounding box center [286, 96] width 2 height 5
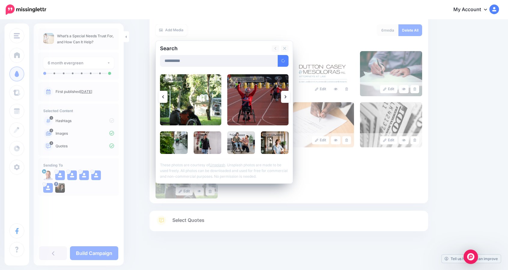
click at [286, 96] on icon at bounding box center [286, 96] width 2 height 5
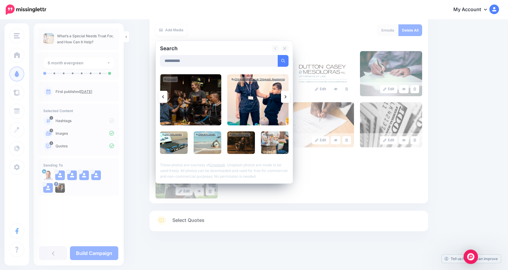
click at [286, 96] on icon at bounding box center [286, 96] width 2 height 5
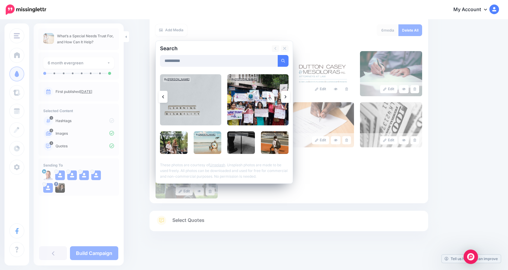
click at [286, 96] on icon at bounding box center [286, 96] width 2 height 5
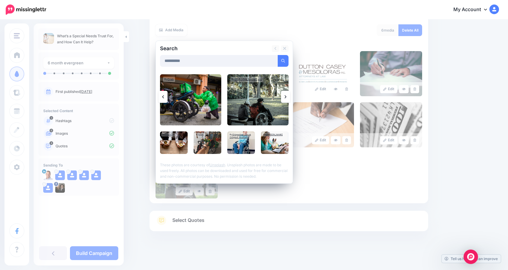
click at [286, 96] on icon at bounding box center [286, 96] width 2 height 5
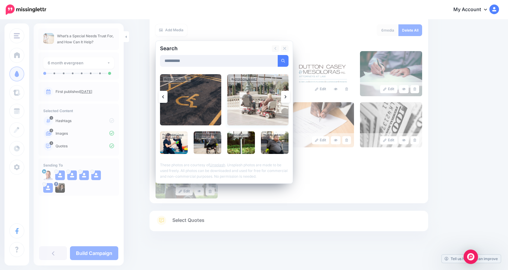
click at [251, 101] on img at bounding box center [257, 99] width 61 height 51
click at [268, 62] on link "Add Media" at bounding box center [276, 61] width 26 height 12
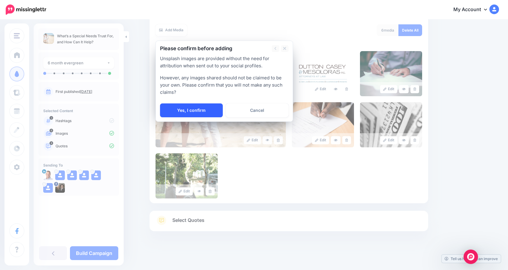
click at [207, 106] on link "Yes, I confirm" at bounding box center [191, 110] width 63 height 14
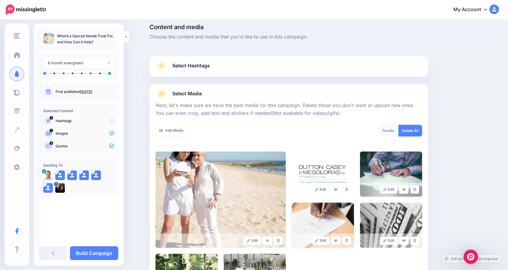
scroll to position [0, 0]
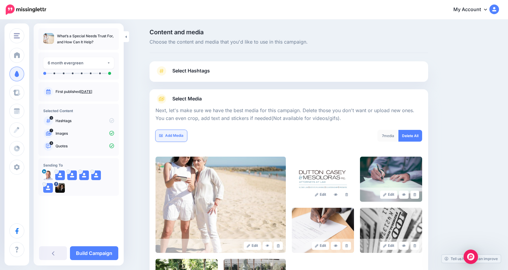
click at [180, 132] on link "Add Media" at bounding box center [171, 136] width 32 height 12
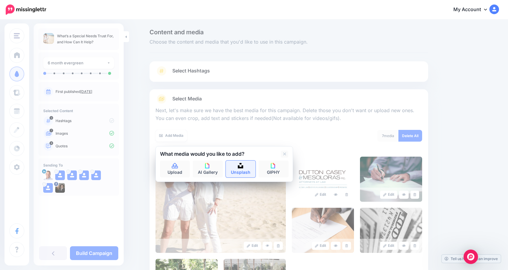
click at [243, 162] on link "Unsplash" at bounding box center [241, 168] width 30 height 17
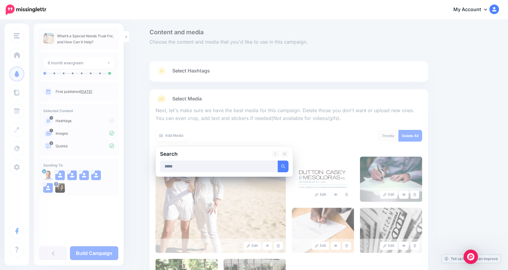
click at [278, 160] on button "submit" at bounding box center [283, 166] width 11 height 12
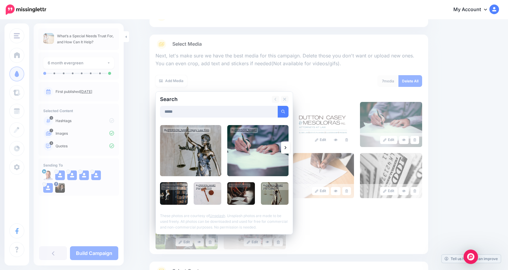
scroll to position [58, 0]
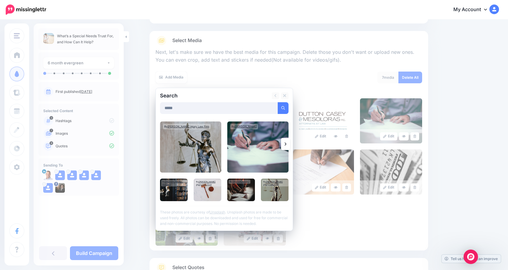
click at [288, 140] on link at bounding box center [285, 144] width 9 height 12
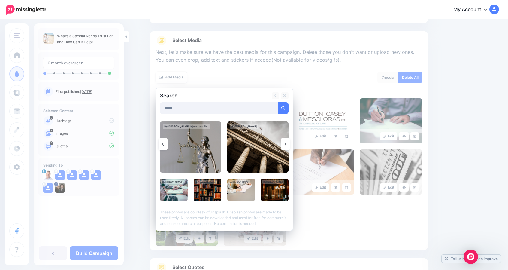
click at [286, 141] on icon at bounding box center [286, 143] width 2 height 5
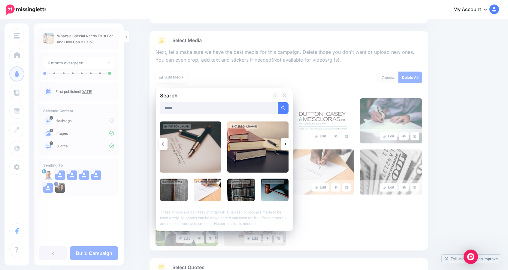
click at [286, 141] on icon at bounding box center [286, 143] width 2 height 5
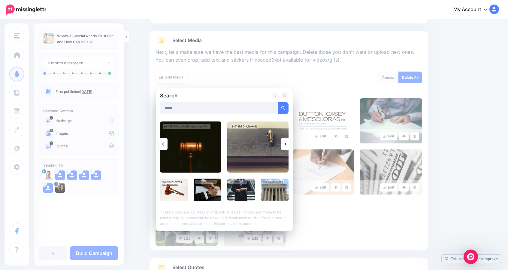
click at [286, 141] on icon at bounding box center [286, 143] width 2 height 5
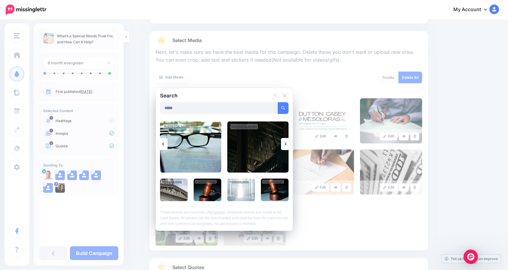
click at [286, 141] on icon at bounding box center [286, 143] width 2 height 5
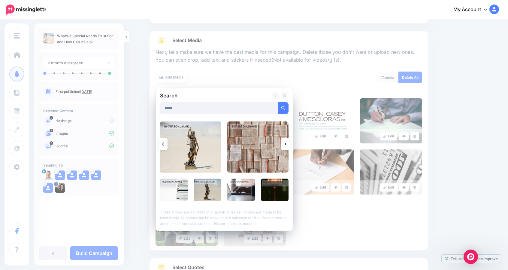
click at [286, 141] on icon at bounding box center [286, 143] width 2 height 5
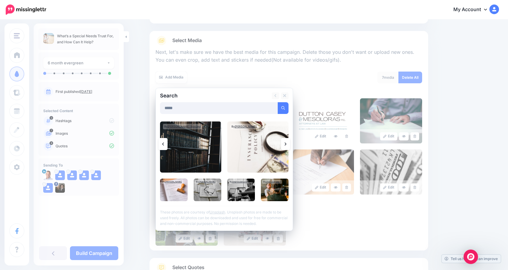
click at [286, 141] on icon at bounding box center [286, 143] width 2 height 5
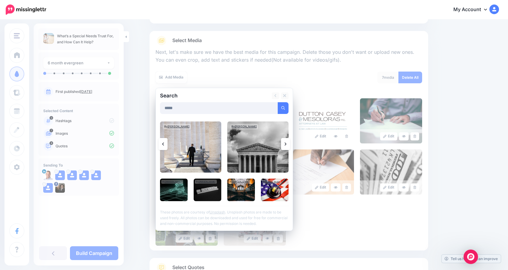
click at [286, 141] on icon at bounding box center [286, 143] width 2 height 5
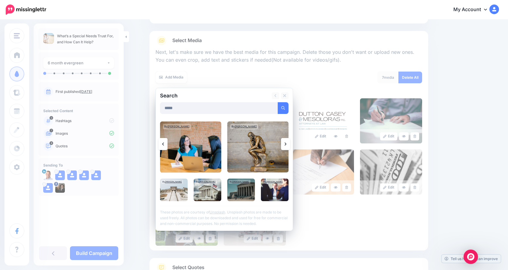
click at [286, 141] on icon at bounding box center [286, 143] width 2 height 5
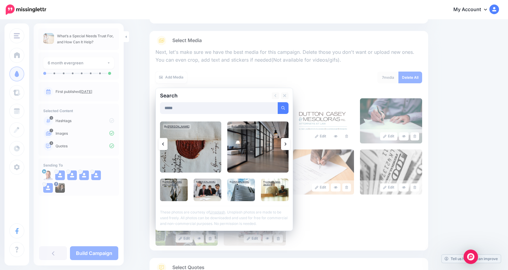
click at [286, 141] on icon at bounding box center [286, 143] width 2 height 5
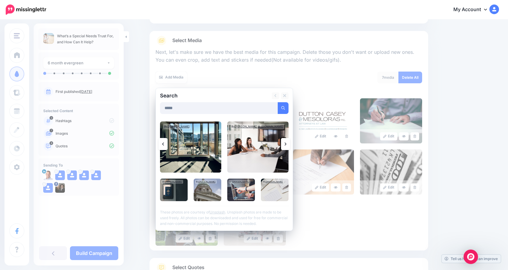
click at [286, 141] on icon at bounding box center [286, 143] width 2 height 5
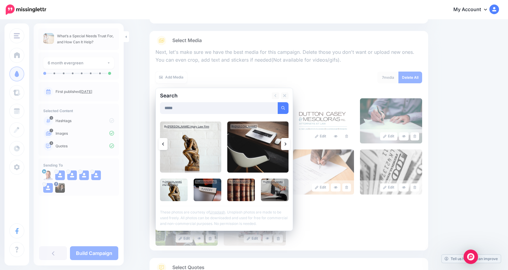
click at [286, 141] on icon at bounding box center [286, 143] width 2 height 5
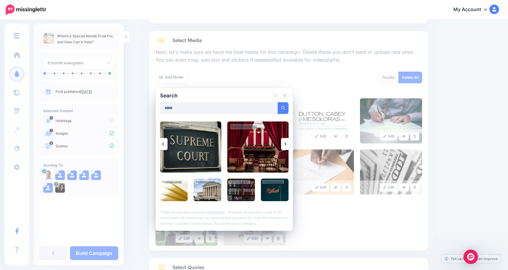
click at [286, 141] on icon at bounding box center [286, 143] width 2 height 5
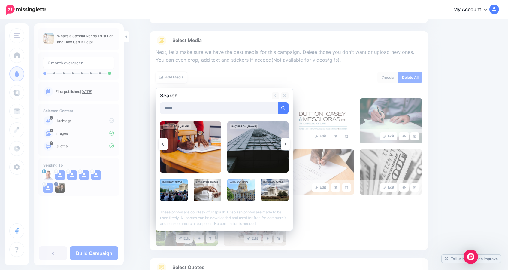
click at [286, 142] on icon at bounding box center [286, 143] width 2 height 5
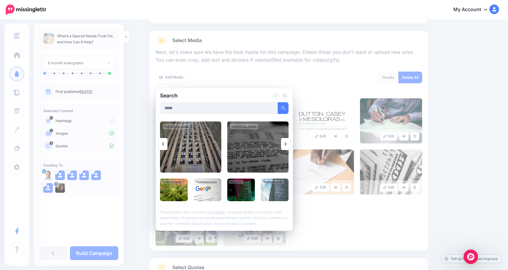
click at [286, 142] on icon at bounding box center [286, 143] width 2 height 5
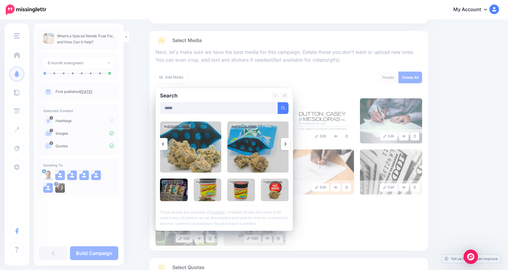
click at [286, 142] on icon at bounding box center [286, 143] width 2 height 5
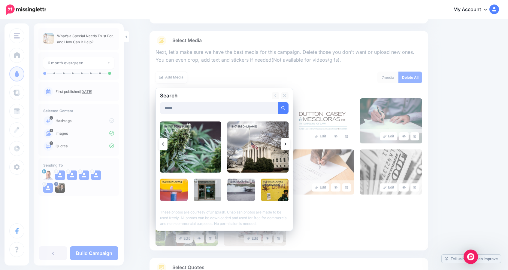
click at [286, 142] on icon at bounding box center [286, 143] width 2 height 5
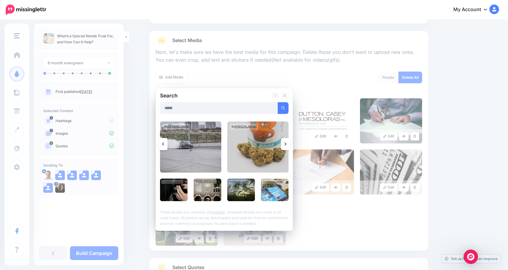
click at [286, 142] on icon at bounding box center [286, 143] width 2 height 5
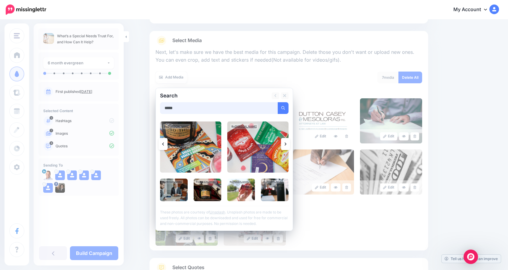
click at [169, 110] on input "*****" at bounding box center [219, 108] width 118 height 12
type input "*********"
click at [278, 102] on button "submit" at bounding box center [283, 108] width 11 height 12
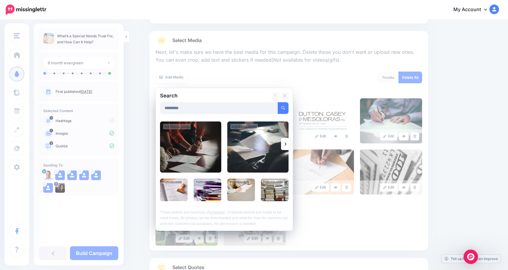
click at [286, 141] on icon at bounding box center [286, 143] width 2 height 5
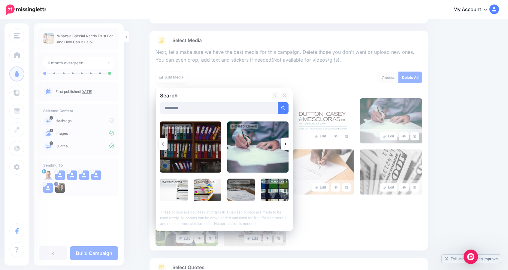
click at [286, 141] on icon at bounding box center [286, 143] width 2 height 5
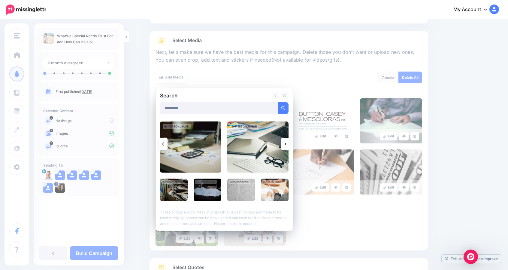
click at [286, 141] on icon at bounding box center [286, 143] width 2 height 5
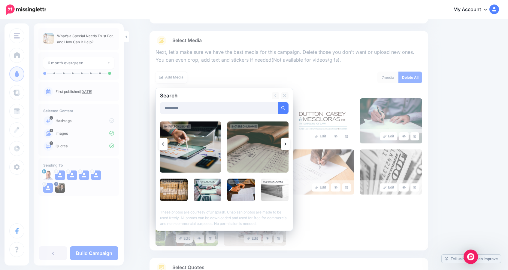
click at [164, 145] on icon at bounding box center [163, 143] width 2 height 5
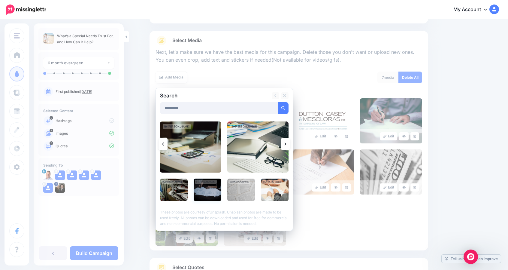
click at [210, 192] on img at bounding box center [208, 189] width 28 height 23
click at [274, 105] on link "Add Media" at bounding box center [276, 108] width 26 height 12
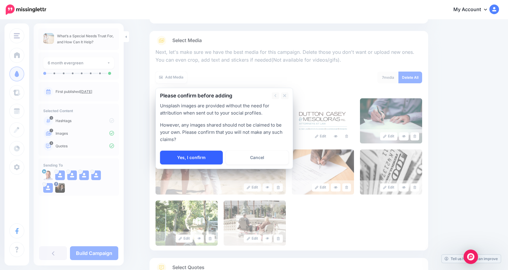
click at [209, 158] on link "Yes, I confirm" at bounding box center [191, 157] width 63 height 14
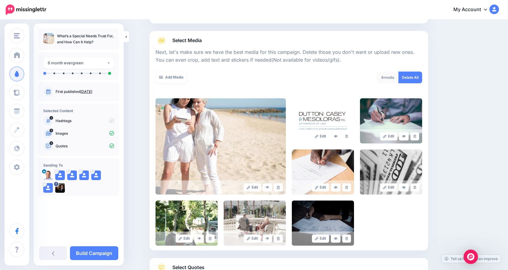
scroll to position [105, 0]
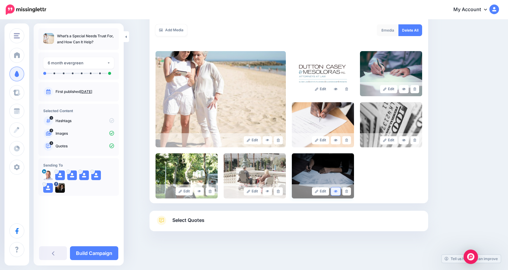
click at [336, 189] on link at bounding box center [336, 191] width 10 height 8
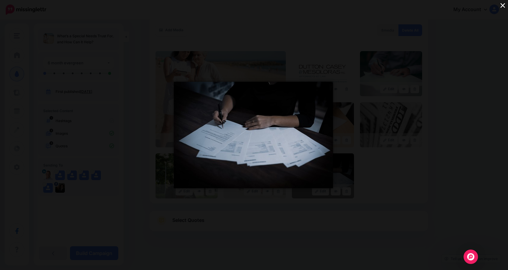
click at [502, 6] on button "×" at bounding box center [502, 5] width 11 height 11
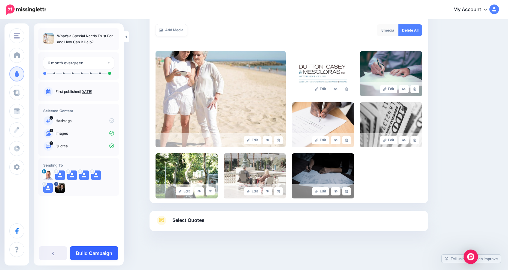
click at [92, 251] on link "Build Campaign" at bounding box center [94, 253] width 48 height 14
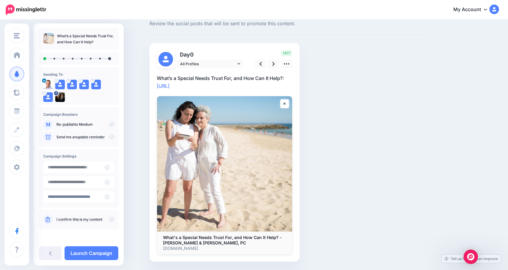
scroll to position [19, 0]
click at [275, 63] on icon at bounding box center [273, 64] width 2 height 4
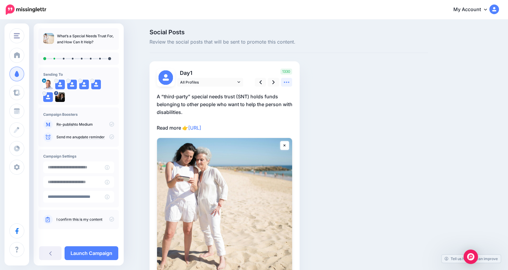
click at [287, 81] on icon at bounding box center [286, 82] width 6 height 6
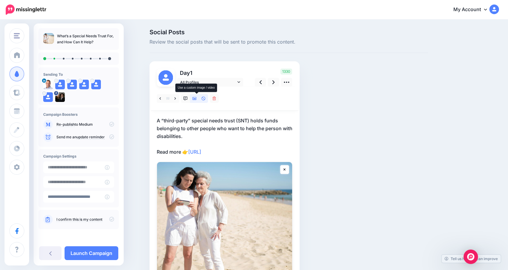
click at [196, 100] on icon at bounding box center [194, 98] width 4 height 4
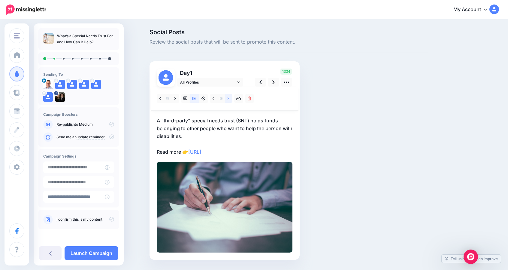
click at [229, 99] on link at bounding box center [229, 98] width 8 height 9
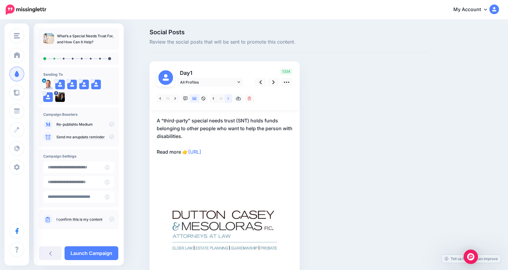
click at [229, 99] on link at bounding box center [229, 98] width 8 height 9
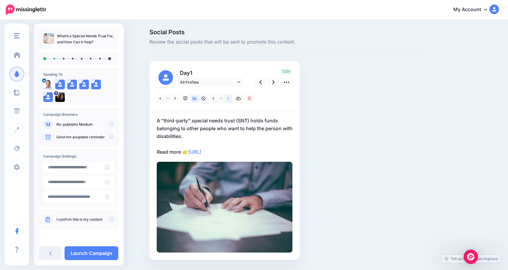
click at [229, 99] on link at bounding box center [229, 98] width 8 height 9
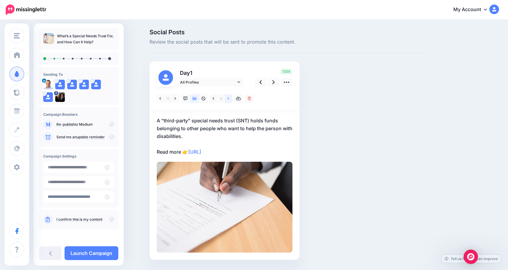
click at [229, 99] on link at bounding box center [229, 98] width 8 height 9
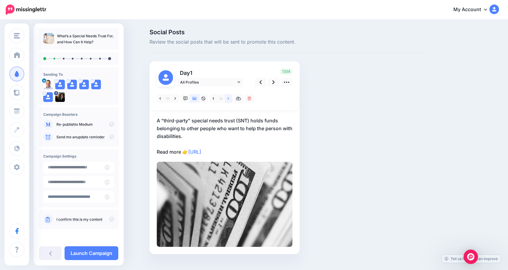
click at [229, 99] on link at bounding box center [229, 98] width 8 height 9
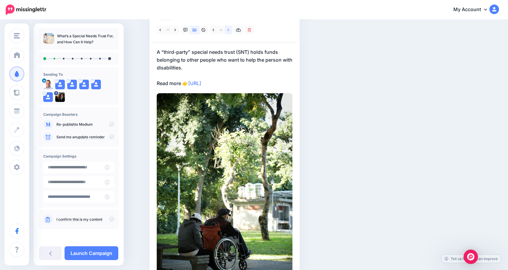
scroll to position [35, 0]
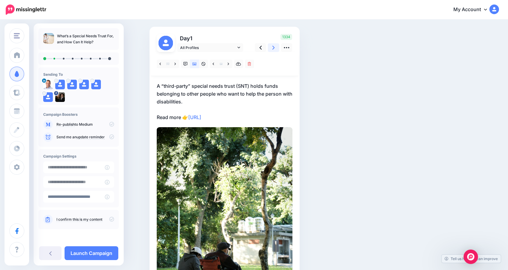
click at [273, 47] on link at bounding box center [273, 47] width 11 height 9
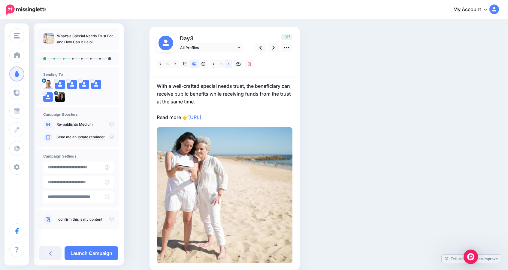
click at [230, 64] on link at bounding box center [229, 63] width 8 height 9
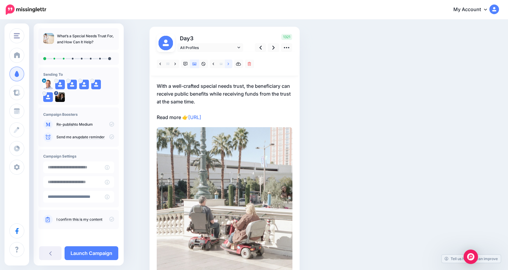
click at [230, 64] on link at bounding box center [229, 63] width 8 height 9
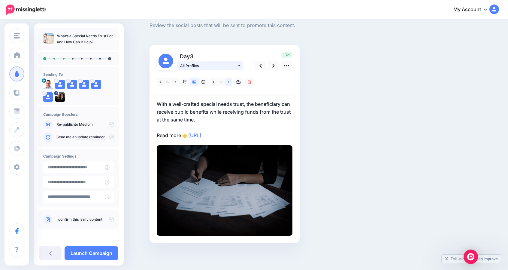
click at [230, 64] on span "All Profiles" at bounding box center [208, 65] width 56 height 6
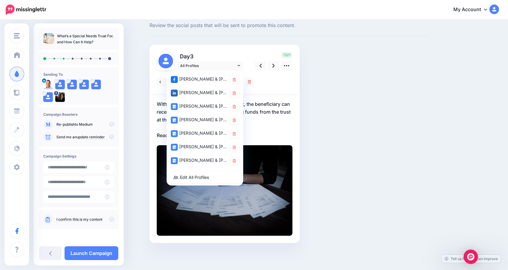
click at [230, 51] on div "Day 3" at bounding box center [224, 144] width 150 height 198
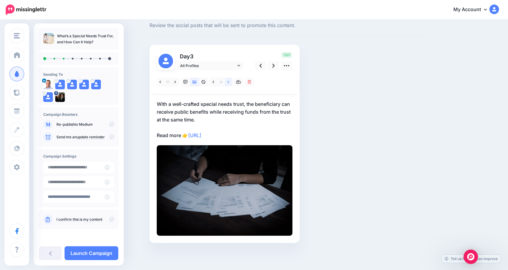
click at [229, 83] on icon at bounding box center [229, 82] width 2 height 4
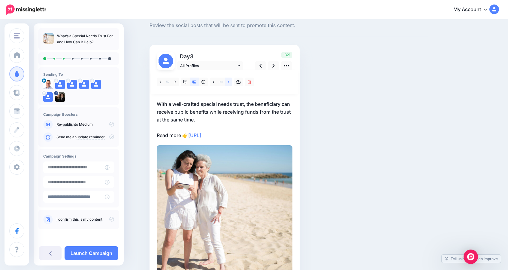
click at [229, 83] on icon at bounding box center [229, 82] width 2 height 4
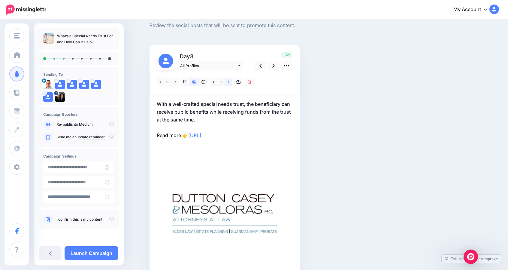
click at [229, 83] on icon at bounding box center [229, 82] width 2 height 4
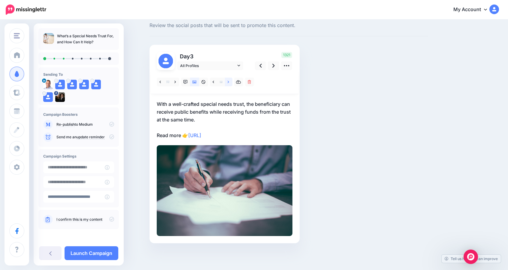
click at [229, 83] on icon at bounding box center [229, 82] width 2 height 4
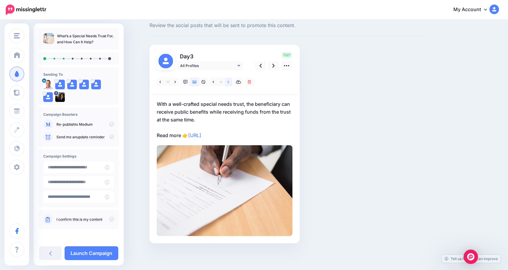
click at [229, 83] on icon at bounding box center [229, 82] width 2 height 4
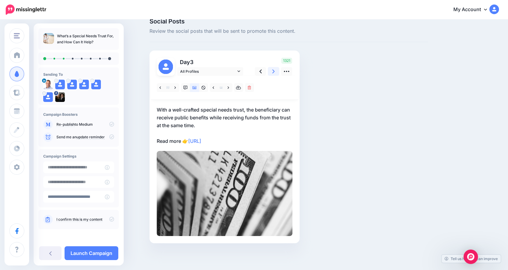
click at [274, 72] on link at bounding box center [273, 71] width 11 height 9
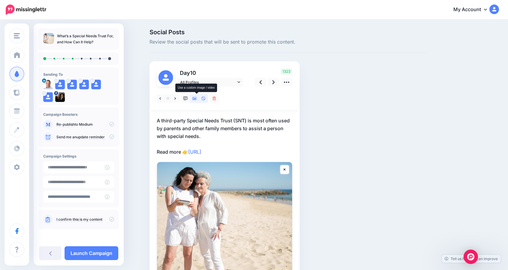
click at [197, 99] on icon at bounding box center [194, 98] width 4 height 4
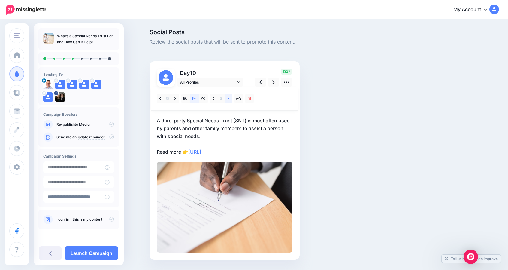
click at [229, 99] on icon at bounding box center [229, 98] width 2 height 4
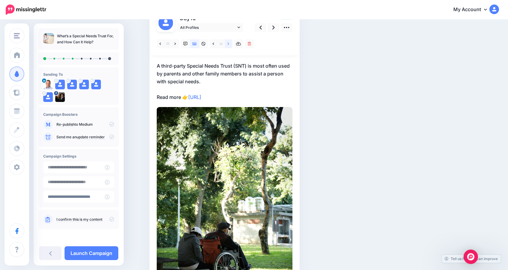
scroll to position [57, 0]
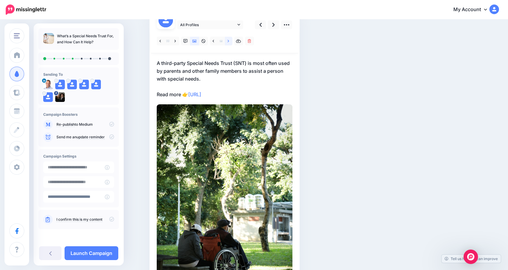
click at [229, 40] on link at bounding box center [229, 41] width 8 height 9
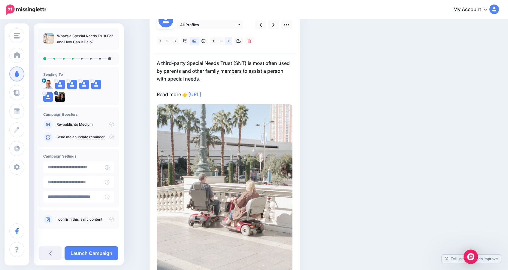
click at [229, 42] on icon at bounding box center [229, 41] width 2 height 4
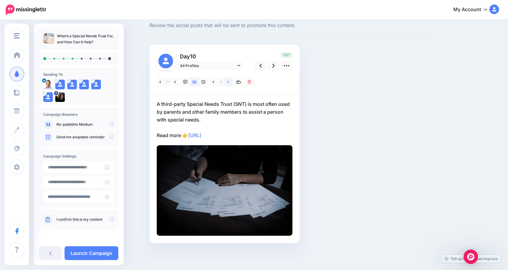
scroll to position [17, 0]
click at [229, 83] on icon at bounding box center [229, 82] width 2 height 4
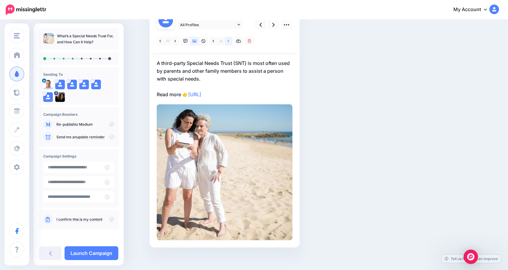
click at [229, 42] on link at bounding box center [229, 41] width 8 height 9
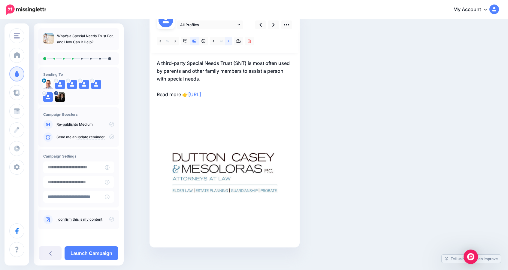
click at [229, 42] on link at bounding box center [229, 41] width 8 height 9
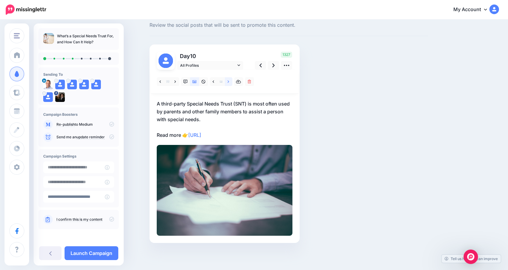
scroll to position [17, 0]
click at [261, 65] on link at bounding box center [260, 65] width 11 height 9
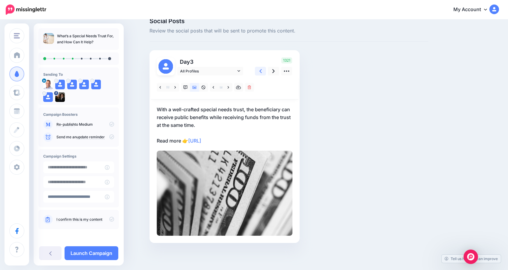
scroll to position [11, 0]
click at [261, 65] on div "1321" at bounding box center [273, 67] width 48 height 18
click at [262, 71] on icon at bounding box center [260, 71] width 2 height 6
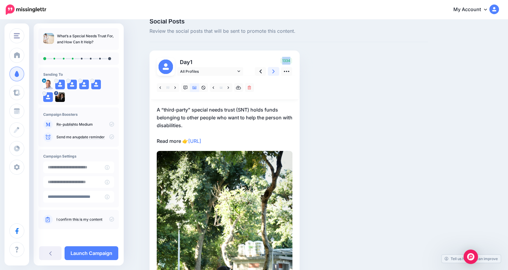
click at [274, 71] on link at bounding box center [273, 71] width 11 height 9
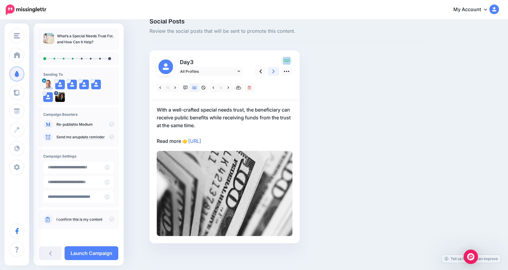
click at [274, 71] on link at bounding box center [273, 71] width 11 height 9
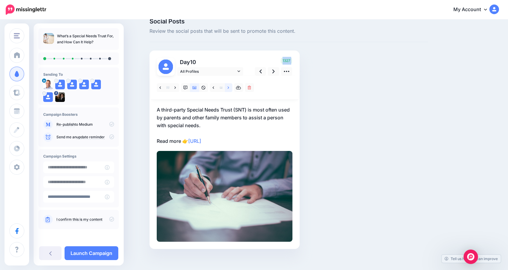
click at [230, 89] on link at bounding box center [229, 87] width 8 height 9
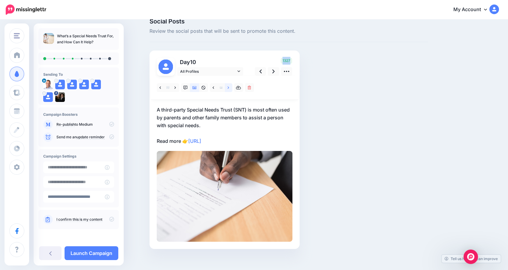
click at [230, 89] on link at bounding box center [229, 87] width 8 height 9
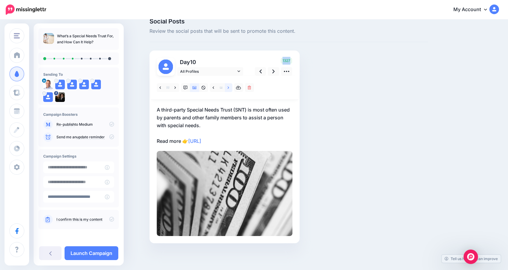
click at [230, 89] on link at bounding box center [229, 87] width 8 height 9
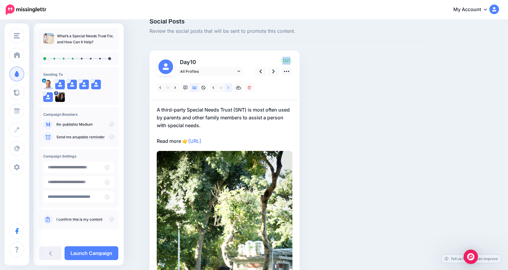
click at [230, 89] on link at bounding box center [229, 87] width 8 height 9
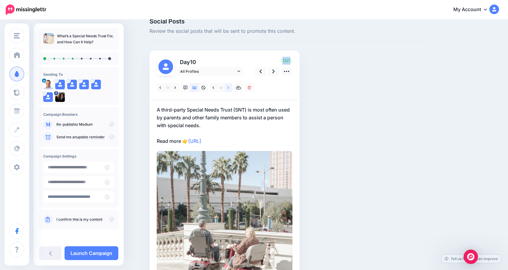
click at [230, 89] on link at bounding box center [229, 87] width 8 height 9
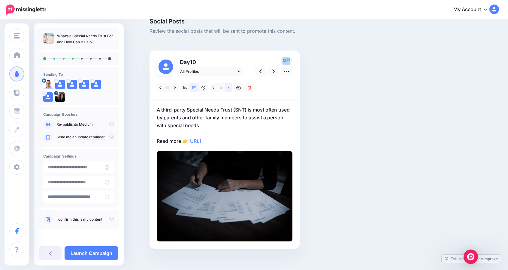
click at [230, 89] on link at bounding box center [229, 87] width 8 height 9
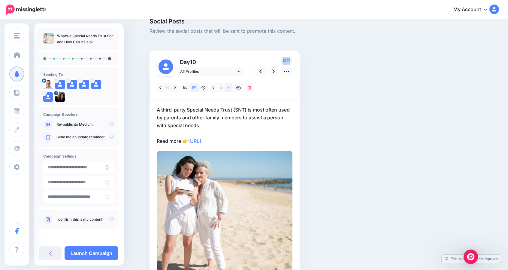
click at [230, 89] on link at bounding box center [229, 87] width 8 height 9
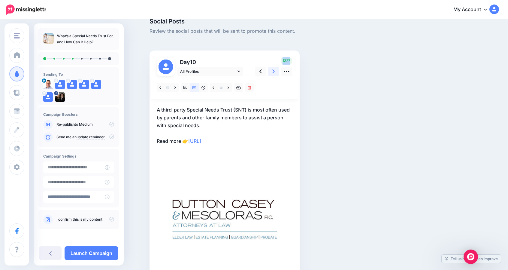
click at [271, 74] on link at bounding box center [273, 71] width 11 height 9
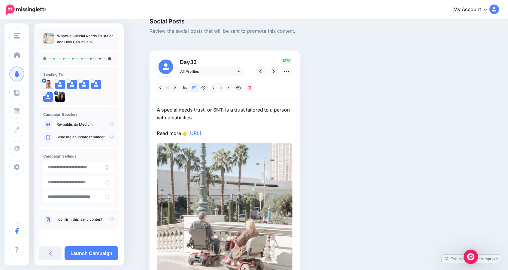
click at [245, 54] on div "Day 32" at bounding box center [224, 190] width 150 height 281
click at [274, 70] on link at bounding box center [273, 71] width 11 height 9
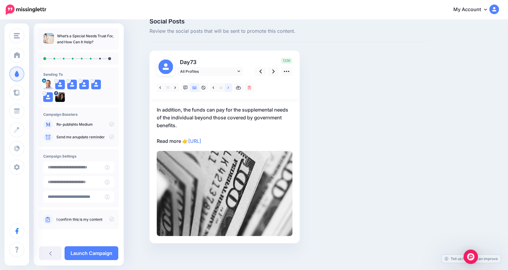
click at [229, 86] on icon at bounding box center [229, 88] width 2 height 4
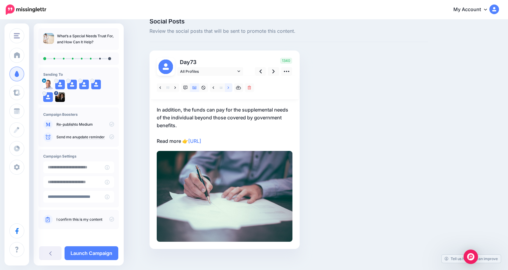
click at [229, 88] on icon at bounding box center [229, 87] width 2 height 2
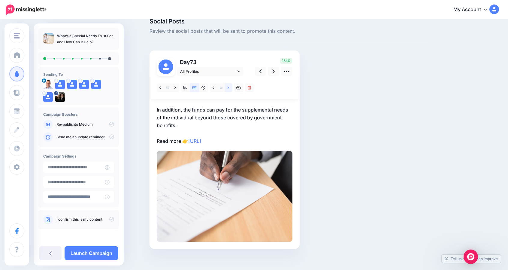
click at [229, 88] on icon at bounding box center [229, 87] width 2 height 2
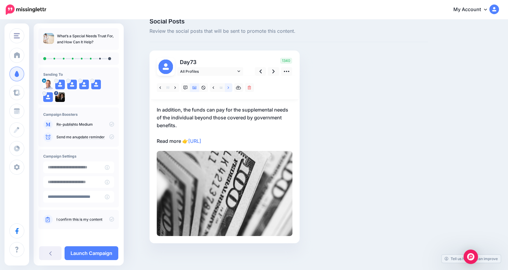
click at [229, 88] on icon at bounding box center [229, 87] width 2 height 2
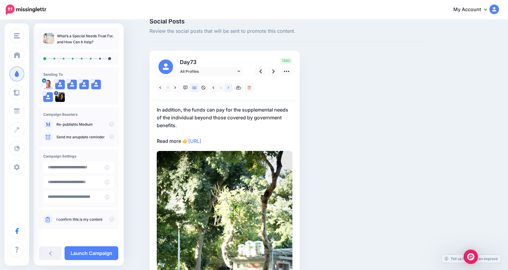
click at [229, 88] on icon at bounding box center [229, 87] width 2 height 2
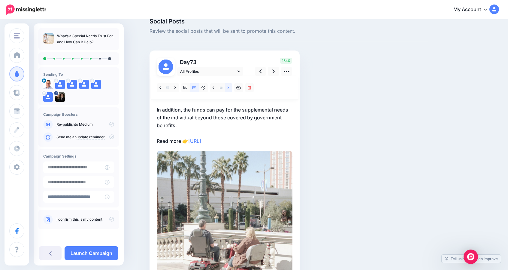
click at [229, 88] on icon at bounding box center [229, 87] width 2 height 2
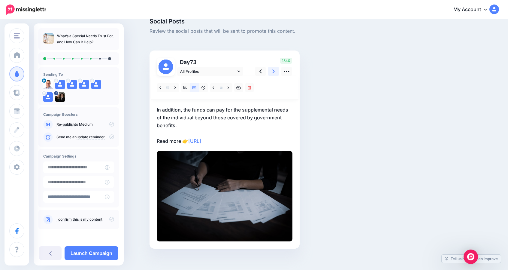
click at [275, 71] on icon at bounding box center [273, 71] width 2 height 6
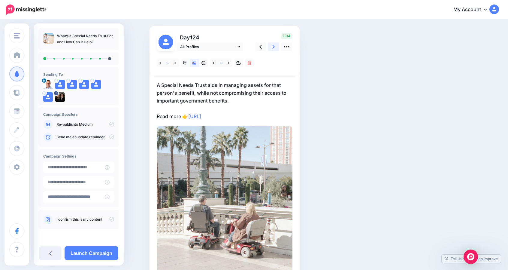
scroll to position [35, 0]
click at [229, 62] on icon at bounding box center [229, 63] width 2 height 4
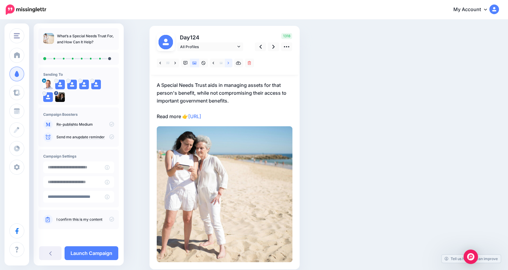
click at [229, 62] on icon at bounding box center [229, 63] width 2 height 4
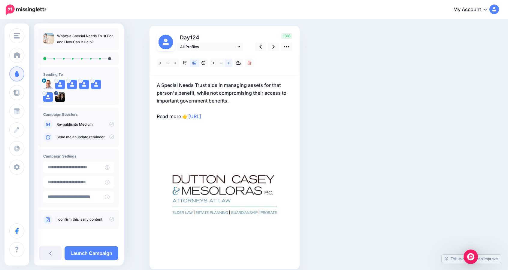
click at [229, 62] on icon at bounding box center [229, 63] width 2 height 4
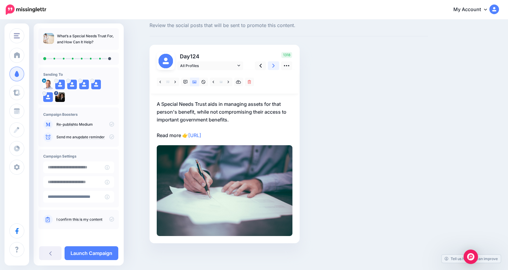
click at [275, 65] on icon at bounding box center [273, 66] width 2 height 4
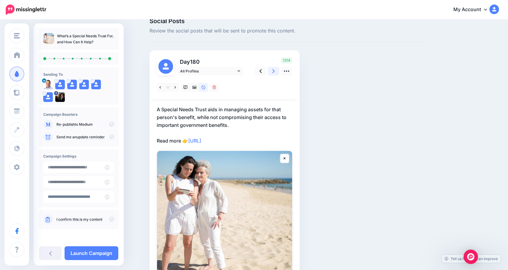
scroll to position [12, 0]
click at [260, 72] on link at bounding box center [260, 70] width 11 height 9
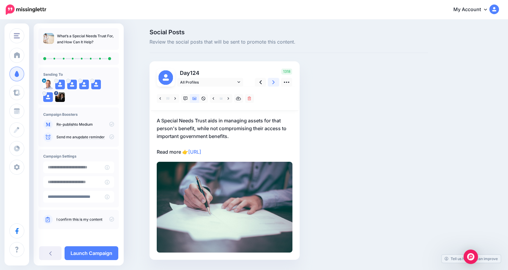
click at [274, 84] on icon at bounding box center [273, 82] width 2 height 6
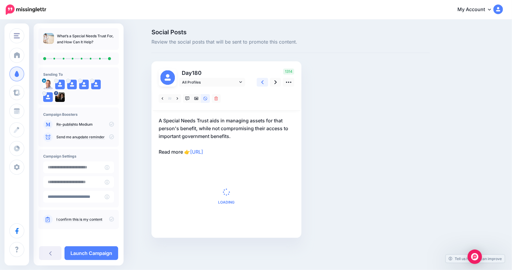
click at [262, 83] on icon at bounding box center [262, 82] width 2 height 4
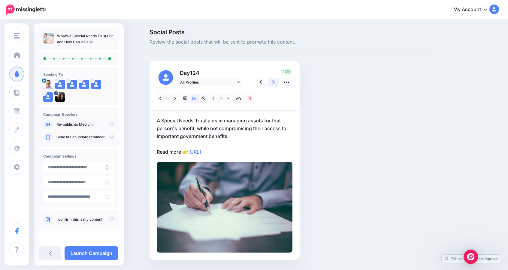
click at [275, 82] on icon at bounding box center [273, 82] width 2 height 6
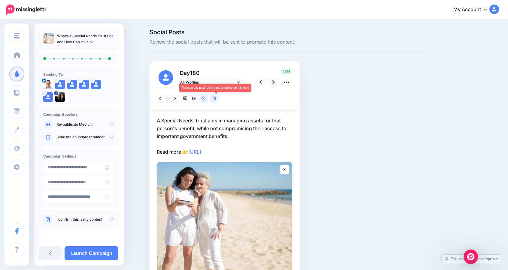
click at [216, 98] on icon at bounding box center [215, 98] width 4 height 4
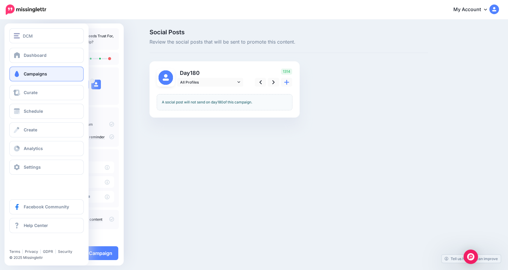
click at [40, 78] on link "Campaigns" at bounding box center [46, 73] width 74 height 15
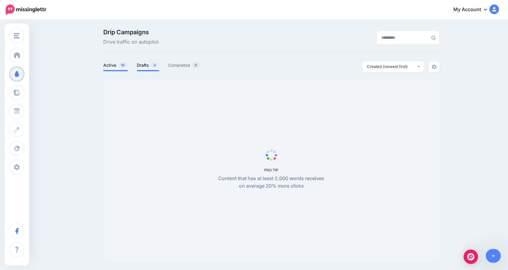
click at [149, 64] on link "Drafts 3" at bounding box center [148, 65] width 22 height 7
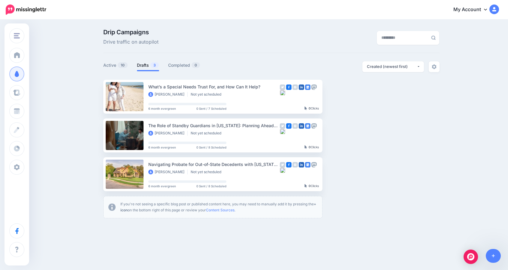
click at [479, 11] on link "My Account" at bounding box center [473, 9] width 52 height 15
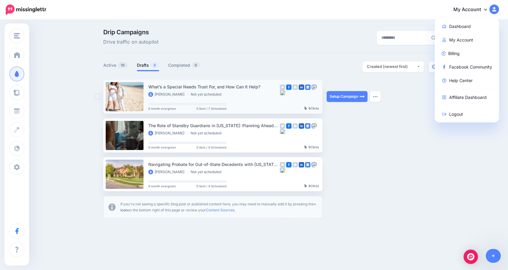
click at [253, 92] on div "Carl White Not yet scheduled" at bounding box center [213, 94] width 131 height 5
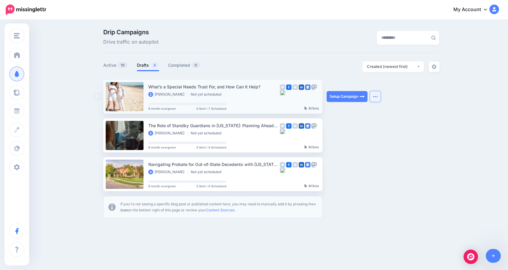
click at [379, 98] on button "button" at bounding box center [375, 96] width 11 height 11
click at [436, 128] on ul "What’s a Special Needs Trust For, and How Can It Help? Carl White Not yet sched…" at bounding box center [271, 149] width 336 height 138
click at [474, 11] on link "My Account" at bounding box center [473, 9] width 52 height 15
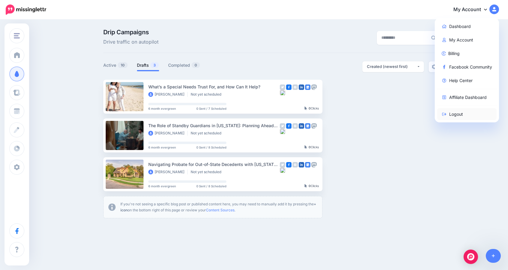
click at [456, 115] on link "Logout" at bounding box center [467, 114] width 60 height 12
